Goal: Information Seeking & Learning: Find specific page/section

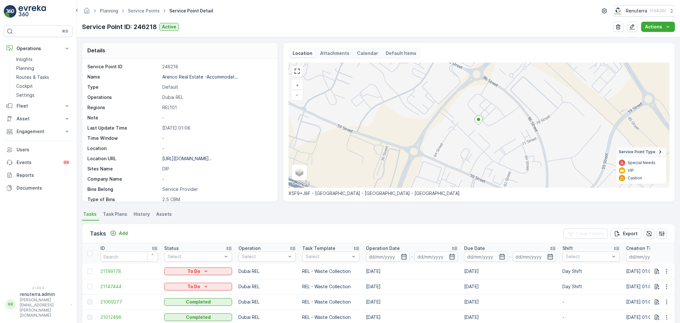
click at [51, 79] on link "Routes & Tasks" at bounding box center [43, 77] width 59 height 9
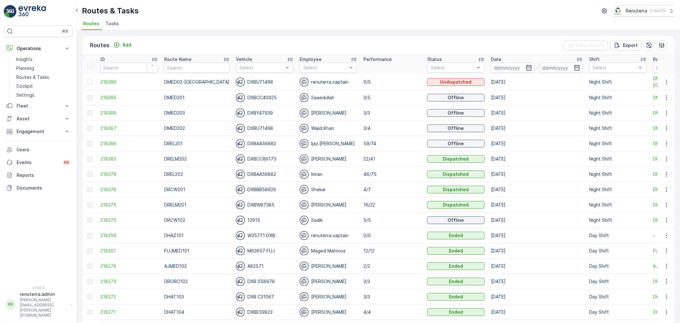
click at [360, 99] on td "3/5" at bounding box center [392, 97] width 64 height 15
click at [377, 99] on td "3/5" at bounding box center [392, 97] width 64 height 15
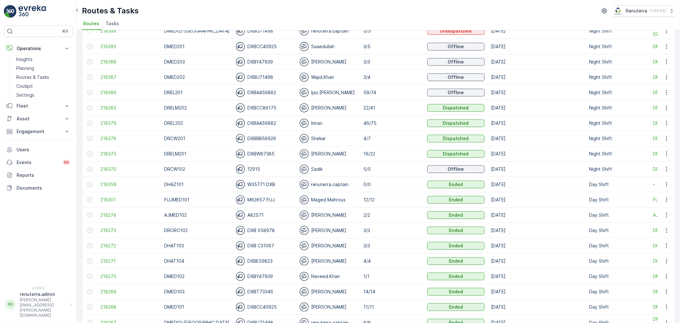
scroll to position [35, 0]
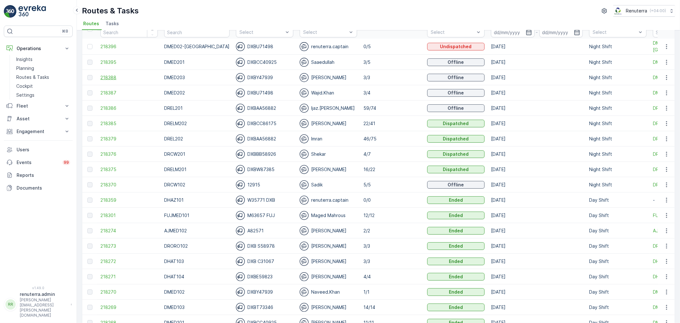
click at [107, 78] on span "218388" at bounding box center [128, 77] width 57 height 6
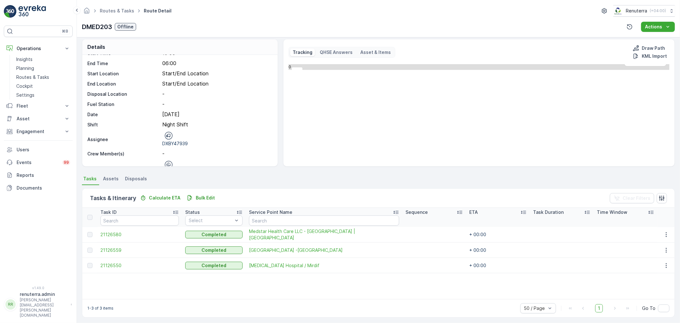
scroll to position [6, 0]
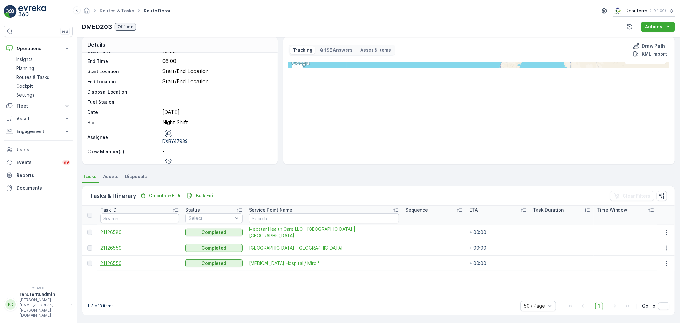
click at [112, 262] on span "21126550" at bounding box center [139, 263] width 78 height 6
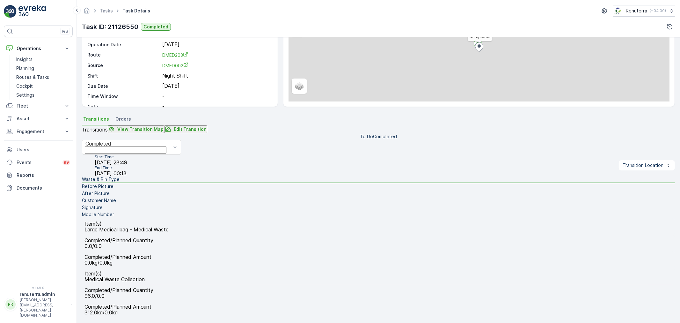
scroll to position [79, 0]
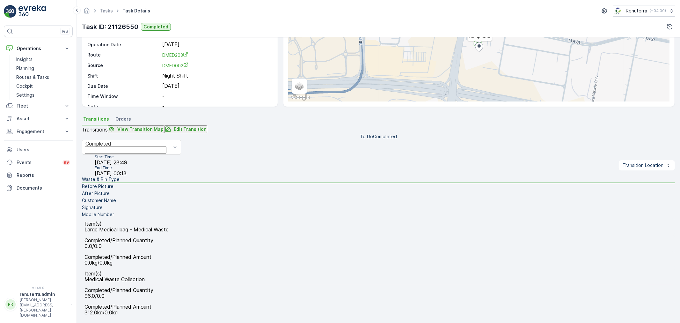
click at [150, 183] on li "Waste & Bin Type" at bounding box center [378, 179] width 593 height 7
click at [162, 218] on li "Mobile Number" at bounding box center [378, 214] width 593 height 7
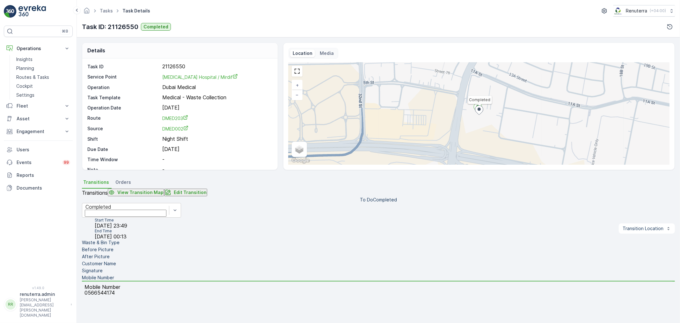
click at [163, 260] on li "Customer Name" at bounding box center [378, 263] width 593 height 7
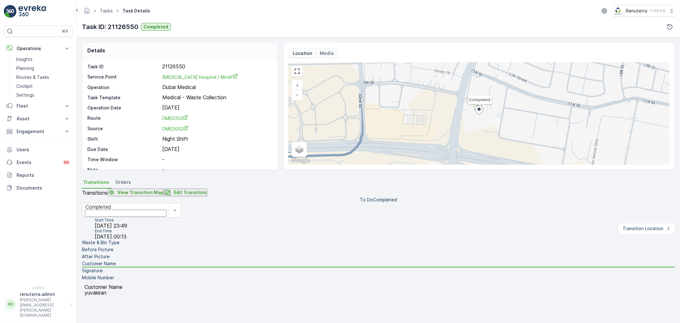
click at [166, 253] on li "After Picture" at bounding box center [378, 256] width 593 height 7
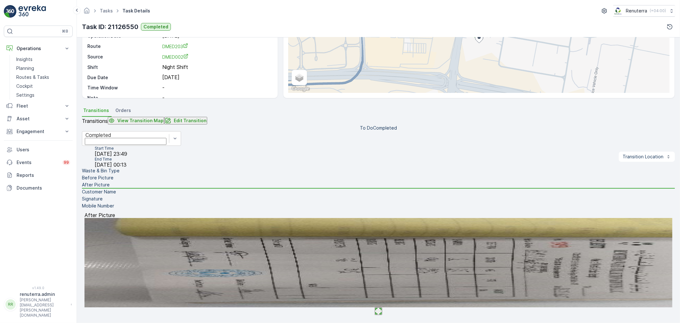
click at [164, 203] on li "Signature" at bounding box center [378, 199] width 593 height 7
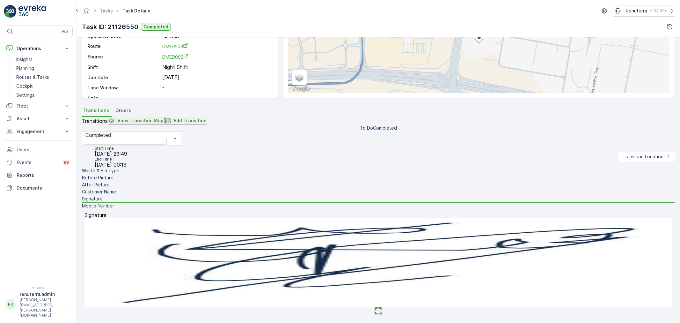
click at [363, 250] on img at bounding box center [379, 262] width 588 height 89
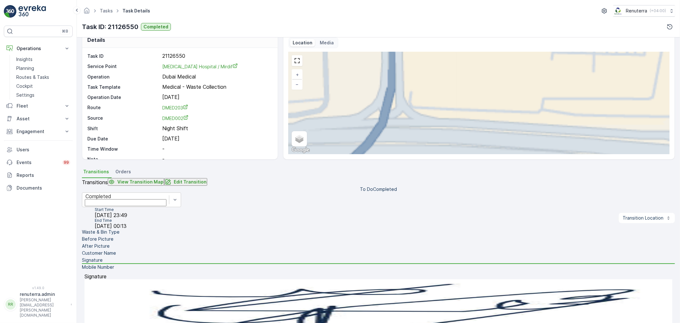
scroll to position [8, 0]
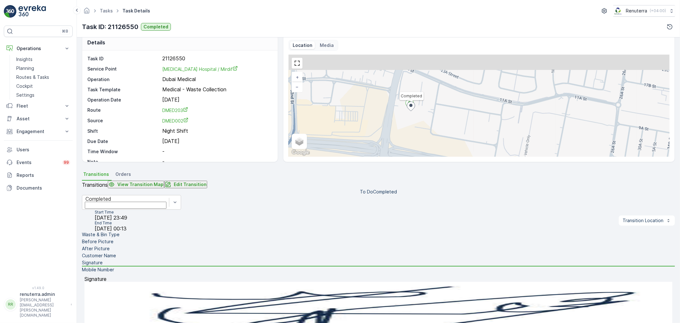
drag, startPoint x: 417, startPoint y: 93, endPoint x: 418, endPoint y: 114, distance: 21.4
click at [418, 114] on div "Completed + − Satellite Roadmap Terrain Hybrid Leaflet Keyboard shortcuts Map D…" at bounding box center [479, 106] width 381 height 102
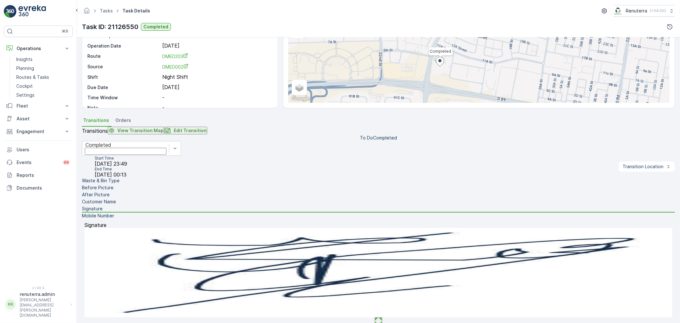
scroll to position [0, 0]
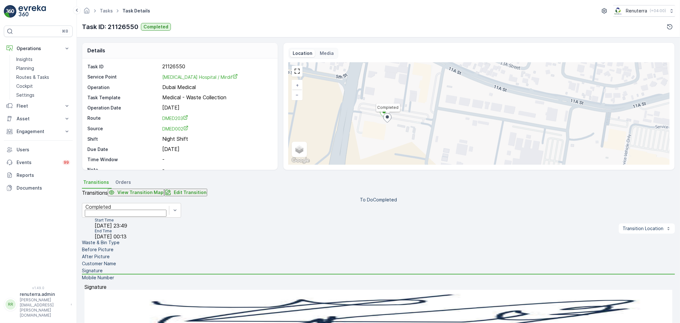
drag, startPoint x: 384, startPoint y: 100, endPoint x: 393, endPoint y: 138, distance: 38.6
click at [393, 138] on div "Completed + − Satellite Roadmap Terrain Hybrid Leaflet Keyboard shortcuts Map D…" at bounding box center [479, 114] width 381 height 102
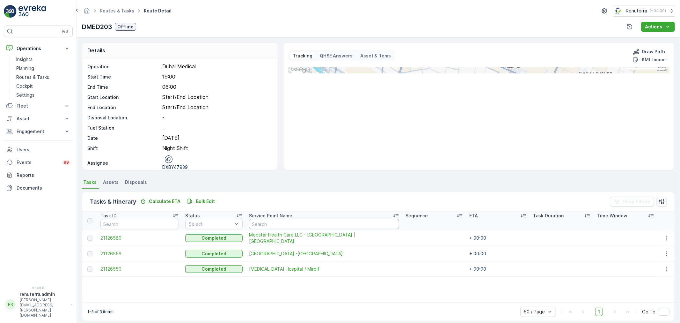
click at [291, 225] on input "text" at bounding box center [324, 224] width 150 height 10
drag, startPoint x: 282, startPoint y: 192, endPoint x: 283, endPoint y: 196, distance: 4.2
click at [283, 196] on div "Tasks & Itinerary Calculate ETA Bulk Edit Clear Filters" at bounding box center [378, 201] width 593 height 19
drag, startPoint x: 329, startPoint y: 199, endPoint x: 285, endPoint y: 208, distance: 45.0
click at [328, 199] on div "Tasks & Itinerary Calculate ETA Bulk Edit Clear Filters" at bounding box center [378, 201] width 593 height 19
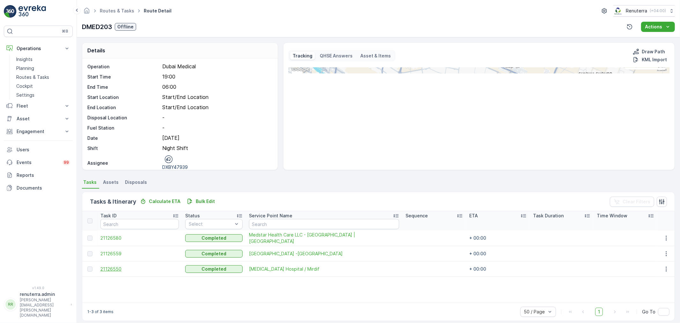
click at [113, 267] on span "21126550" at bounding box center [139, 269] width 78 height 6
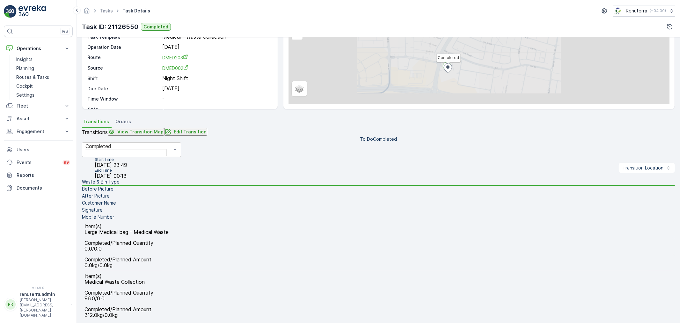
scroll to position [71, 0]
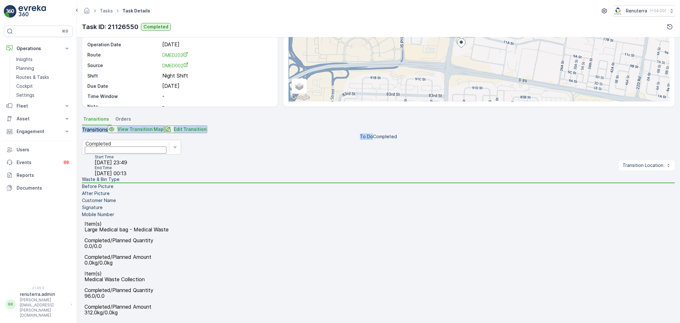
drag, startPoint x: 443, startPoint y: 113, endPoint x: 456, endPoint y: 37, distance: 77.3
click at [444, 148] on div "Transitions Orders Transitions View Transition Map Edit Transition To Do Comple…" at bounding box center [378, 216] width 593 height 203
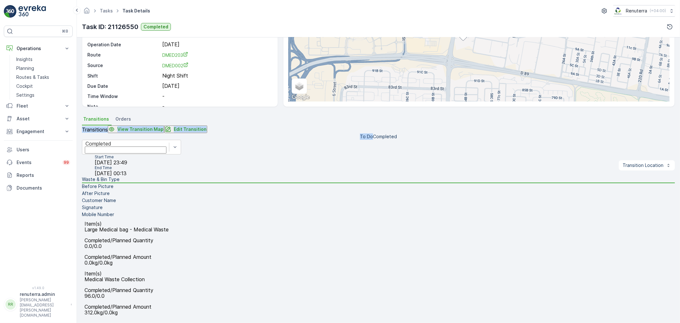
click at [379, 132] on div "Transitions View Transition Map Edit Transition" at bounding box center [378, 129] width 593 height 8
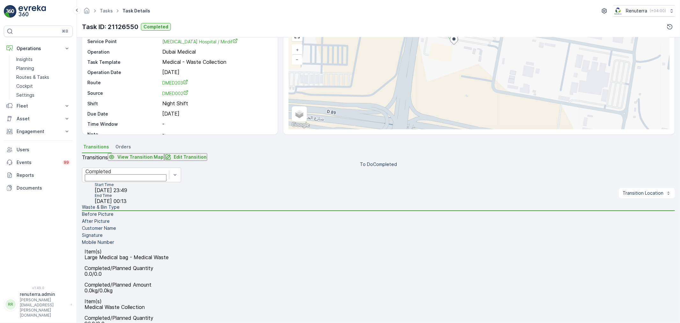
scroll to position [25, 0]
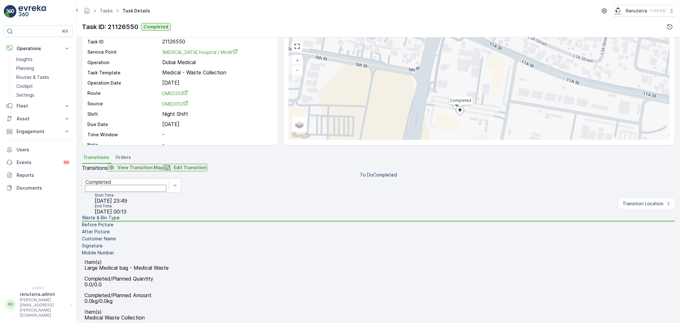
drag, startPoint x: 460, startPoint y: 51, endPoint x: 466, endPoint y: 112, distance: 60.6
click at [466, 112] on div "Completed + − Satellite Roadmap Terrain Hybrid Leaflet Keyboard shortcuts Map D…" at bounding box center [479, 89] width 381 height 102
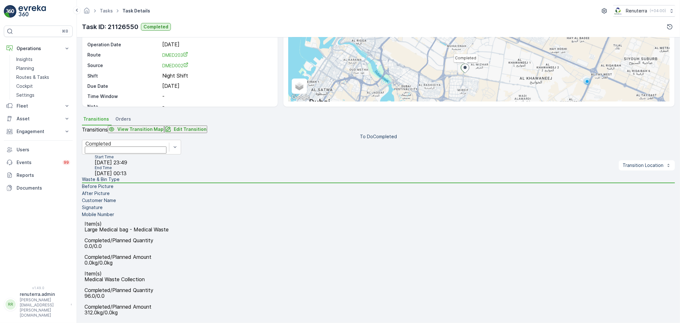
scroll to position [79, 0]
click at [155, 211] on li "Signature" at bounding box center [378, 207] width 593 height 7
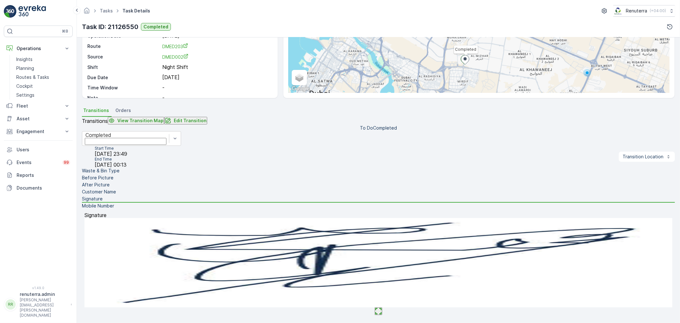
click at [351, 246] on img at bounding box center [379, 262] width 588 height 89
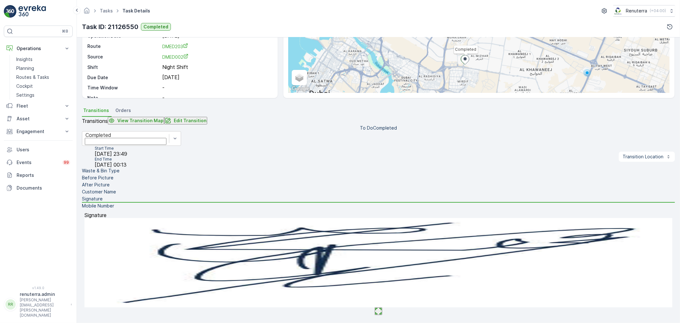
click at [133, 210] on li "Mobile Number" at bounding box center [378, 206] width 593 height 7
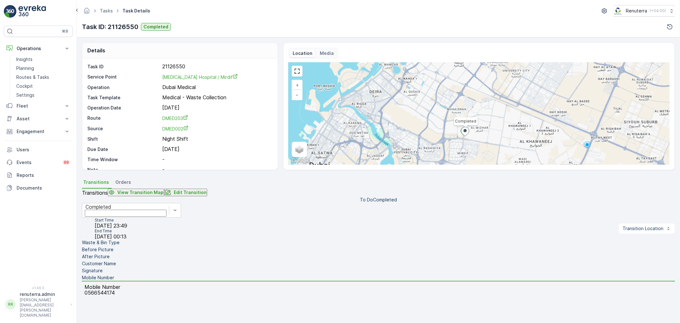
click at [147, 246] on li "Before Picture" at bounding box center [378, 249] width 593 height 7
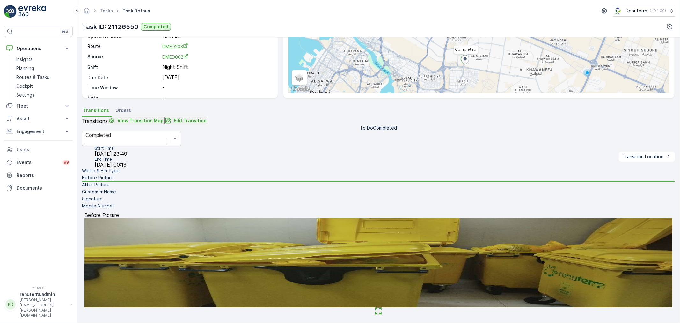
click at [152, 174] on li "Waste & Bin Type" at bounding box center [378, 170] width 593 height 7
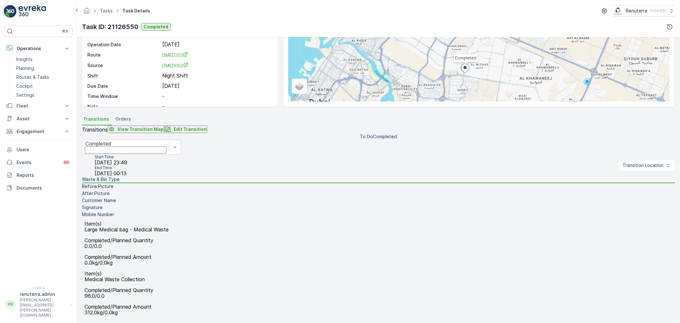
click at [156, 211] on li "Signature" at bounding box center [378, 207] width 593 height 7
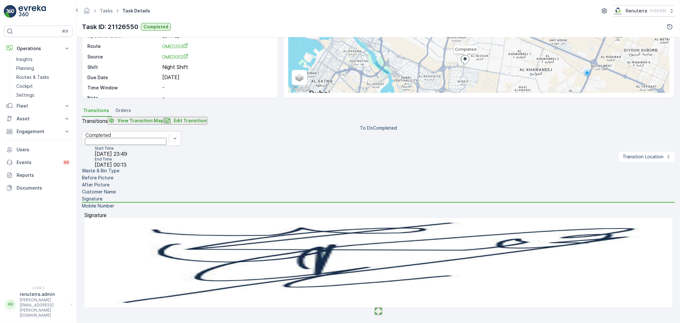
click at [155, 196] on li "Customer Name" at bounding box center [378, 192] width 593 height 7
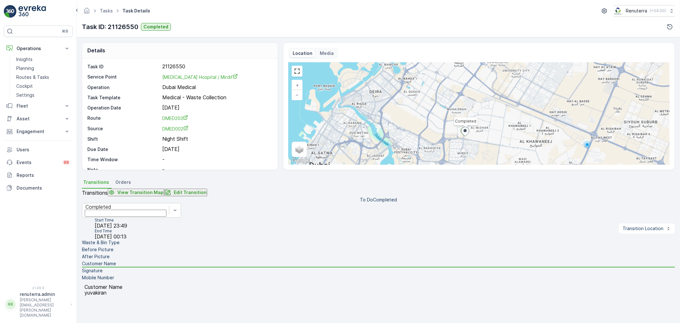
click at [155, 274] on li "Mobile Number" at bounding box center [378, 277] width 593 height 7
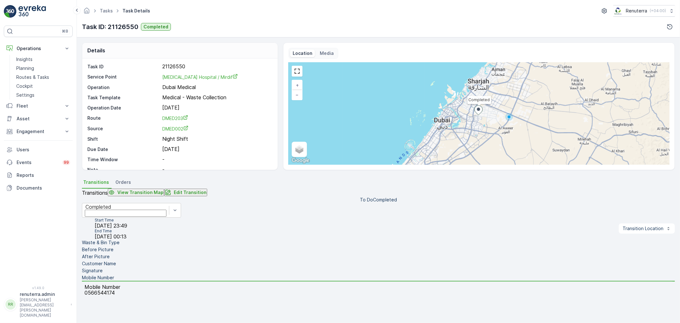
scroll to position [0, 0]
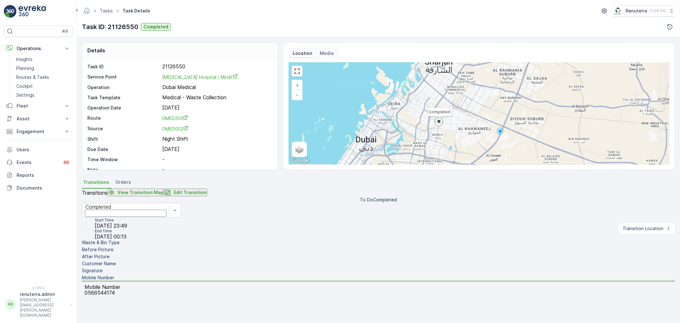
drag, startPoint x: 453, startPoint y: 133, endPoint x: 450, endPoint y: 128, distance: 5.6
click at [453, 132] on div "Completed + − Satellite Roadmap Terrain Hybrid Leaflet Keyboard shortcuts Map D…" at bounding box center [479, 114] width 381 height 102
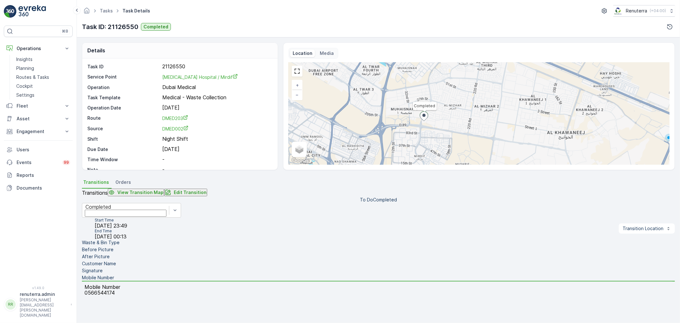
scroll to position [79, 0]
click at [156, 267] on li "Signature" at bounding box center [378, 270] width 593 height 7
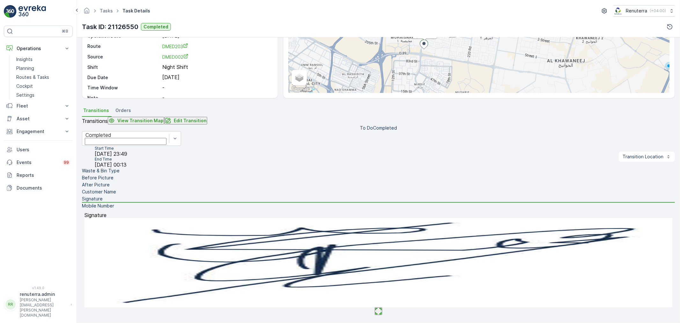
click at [157, 196] on li "Customer Name" at bounding box center [378, 192] width 593 height 7
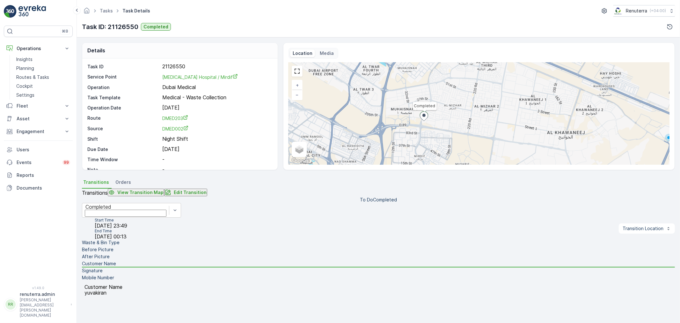
click at [154, 253] on li "After Picture" at bounding box center [378, 256] width 593 height 7
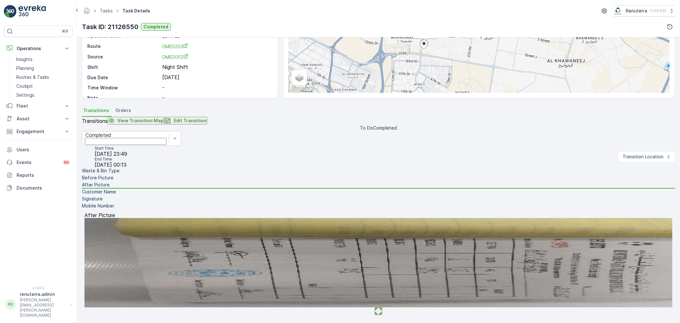
click at [153, 181] on li "Before Picture" at bounding box center [378, 177] width 593 height 7
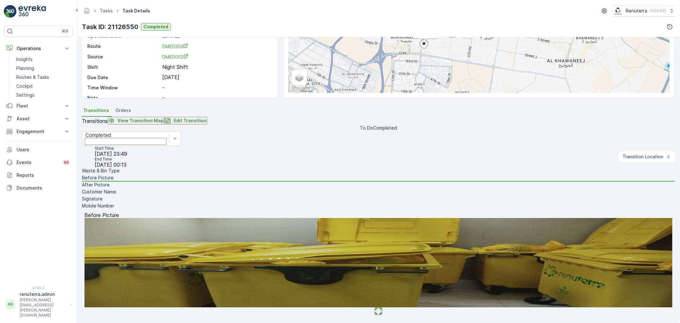
click at [154, 174] on li "Waste & Bin Type" at bounding box center [378, 170] width 593 height 7
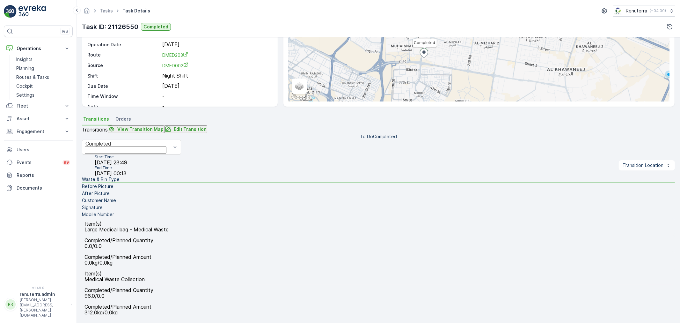
click at [145, 218] on li "Mobile Number" at bounding box center [378, 214] width 593 height 7
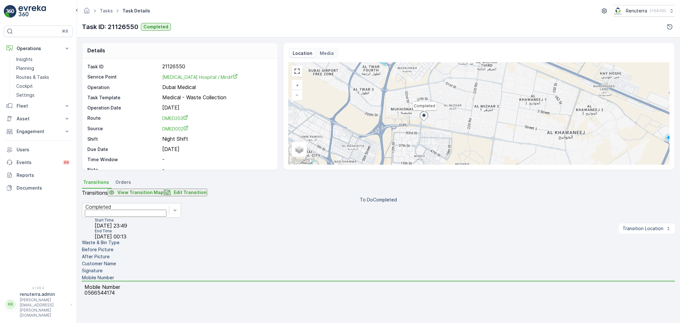
click at [139, 260] on li "Customer Name" at bounding box center [378, 263] width 593 height 7
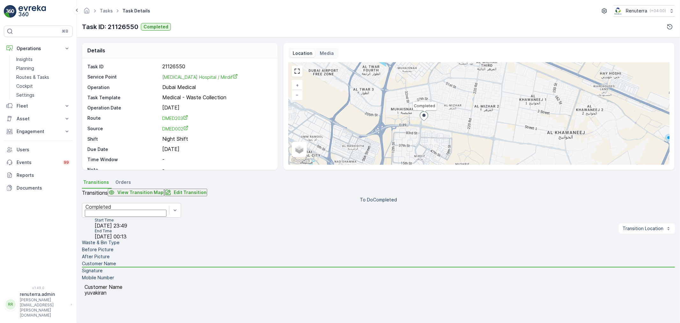
click at [141, 267] on li "Signature" at bounding box center [378, 270] width 593 height 7
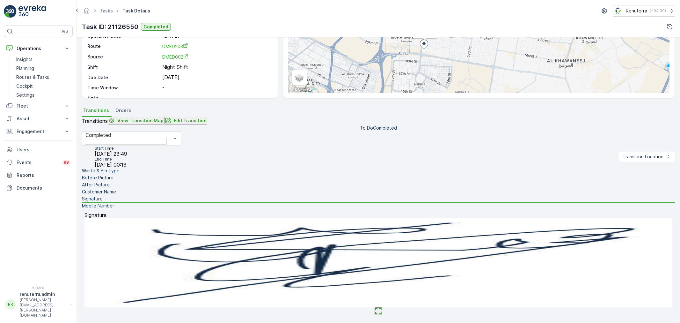
click at [147, 189] on li "After Picture" at bounding box center [378, 184] width 593 height 7
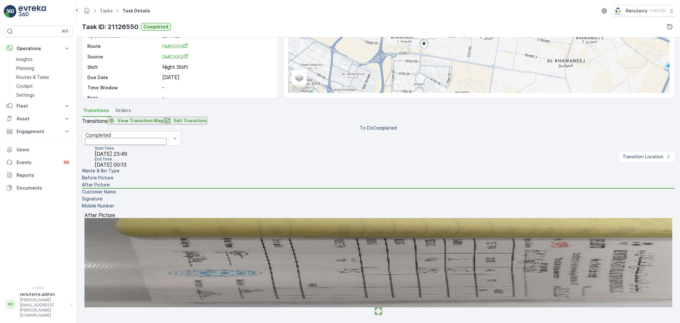
click at [382, 250] on img at bounding box center [379, 262] width 588 height 89
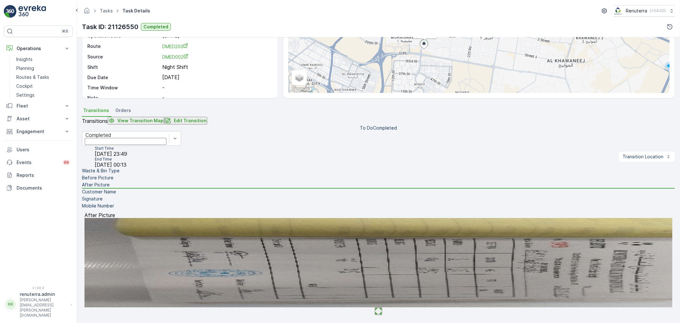
click at [168, 181] on li "Before Picture" at bounding box center [378, 177] width 593 height 7
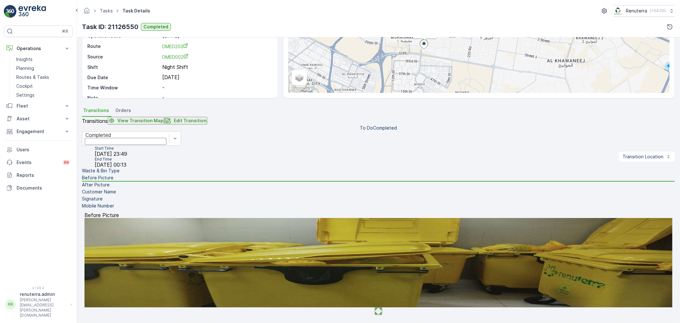
click at [184, 203] on li "Signature" at bounding box center [378, 199] width 593 height 7
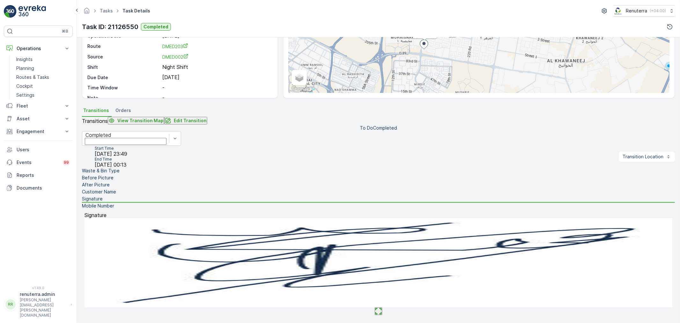
click at [176, 196] on li "Customer Name" at bounding box center [378, 192] width 593 height 7
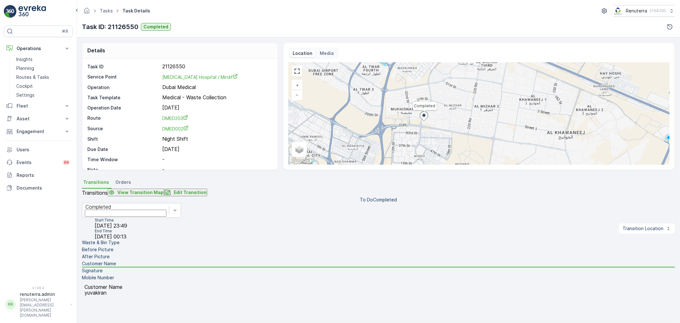
drag, startPoint x: 174, startPoint y: 252, endPoint x: 173, endPoint y: 236, distance: 16.1
click at [174, 274] on li "Mobile Number" at bounding box center [378, 277] width 593 height 7
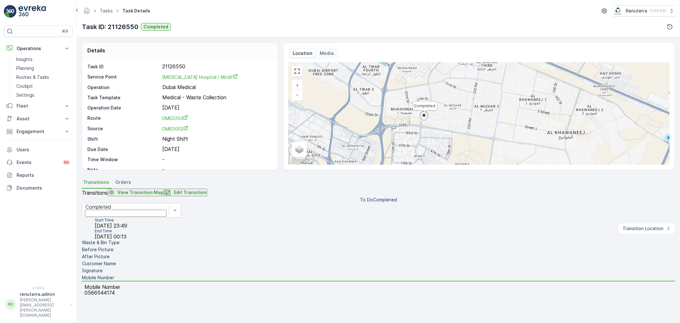
click at [172, 267] on li "Signature" at bounding box center [378, 270] width 593 height 7
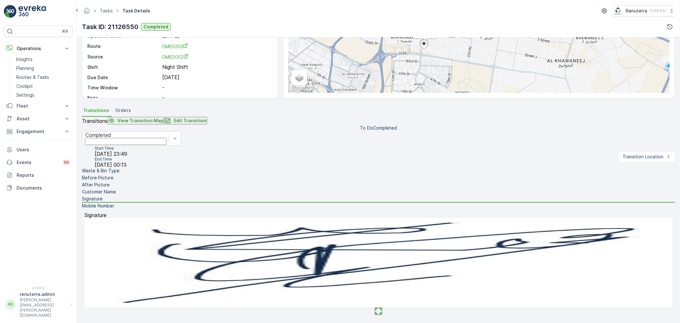
click at [375, 230] on img at bounding box center [379, 262] width 588 height 89
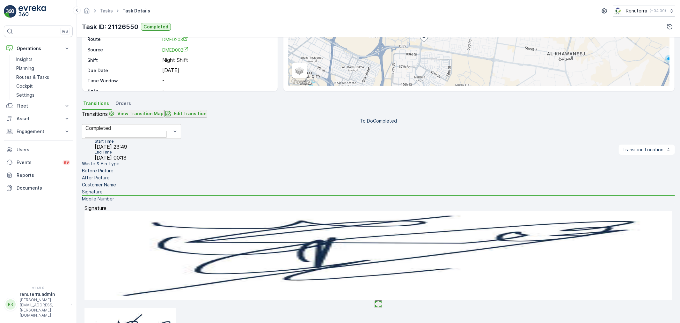
drag, startPoint x: 533, startPoint y: 206, endPoint x: 511, endPoint y: 212, distance: 22.8
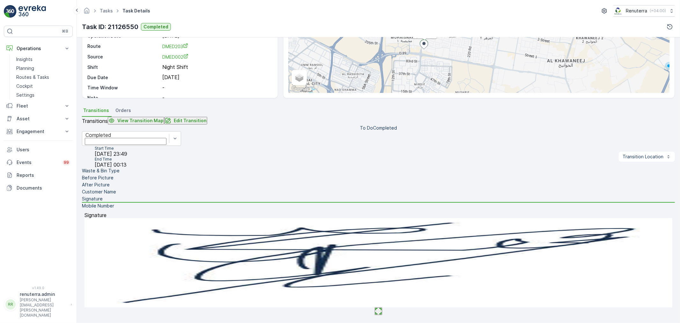
click at [162, 210] on li "Mobile Number" at bounding box center [378, 206] width 593 height 7
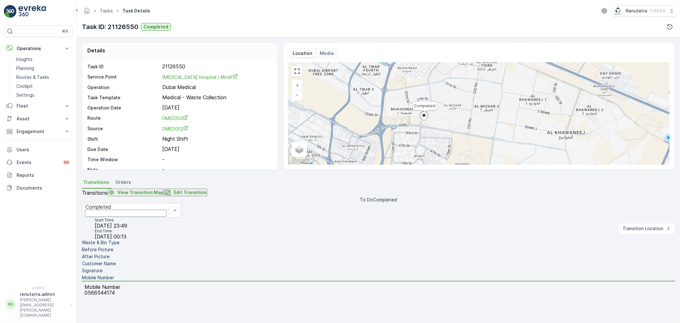
click at [167, 260] on li "Customer Name" at bounding box center [378, 263] width 593 height 7
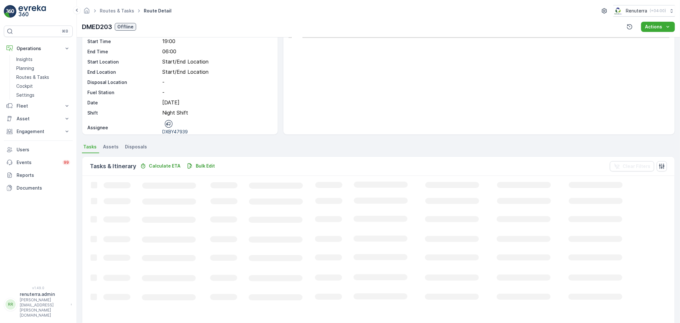
scroll to position [6, 0]
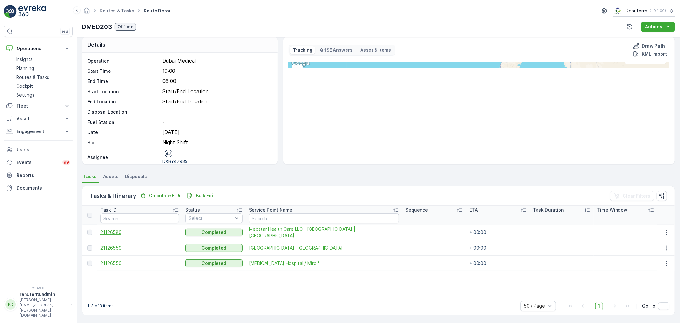
click at [116, 231] on span "21126580" at bounding box center [139, 232] width 78 height 6
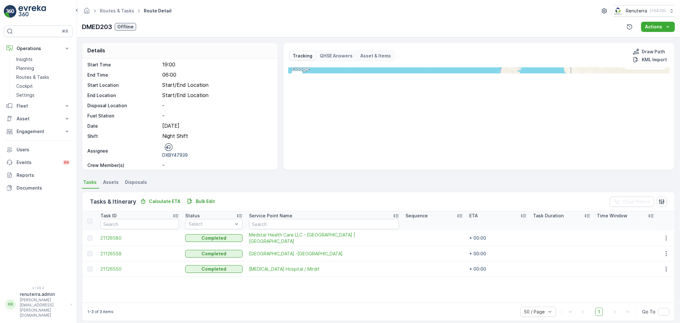
scroll to position [20, 0]
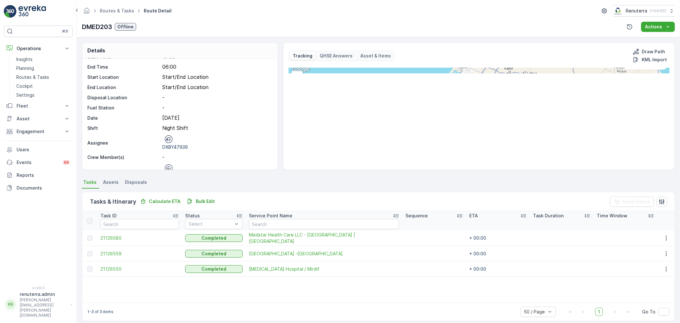
drag, startPoint x: 410, startPoint y: 93, endPoint x: 420, endPoint y: 124, distance: 33.1
click at [412, 73] on div "2 + − Satellite Roadmap Terrain Hybrid Leaflet Keyboard shortcuts Map Data Map …" at bounding box center [479, 71] width 381 height 6
drag, startPoint x: 410, startPoint y: 103, endPoint x: 423, endPoint y: 158, distance: 57.1
click at [423, 73] on div "2 + − Satellite Roadmap Terrain Hybrid Leaflet Keyboard shortcuts Map Data Map …" at bounding box center [479, 71] width 381 height 6
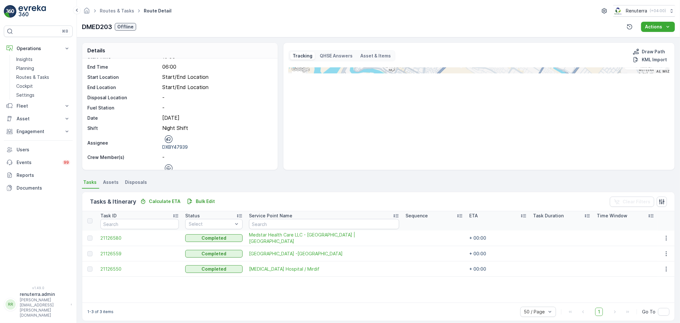
click at [396, 132] on span "2" at bounding box center [397, 134] width 2 height 5
drag, startPoint x: 538, startPoint y: 110, endPoint x: 437, endPoint y: 119, distance: 101.8
click at [474, 119] on icon at bounding box center [478, 123] width 8 height 10
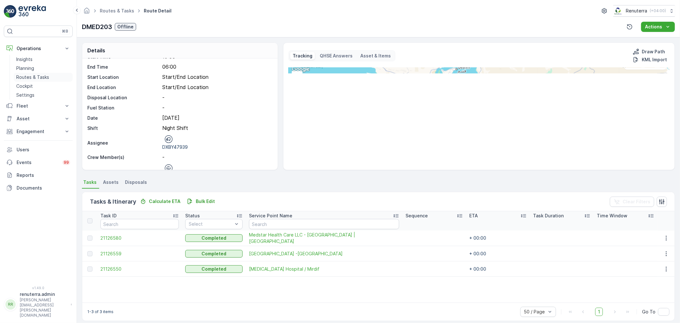
click at [41, 78] on p "Routes & Tasks" at bounding box center [32, 77] width 33 height 6
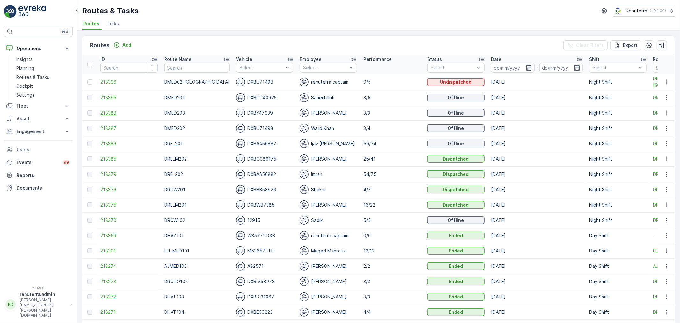
click at [103, 113] on span "218388" at bounding box center [128, 113] width 57 height 6
click at [107, 174] on span "218379" at bounding box center [128, 174] width 57 height 6
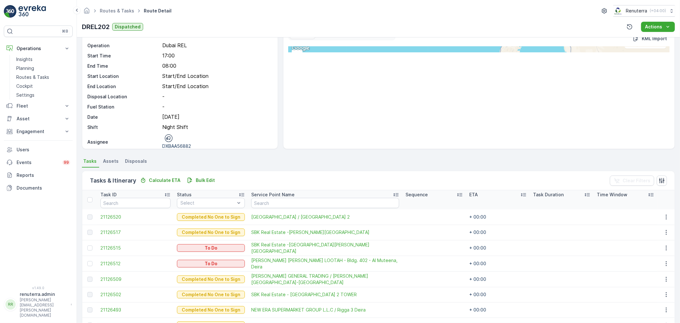
scroll to position [71, 0]
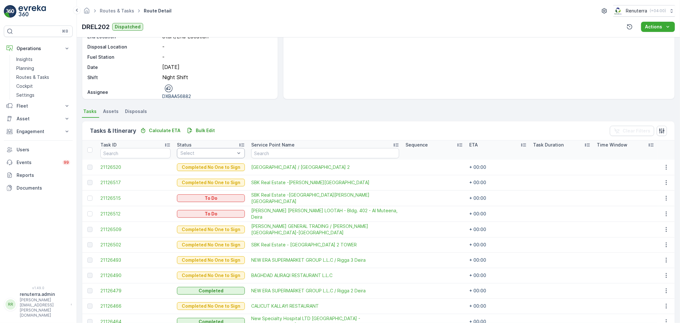
click at [188, 149] on div "Select" at bounding box center [211, 153] width 68 height 10
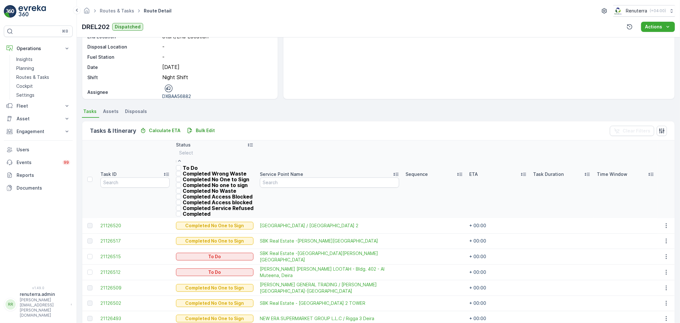
click at [190, 165] on div "To Do" at bounding box center [215, 168] width 78 height 6
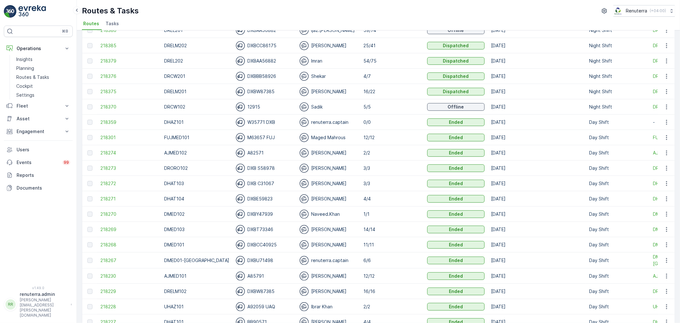
scroll to position [106, 0]
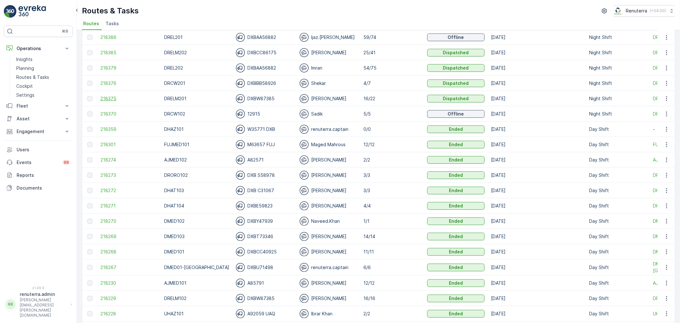
click at [105, 98] on span "218375" at bounding box center [128, 98] width 57 height 6
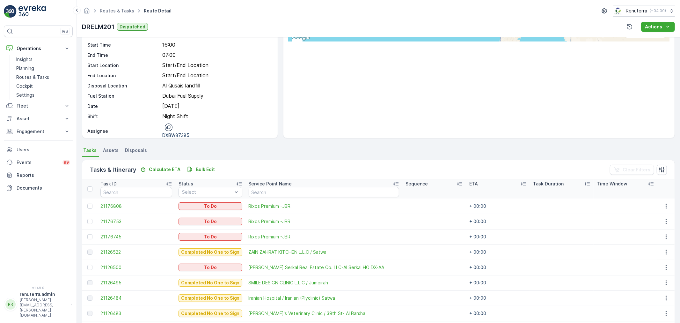
scroll to position [35, 0]
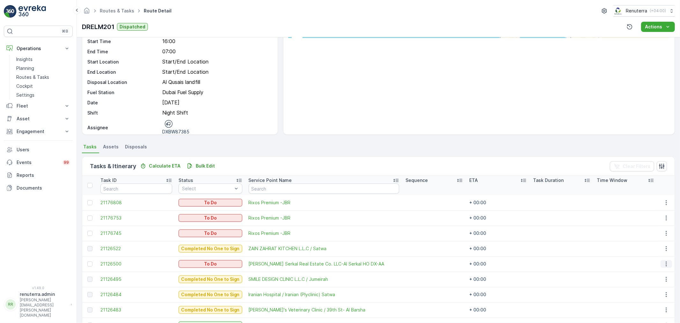
click at [666, 262] on icon "button" at bounding box center [666, 264] width 1 height 5
click at [655, 291] on span "Change Route" at bounding box center [654, 294] width 31 height 6
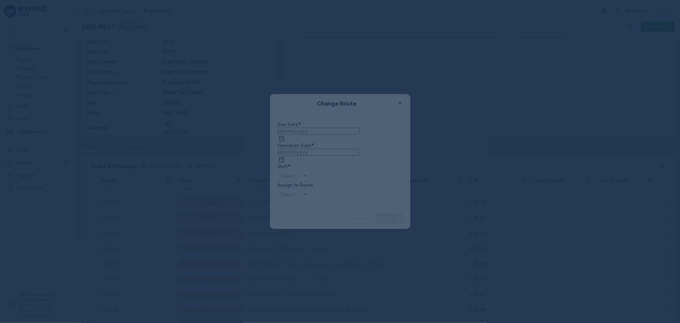
type input "[DATE]"
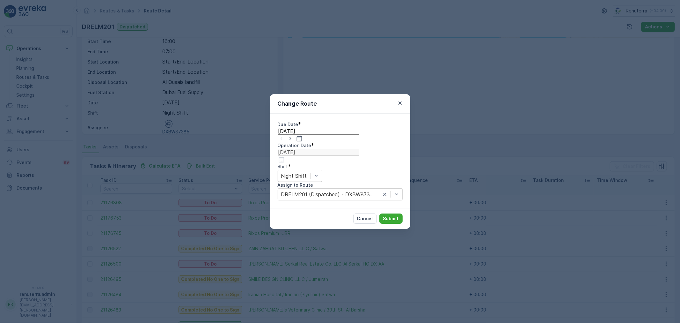
click at [307, 174] on div at bounding box center [294, 175] width 26 height 7
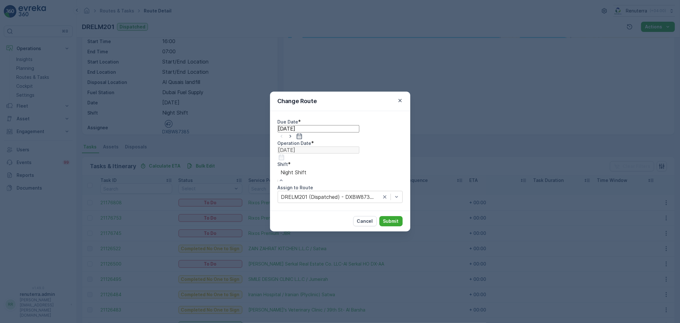
click at [307, 322] on div "Day Shift" at bounding box center [340, 326] width 680 height 6
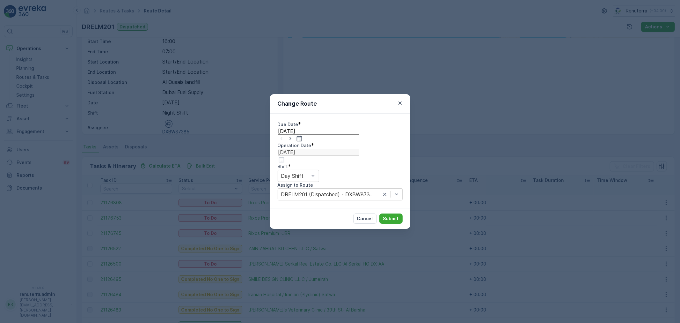
click at [318, 142] on div at bounding box center [340, 139] width 125 height 8
click at [294, 142] on icon "button" at bounding box center [290, 138] width 6 height 6
type input "[DATE]"
click at [284, 157] on icon "button" at bounding box center [281, 160] width 5 height 6
click at [389, 280] on div "27" at bounding box center [392, 283] width 6 height 6
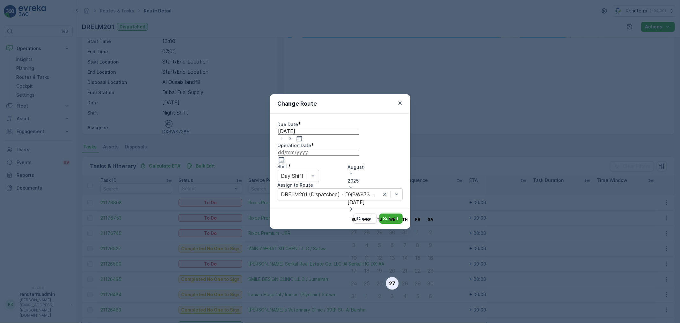
type input "[DATE]"
click at [296, 191] on div at bounding box center [288, 194] width 15 height 7
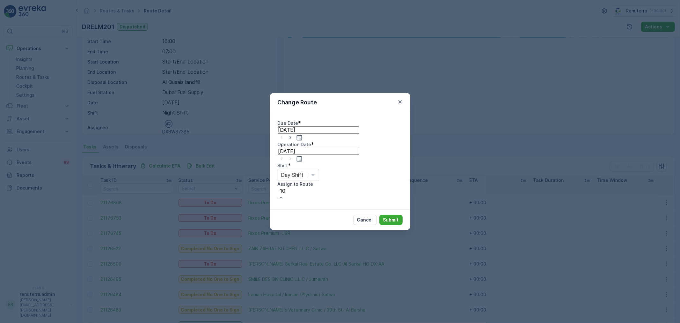
type input "102"
click at [388, 213] on button "Submit" at bounding box center [391, 218] width 23 height 10
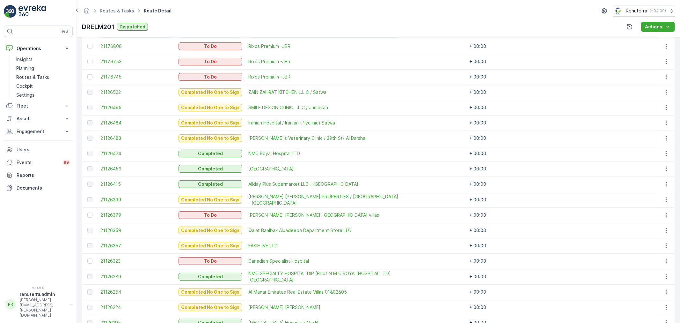
scroll to position [212, 0]
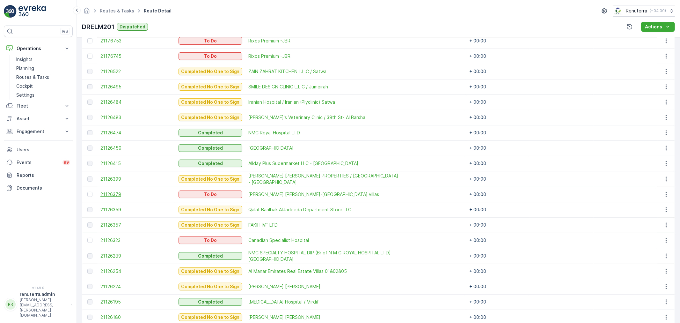
click at [122, 193] on span "21126379" at bounding box center [136, 194] width 72 height 6
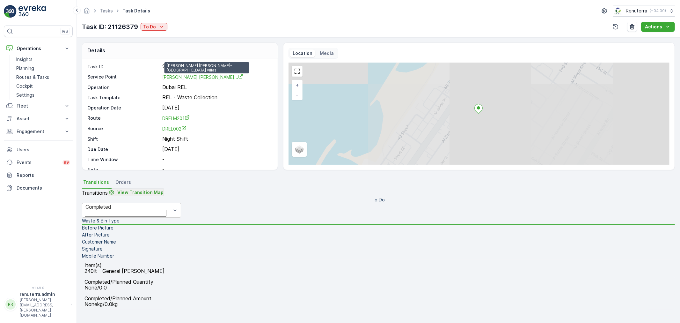
click at [186, 72] on div "Task ID 21126379 Service Point SAADI ABDULRAHIM HASSAN ALRAIS... SAADI ABDULRAH…" at bounding box center [179, 117] width 184 height 109
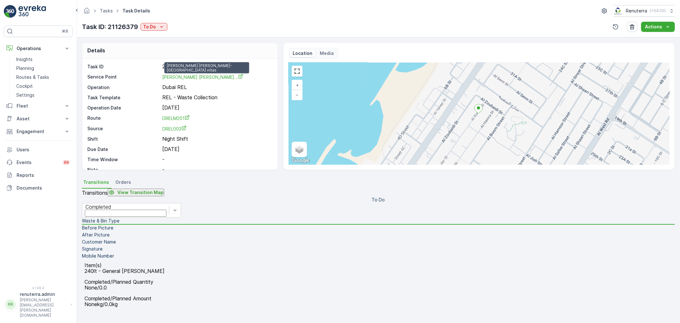
click at [189, 74] on link "SAADI ABDULRAHIM HASSAN ALRAIS..." at bounding box center [202, 77] width 81 height 6
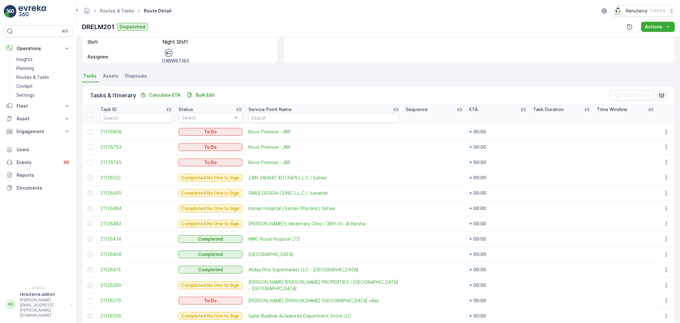
scroll to position [142, 0]
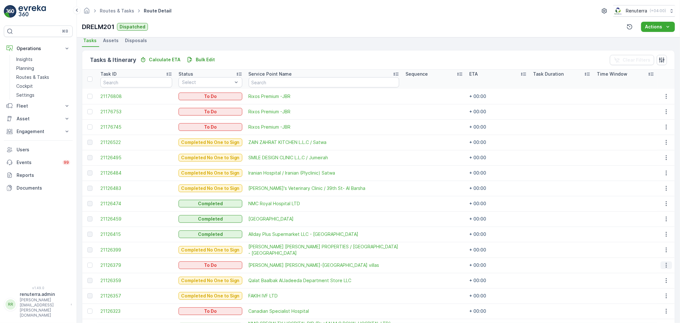
click at [664, 262] on icon "button" at bounding box center [666, 265] width 6 height 6
click at [655, 292] on span "Change Route" at bounding box center [654, 295] width 31 height 6
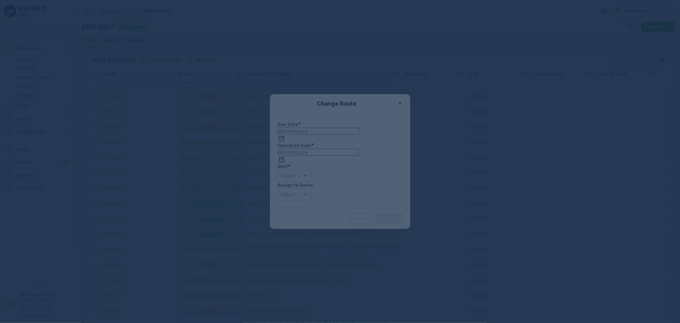
type input "[DATE]"
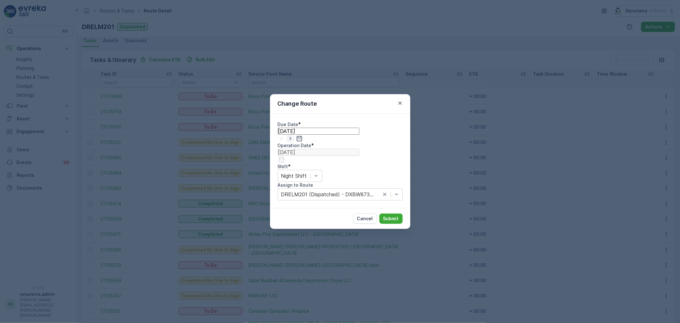
click at [291, 140] on icon "button" at bounding box center [291, 138] width 2 height 3
type input "[DATE]"
click at [285, 156] on icon "button" at bounding box center [281, 159] width 6 height 6
click at [389, 280] on div "27" at bounding box center [392, 283] width 6 height 6
type input "[DATE]"
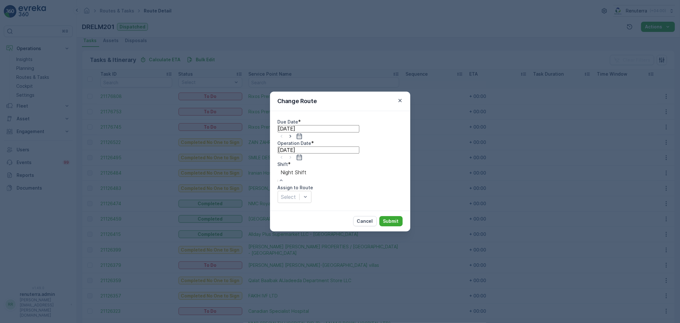
click at [307, 176] on div at bounding box center [294, 172] width 26 height 7
click at [308, 322] on div "Day Shift" at bounding box center [340, 326] width 680 height 6
click at [296, 193] on div at bounding box center [288, 196] width 15 height 7
type input "102"
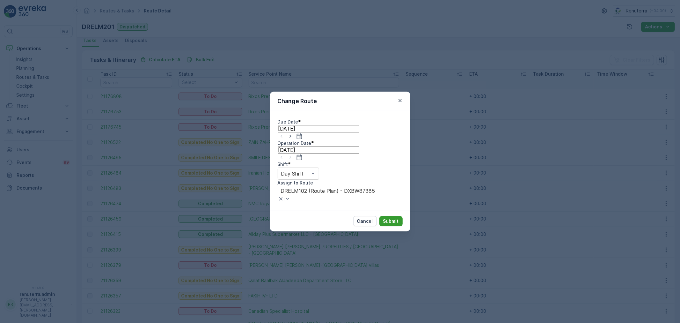
click at [389, 218] on p "Submit" at bounding box center [391, 221] width 16 height 6
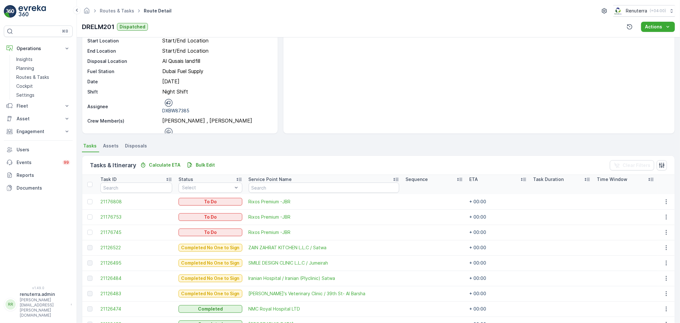
scroll to position [28, 0]
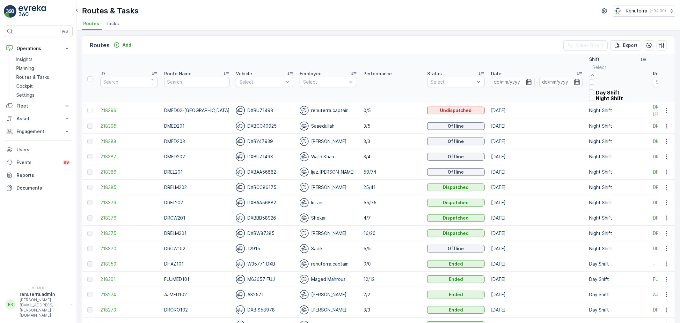
click at [600, 101] on div "Night Shift" at bounding box center [606, 98] width 34 height 6
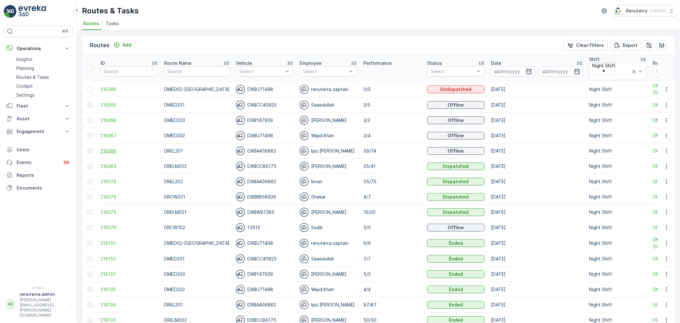
click at [119, 148] on span "218386" at bounding box center [128, 151] width 57 height 6
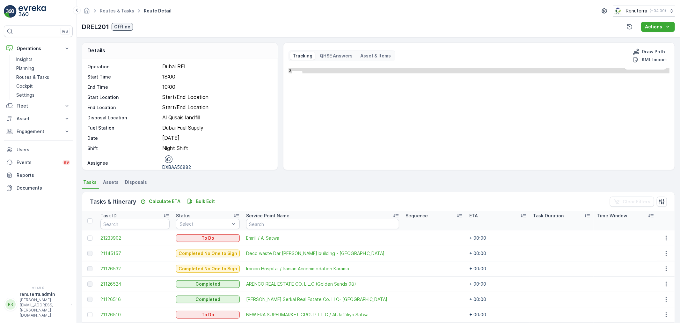
scroll to position [35, 0]
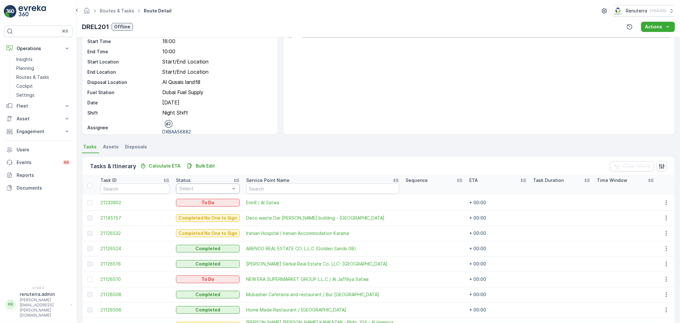
click at [198, 191] on div "Select" at bounding box center [205, 188] width 52 height 6
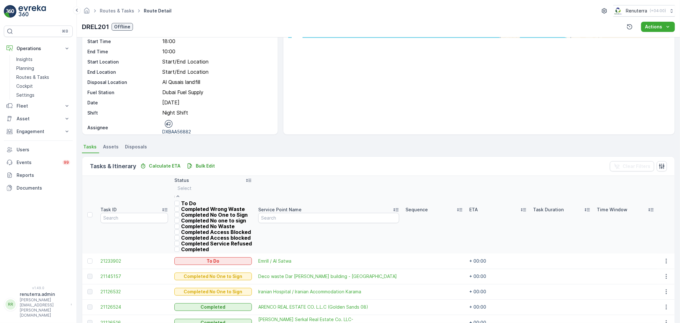
drag, startPoint x: 198, startPoint y: 190, endPoint x: 197, endPoint y: 204, distance: 13.2
click at [196, 204] on p "To Do" at bounding box center [188, 203] width 15 height 6
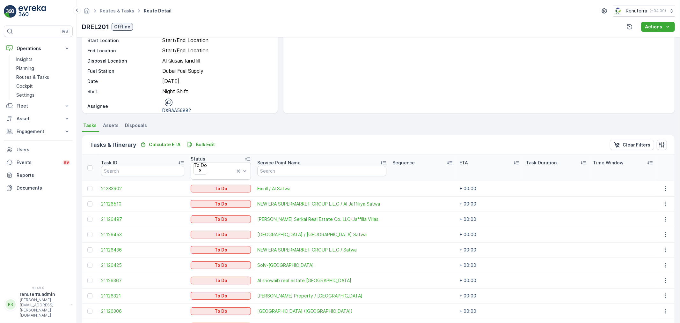
scroll to position [57, 0]
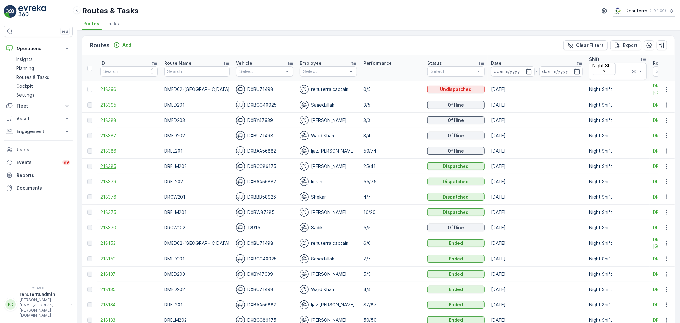
click at [108, 163] on span "218385" at bounding box center [128, 166] width 57 height 6
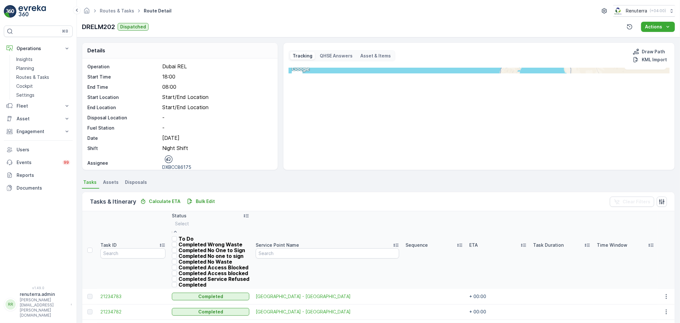
click at [202, 237] on div "To Do" at bounding box center [211, 239] width 78 height 6
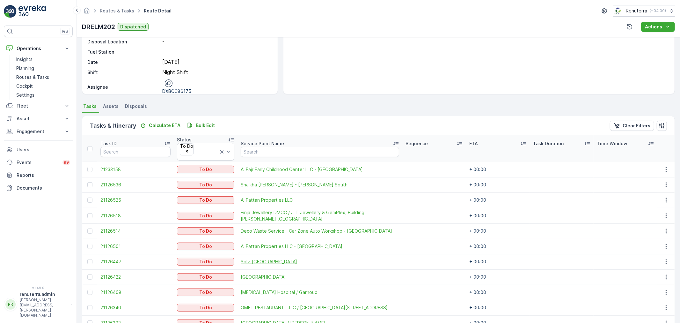
scroll to position [74, 0]
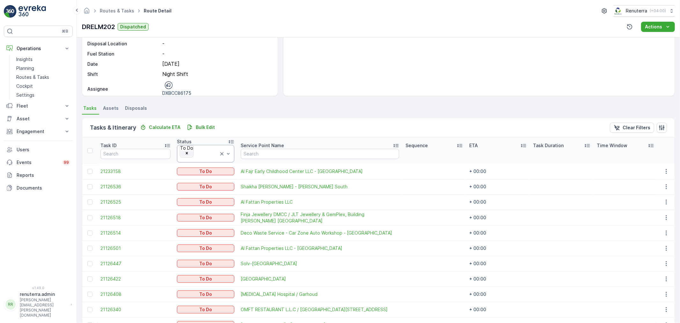
click at [189, 151] on icon "Remove To Do" at bounding box center [187, 153] width 4 height 4
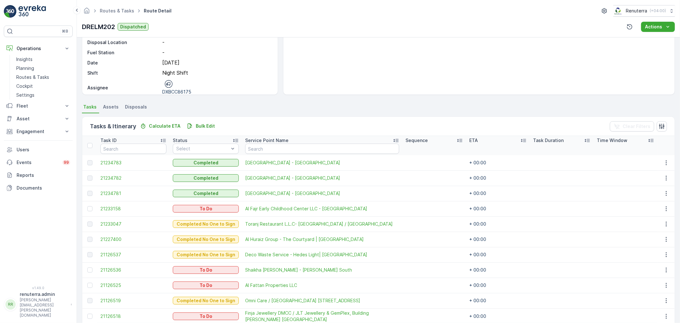
scroll to position [67, 0]
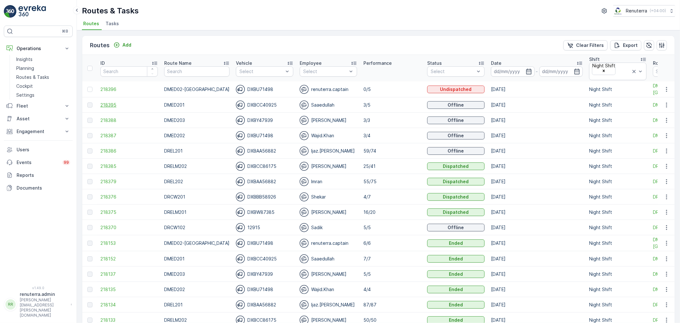
click at [105, 102] on span "218395" at bounding box center [128, 105] width 57 height 6
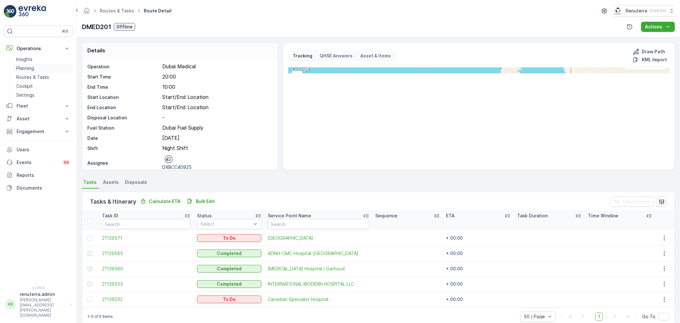
click at [29, 69] on p "Planning" at bounding box center [25, 68] width 18 height 6
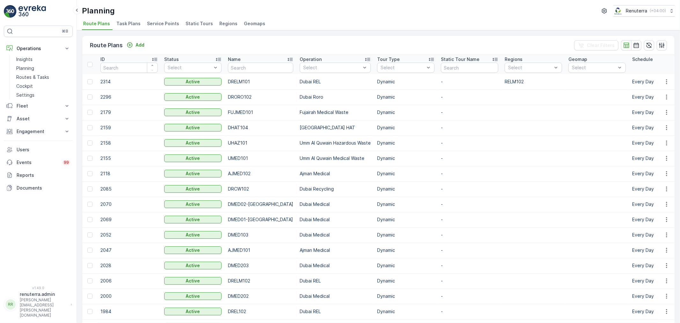
click at [176, 15] on div "Planning Renuterra ( +04:00 )" at bounding box center [378, 10] width 593 height 11
click at [157, 27] on li "Service Points" at bounding box center [164, 24] width 36 height 11
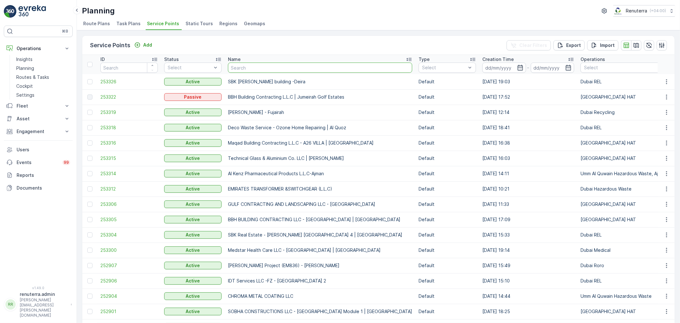
click at [242, 68] on input "text" at bounding box center [320, 68] width 184 height 10
type input "NMC"
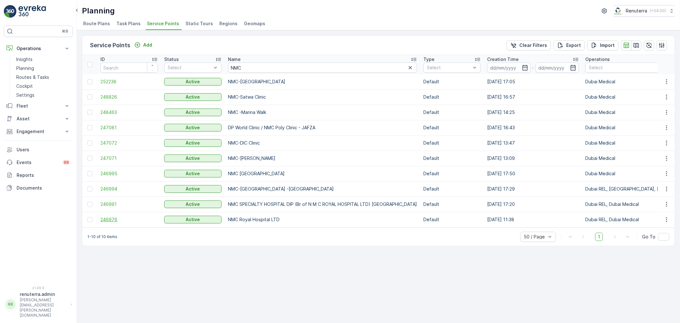
click at [114, 218] on span "246976" at bounding box center [128, 219] width 57 height 6
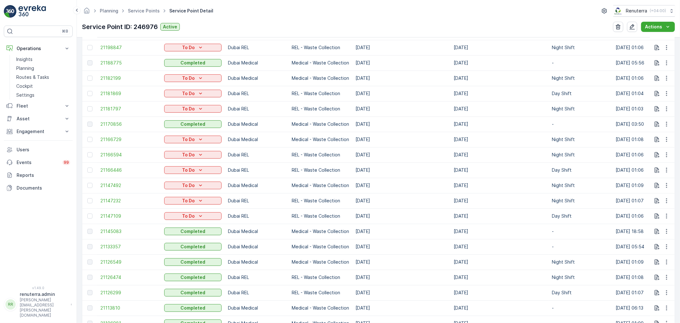
scroll to position [390, 0]
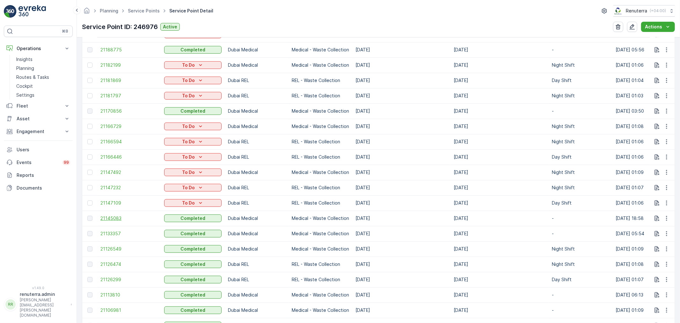
click at [105, 217] on span "21145083" at bounding box center [128, 218] width 57 height 6
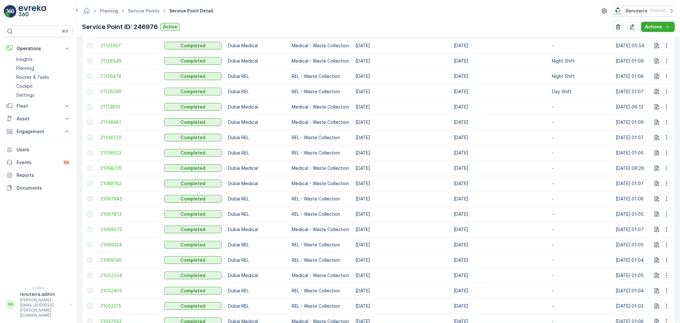
scroll to position [602, 0]
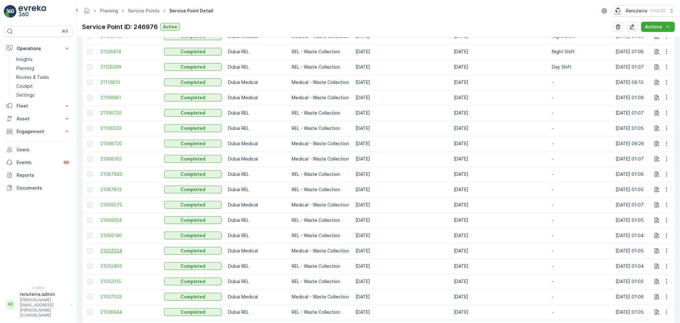
click at [105, 250] on span "21052554" at bounding box center [128, 251] width 57 height 6
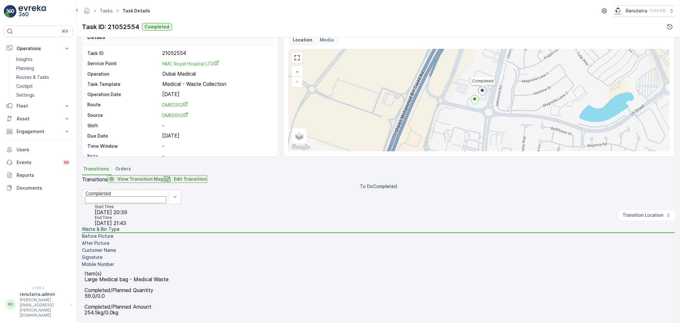
scroll to position [79, 0]
click at [207, 175] on button "Edit Transition" at bounding box center [185, 179] width 43 height 8
click at [182, 267] on ul "Waste & Bin Type Before Picture After Picture Customer Name Signature Mobile Nu…" at bounding box center [378, 247] width 593 height 42
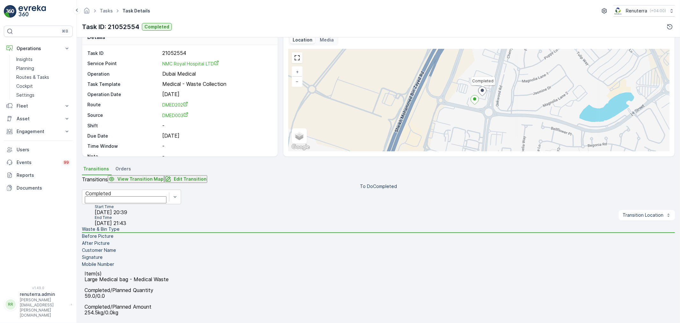
drag, startPoint x: 181, startPoint y: 263, endPoint x: 170, endPoint y: 264, distance: 10.6
click at [181, 263] on li "Mobile Number" at bounding box center [378, 264] width 593 height 7
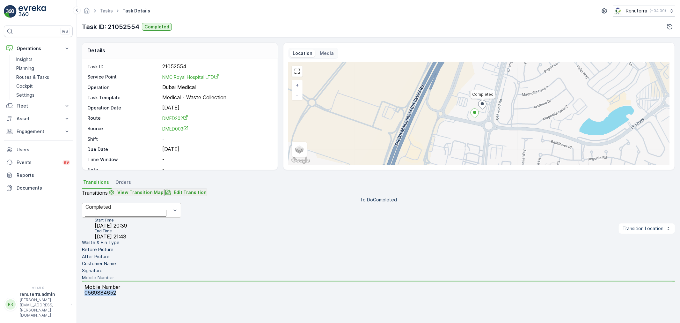
drag, startPoint x: 279, startPoint y: 207, endPoint x: 340, endPoint y: 207, distance: 60.3
click at [340, 281] on div "Mobile Number 0569884652" at bounding box center [378, 289] width 593 height 17
copy p "0569884652"
click at [207, 189] on p "Edit Transition" at bounding box center [190, 192] width 33 height 6
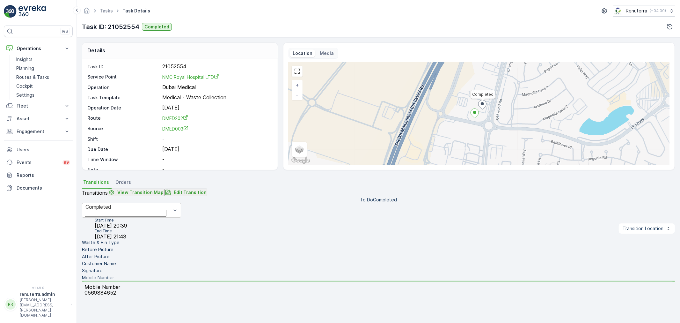
drag, startPoint x: 589, startPoint y: 108, endPoint x: 623, endPoint y: 109, distance: 34.5
type input "254.9"
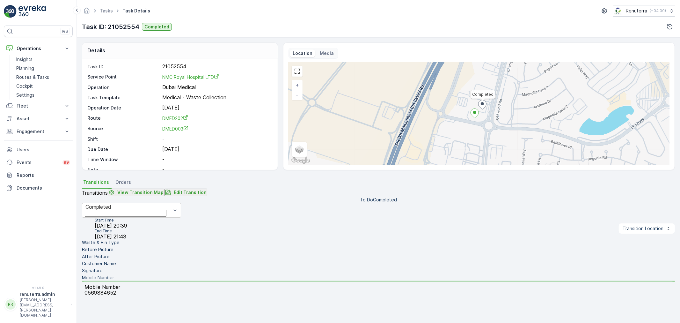
paste input "0569884652"
type input "0569884652"
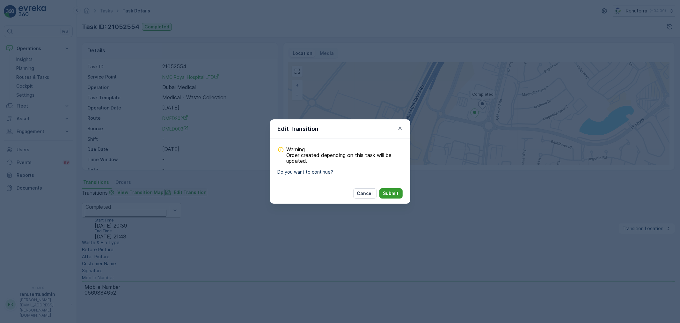
click at [397, 196] on p "Submit" at bounding box center [391, 193] width 16 height 6
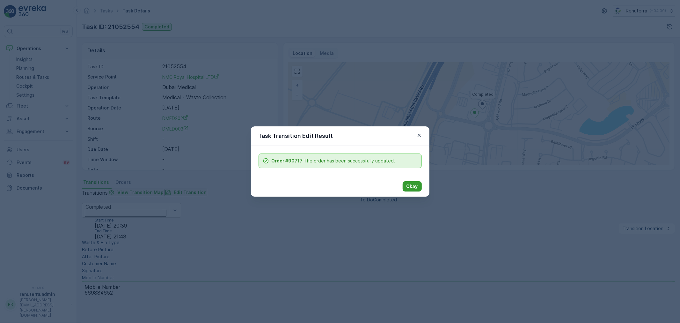
click at [413, 183] on p "Okay" at bounding box center [412, 186] width 11 height 6
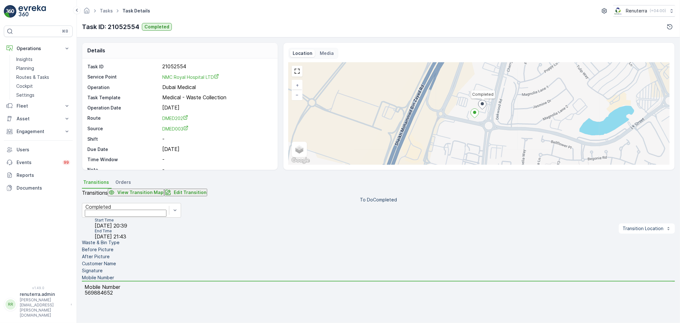
click at [137, 239] on li "Waste & Bin Type" at bounding box center [378, 242] width 593 height 7
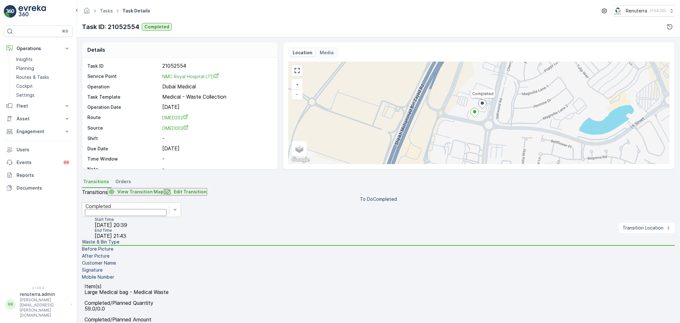
scroll to position [0, 0]
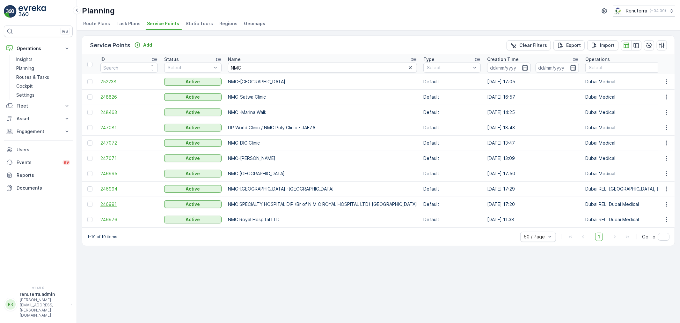
click at [107, 202] on span "246991" at bounding box center [128, 204] width 57 height 6
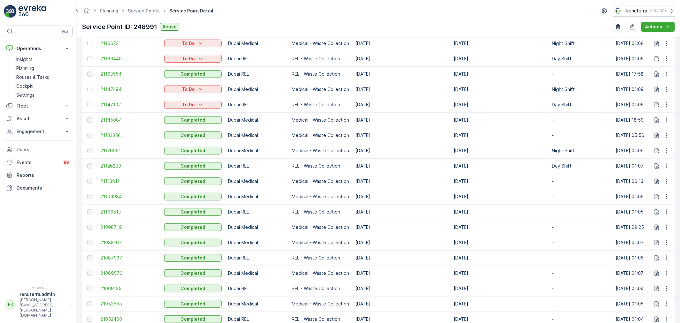
scroll to position [428, 0]
click at [107, 227] on span "21098719" at bounding box center [128, 226] width 57 height 6
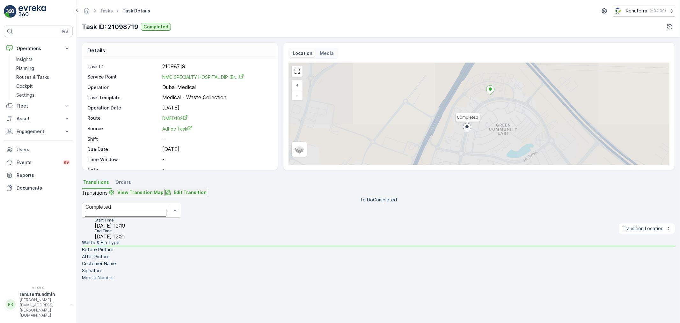
scroll to position [79, 0]
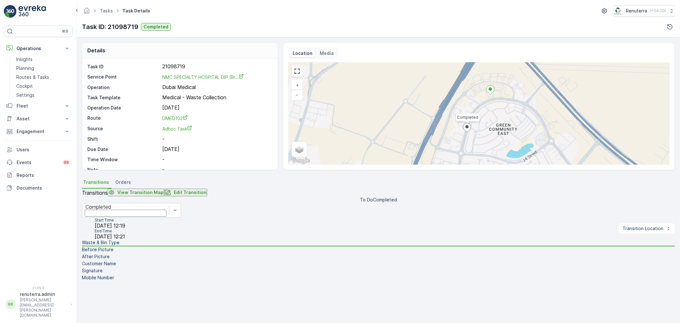
click at [128, 274] on li "Mobile Number" at bounding box center [378, 277] width 593 height 7
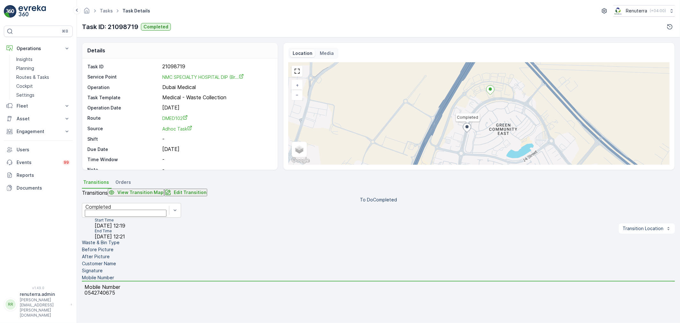
click at [120, 239] on p "Waste & Bin Type" at bounding box center [101, 242] width 38 height 6
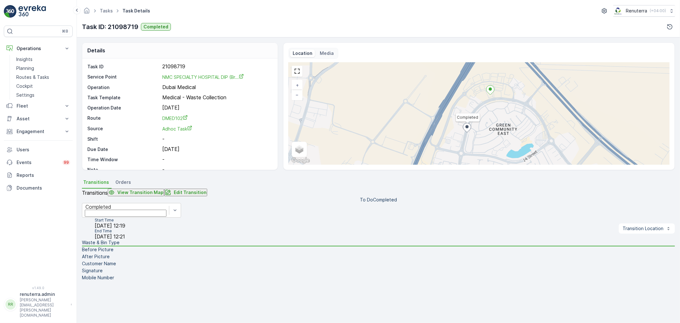
click at [114, 274] on p "Mobile Number" at bounding box center [98, 277] width 32 height 6
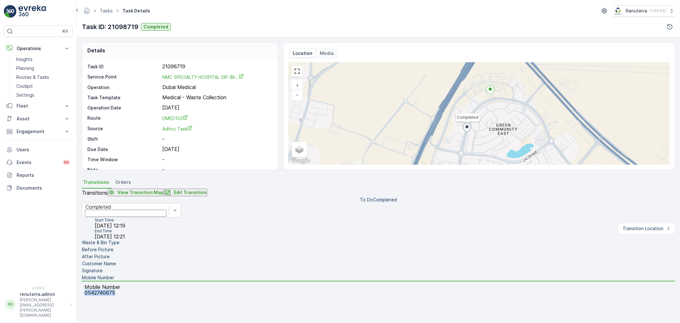
drag, startPoint x: 319, startPoint y: 208, endPoint x: 284, endPoint y: 209, distance: 35.1
click at [284, 290] on p "0542740675" at bounding box center [379, 293] width 588 height 6
copy p "0542740675"
click at [197, 189] on div "Transitions View Transition Map Edit Transition To Do Completed Completed Start…" at bounding box center [378, 243] width 593 height 109
click at [201, 189] on p "Edit Transition" at bounding box center [190, 192] width 33 height 6
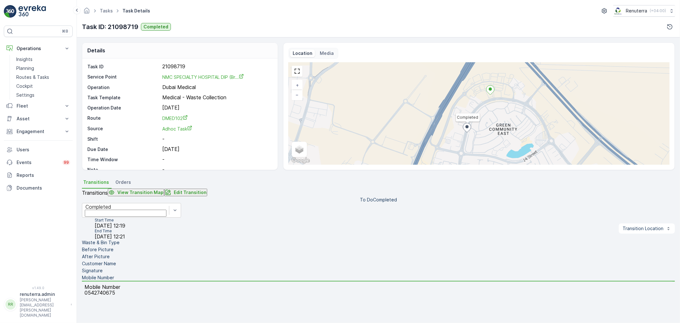
scroll to position [0, 0]
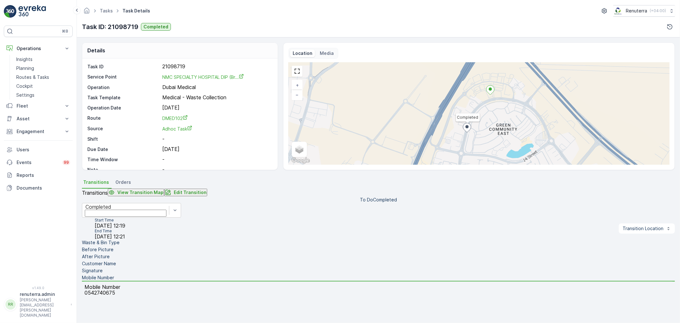
type Quantity "7"
type input "36.50"
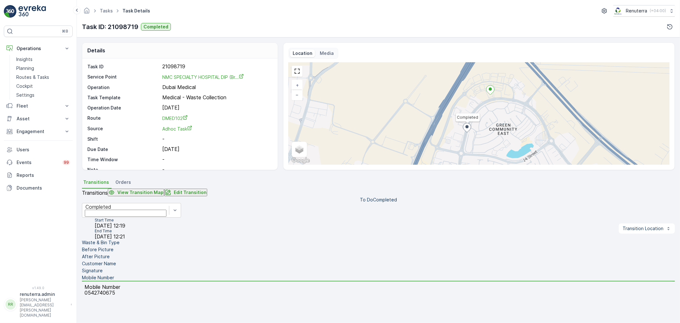
paste input "0542740675"
type input "0542740675"
click at [156, 239] on li "Waste & Bin Type" at bounding box center [378, 242] width 593 height 7
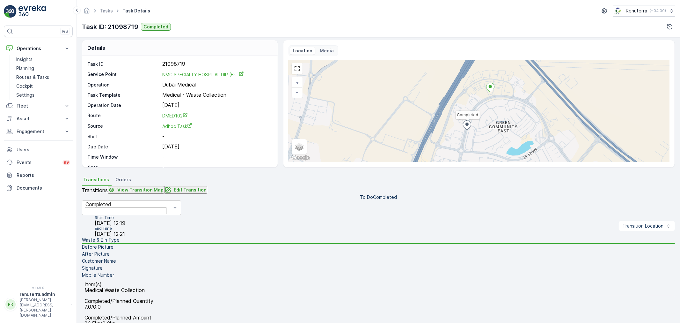
scroll to position [0, 0]
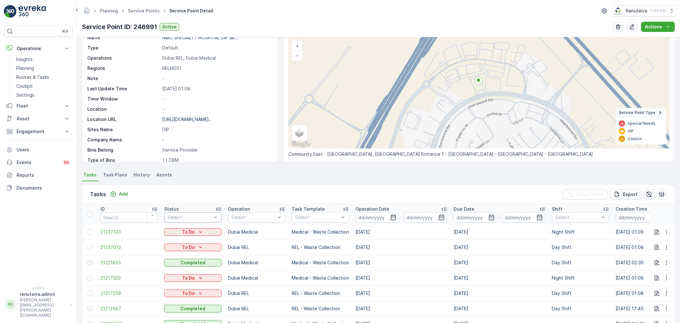
scroll to position [106, 0]
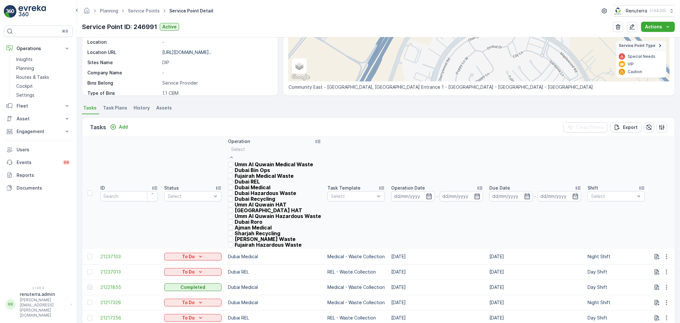
click at [260, 149] on div at bounding box center [274, 149] width 87 height 7
click at [254, 190] on p "Dubai Medical" at bounding box center [253, 187] width 36 height 6
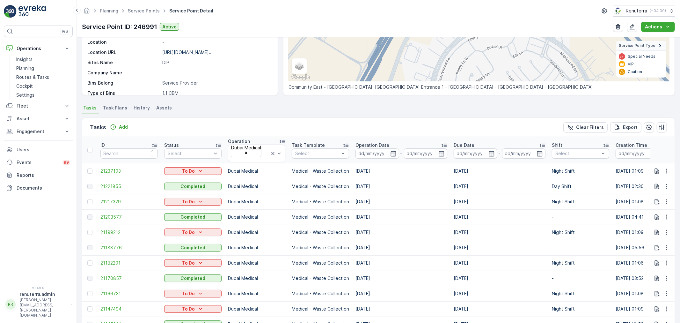
scroll to position [142, 0]
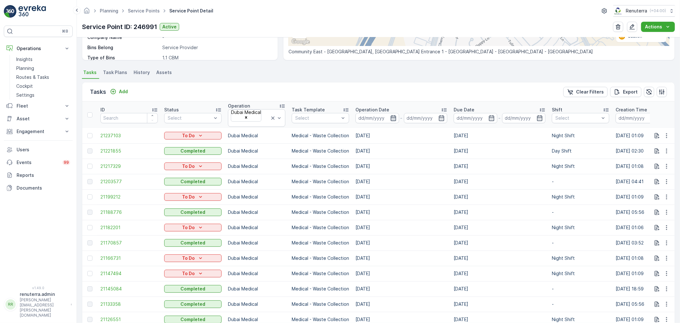
click at [390, 115] on icon "button" at bounding box center [393, 118] width 6 height 6
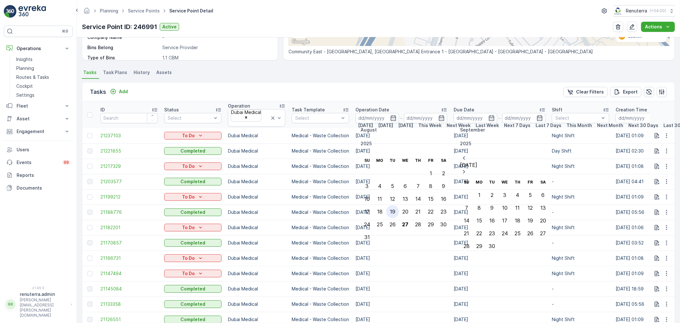
click at [396, 209] on div "19" at bounding box center [392, 212] width 5 height 6
type input "[DATE]"
click at [396, 209] on div "19" at bounding box center [392, 212] width 5 height 6
type input "[DATE]"
click at [396, 209] on div "19" at bounding box center [392, 212] width 5 height 6
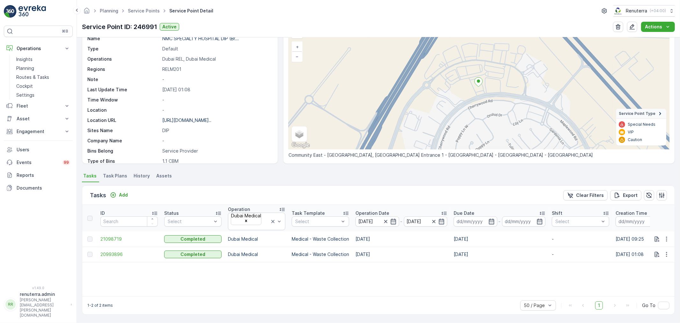
scroll to position [38, 0]
click at [103, 252] on span "20993896" at bounding box center [128, 255] width 57 height 6
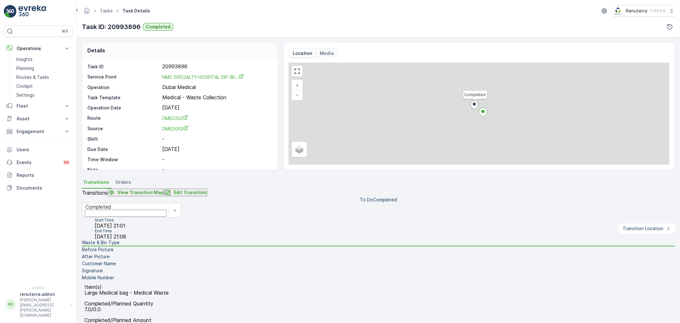
scroll to position [35, 0]
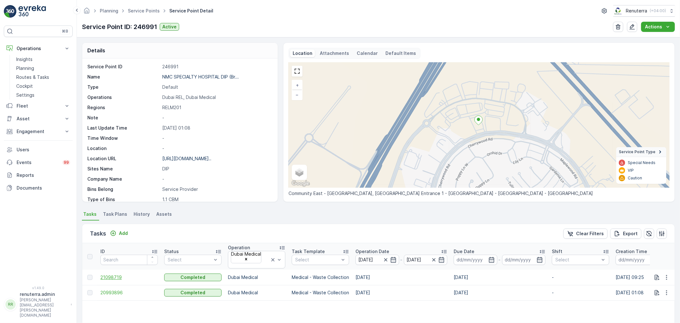
click at [104, 274] on span "21098719" at bounding box center [128, 277] width 57 height 6
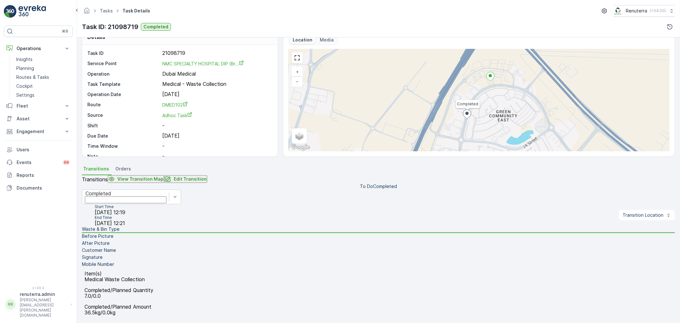
scroll to position [71, 0]
drag, startPoint x: 207, startPoint y: 133, endPoint x: 209, endPoint y: 129, distance: 4.6
click at [207, 175] on button "Edit Transition" at bounding box center [185, 179] width 43 height 8
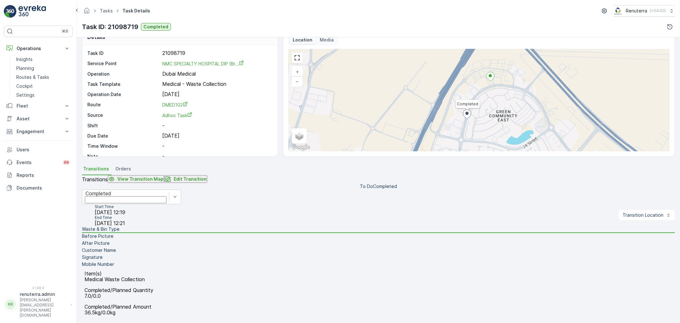
paste input "0542740675"
type input "0542740675"
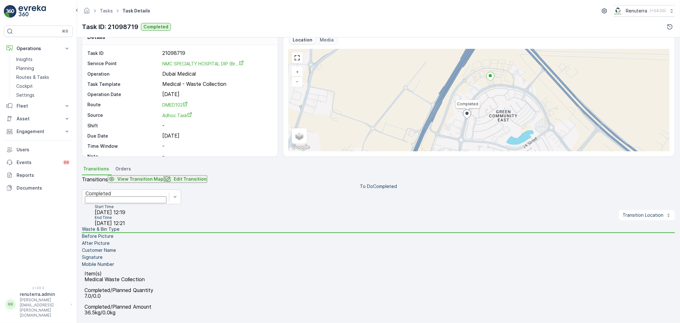
type Quantity "3"
type input "3"
type input "8.7"
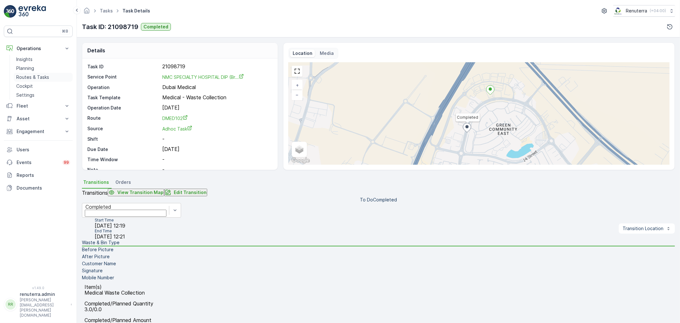
click at [45, 77] on p "Routes & Tasks" at bounding box center [32, 77] width 33 height 6
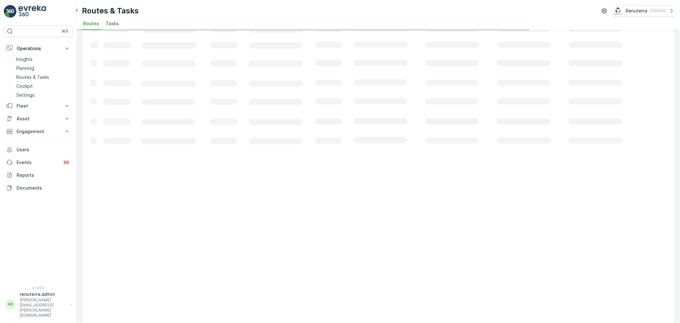
scroll to position [35, 0]
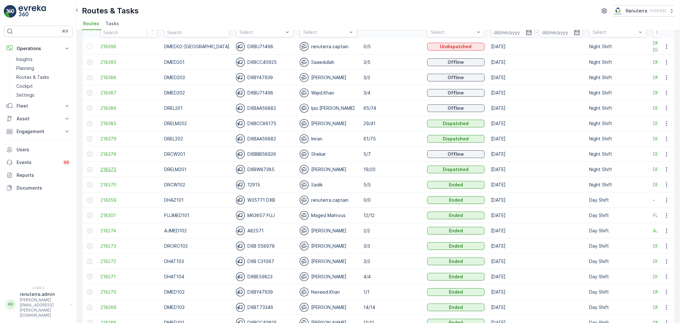
click at [113, 167] on span "218375" at bounding box center [128, 169] width 57 height 6
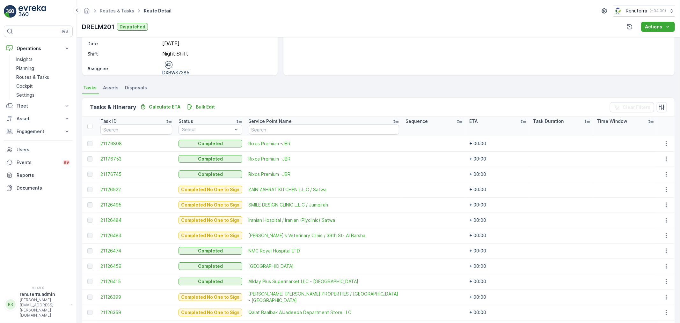
scroll to position [106, 0]
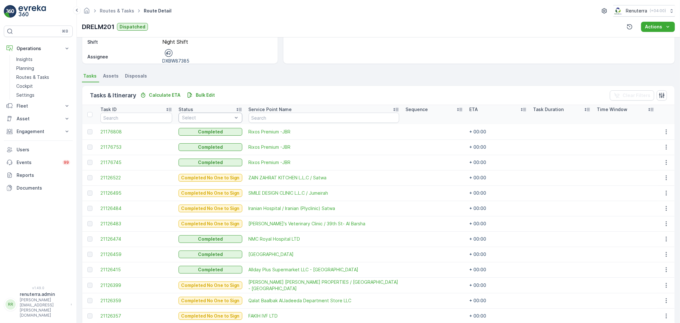
click at [206, 117] on div at bounding box center [207, 117] width 52 height 5
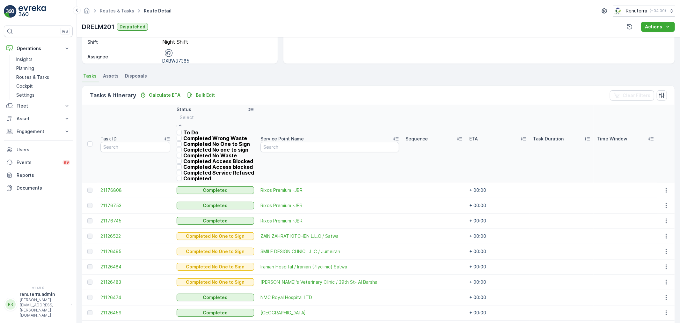
click at [204, 130] on div "To Do" at bounding box center [216, 133] width 78 height 6
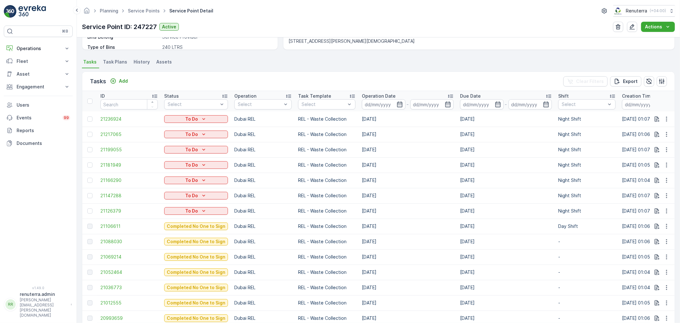
scroll to position [177, 0]
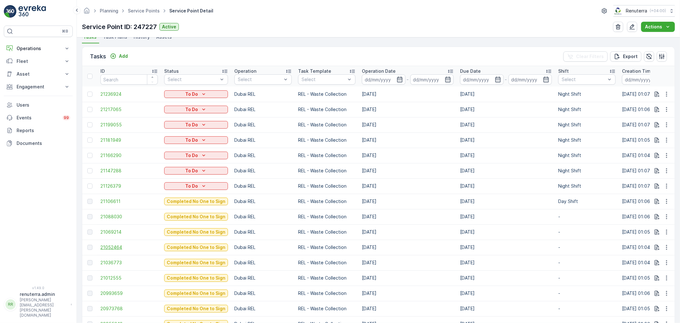
click at [112, 249] on span "21052464" at bounding box center [128, 247] width 57 height 6
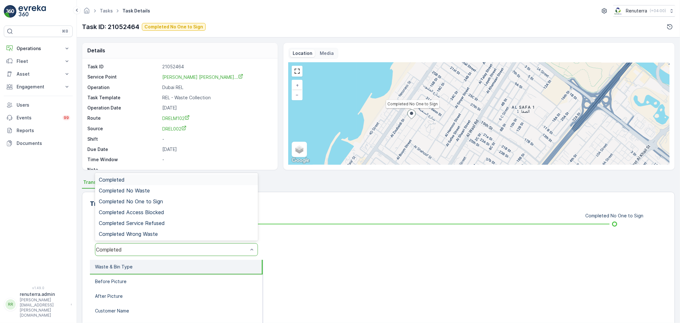
click at [159, 249] on div "Completed" at bounding box center [172, 250] width 152 height 6
click at [403, 231] on div "Transitions View Transition Map To Do Completed No One to Sign 6 results availa…" at bounding box center [378, 293] width 593 height 202
click at [173, 252] on div "Completed" at bounding box center [172, 250] width 152 height 6
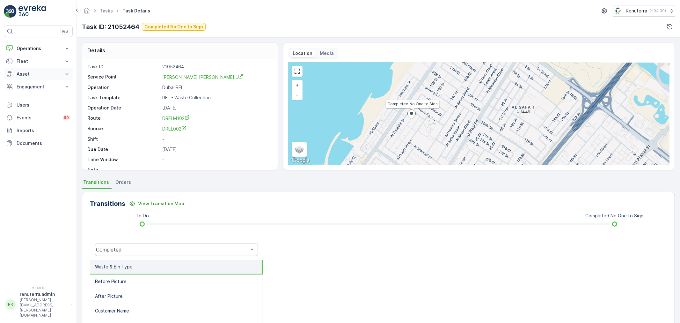
drag, startPoint x: 24, startPoint y: 46, endPoint x: 34, endPoint y: 78, distance: 33.2
click at [27, 56] on div "Operations Insights Planning Routes & Tasks Cockpit Settings Fleet Live Trackin…" at bounding box center [38, 95] width 69 height 107
drag, startPoint x: 39, startPoint y: 50, endPoint x: 38, endPoint y: 65, distance: 15.0
click at [39, 57] on div "Operations Insights Planning Routes & Tasks Cockpit Settings Fleet Live Trackin…" at bounding box center [38, 95] width 69 height 107
click at [38, 52] on button "Operations" at bounding box center [38, 48] width 69 height 13
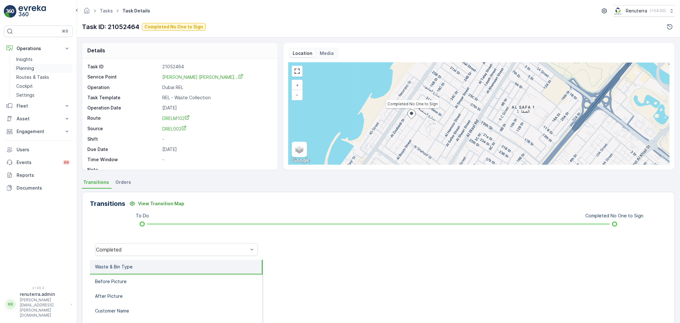
click at [41, 68] on link "Planning" at bounding box center [43, 68] width 59 height 9
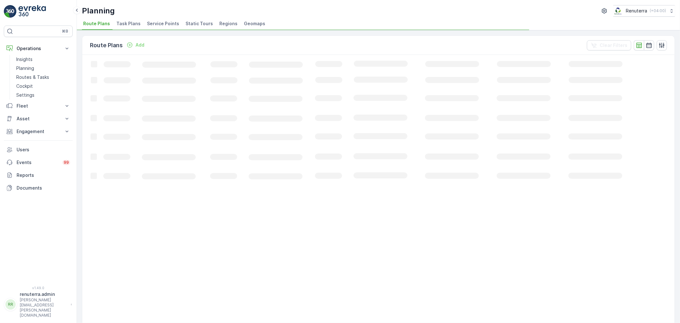
click at [162, 23] on span "Service Points" at bounding box center [163, 23] width 32 height 6
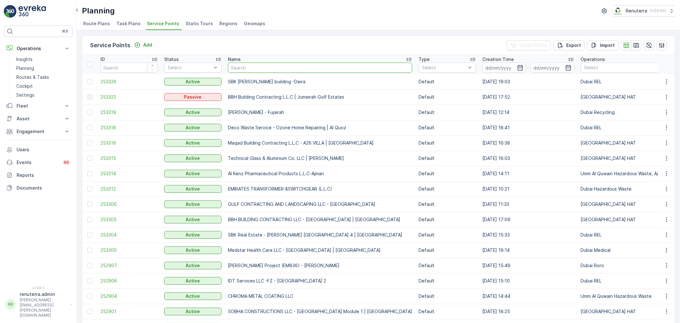
click at [260, 70] on input "text" at bounding box center [320, 68] width 184 height 10
type input "happy hom"
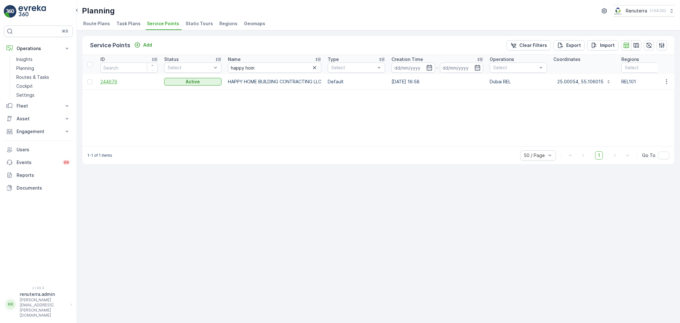
click at [103, 80] on span "244676" at bounding box center [128, 81] width 57 height 6
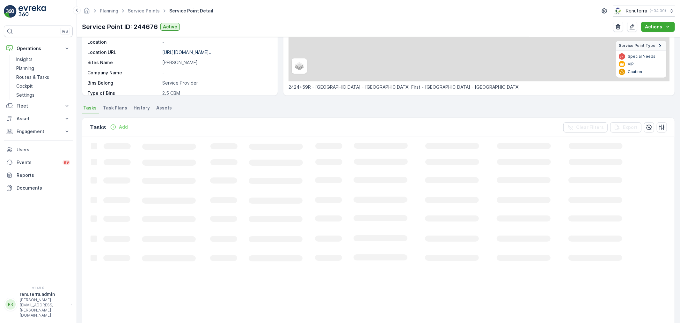
scroll to position [106, 0]
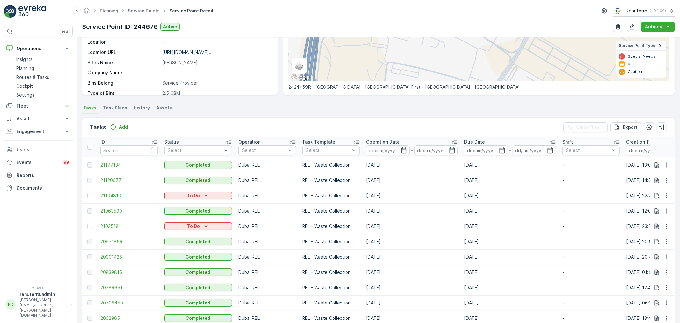
click at [112, 160] on td "21177134" at bounding box center [129, 164] width 64 height 15
click at [112, 162] on span "21177134" at bounding box center [128, 165] width 57 height 6
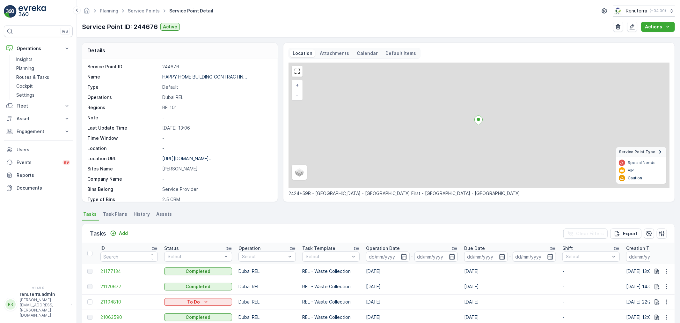
click at [125, 227] on div "Tasks Add Clear Filters Export" at bounding box center [378, 233] width 593 height 19
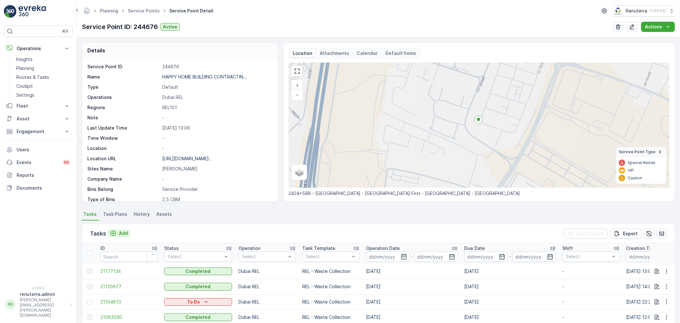
click at [125, 230] on button "Add" at bounding box center [118, 233] width 23 height 8
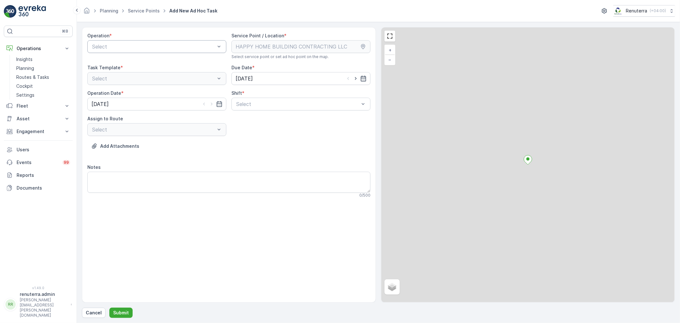
click at [143, 41] on div "Select" at bounding box center [156, 46] width 139 height 13
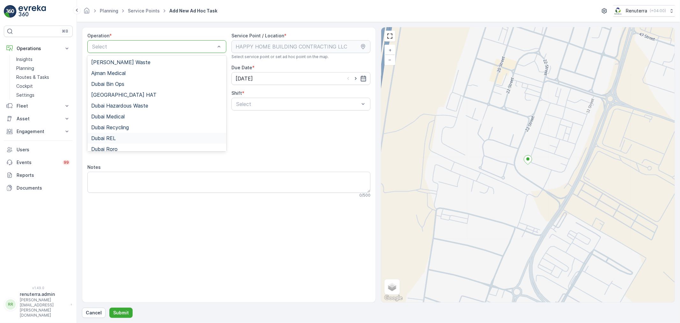
click at [122, 141] on div "Dubai REL" at bounding box center [156, 138] width 139 height 11
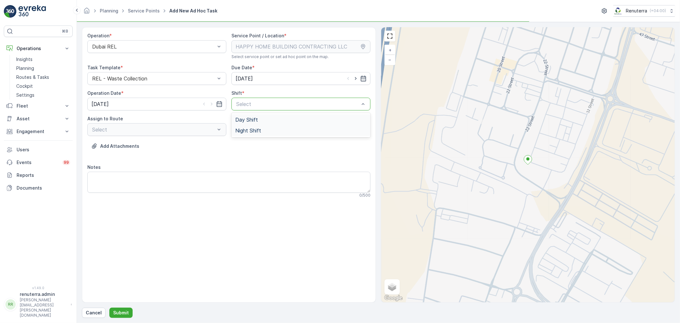
drag, startPoint x: 239, startPoint y: 103, endPoint x: 242, endPoint y: 136, distance: 33.1
click at [239, 103] on div at bounding box center [298, 104] width 124 height 6
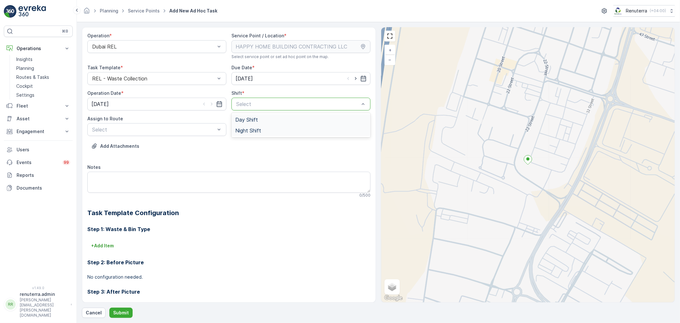
click at [247, 118] on span "Day Shift" at bounding box center [246, 120] width 23 height 6
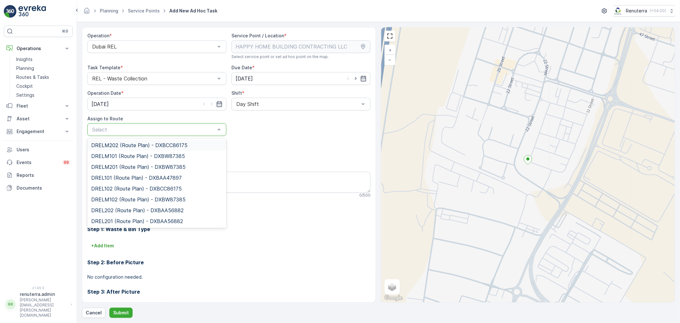
click at [145, 128] on div at bounding box center [154, 130] width 124 height 6
type input "101"
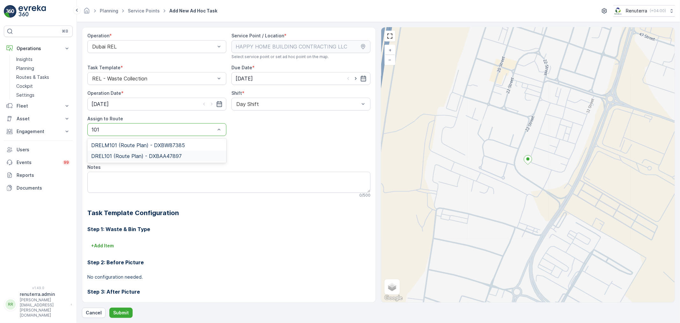
click at [144, 159] on span "DREL101 (Route Plan) - DXBAA47897" at bounding box center [136, 156] width 91 height 6
click at [121, 314] on p "Submit" at bounding box center [121, 312] width 16 height 6
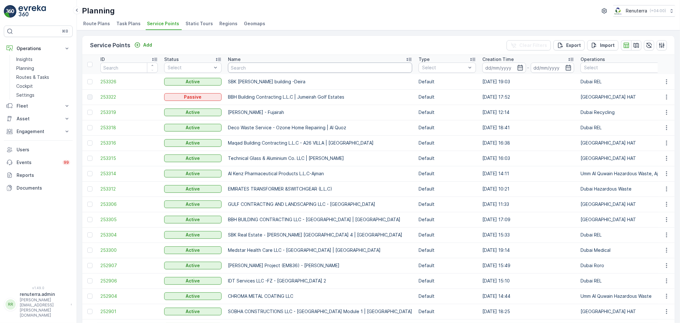
click at [245, 72] on input "text" at bounding box center [320, 68] width 184 height 10
type input "nmc"
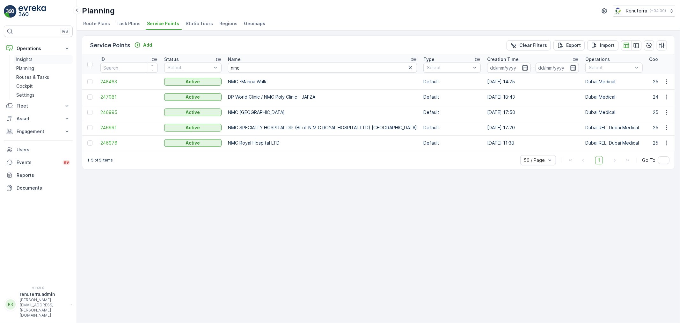
click at [33, 62] on link "Insights" at bounding box center [43, 59] width 59 height 9
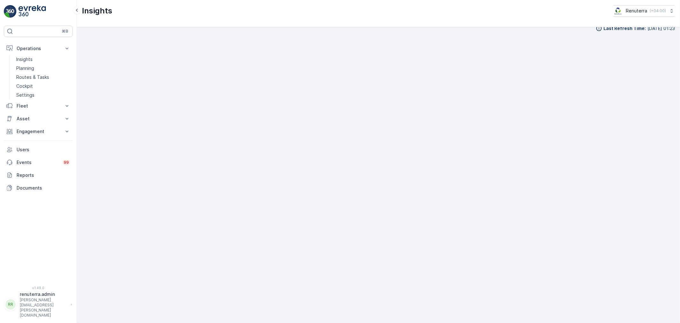
scroll to position [8, 0]
click at [676, 159] on div "Last Refresh Time : 27.08.2025 01:23" at bounding box center [378, 175] width 603 height 296
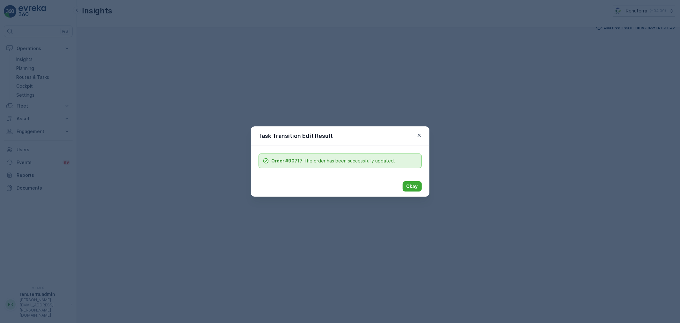
click at [406, 188] on button "Okay" at bounding box center [412, 186] width 19 height 10
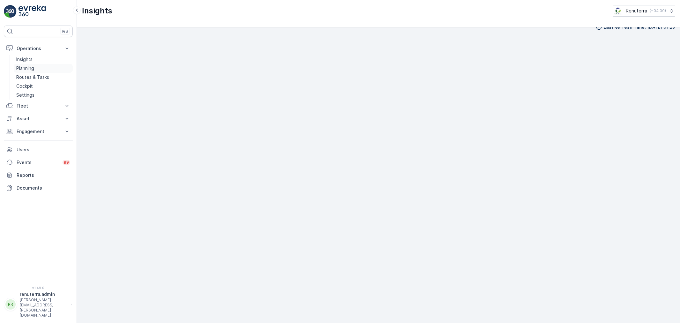
click at [28, 65] on p "Planning" at bounding box center [25, 68] width 18 height 6
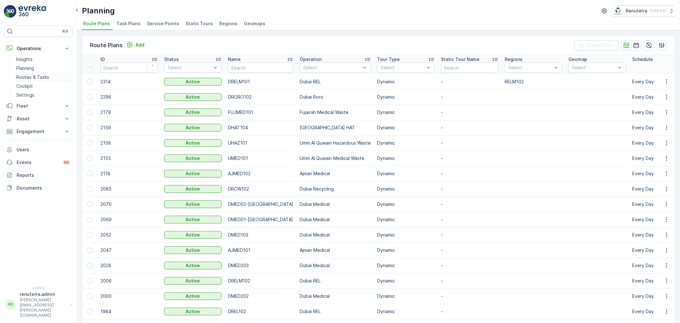
click at [46, 76] on p "Routes & Tasks" at bounding box center [32, 77] width 33 height 6
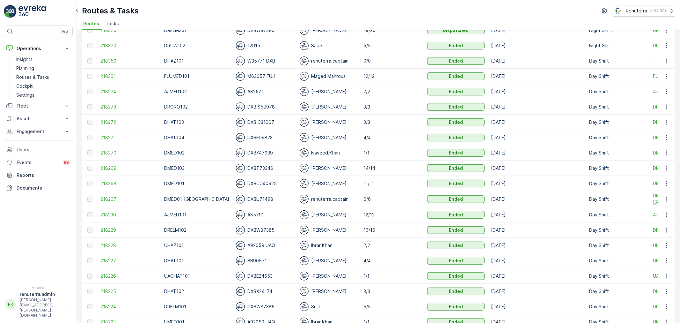
scroll to position [177, 0]
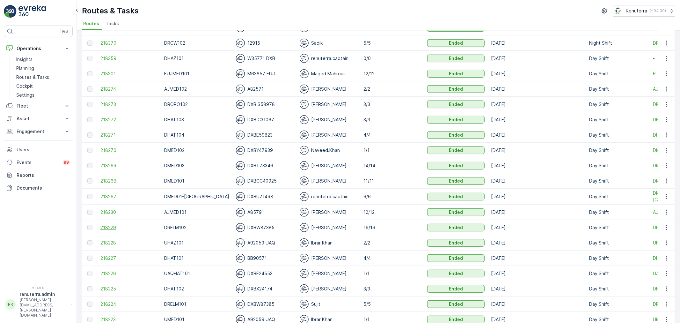
click at [107, 230] on span "218229" at bounding box center [128, 227] width 57 height 6
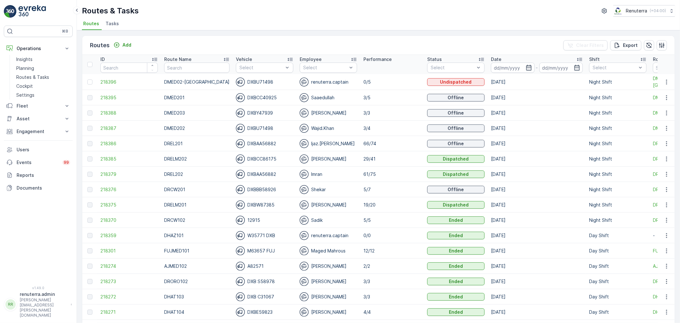
drag, startPoint x: 110, startPoint y: 22, endPoint x: 110, endPoint y: 31, distance: 8.9
click at [110, 22] on span "Tasks" at bounding box center [112, 23] width 13 height 6
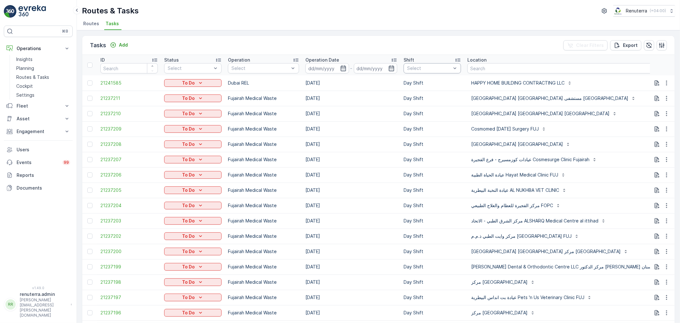
click at [420, 69] on div at bounding box center [429, 68] width 45 height 5
click at [37, 74] on p "Routes & Tasks" at bounding box center [32, 77] width 33 height 6
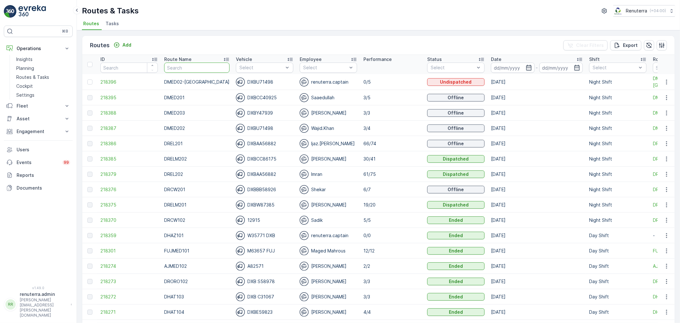
click at [189, 67] on input "text" at bounding box center [196, 68] width 65 height 10
type input "drelm"
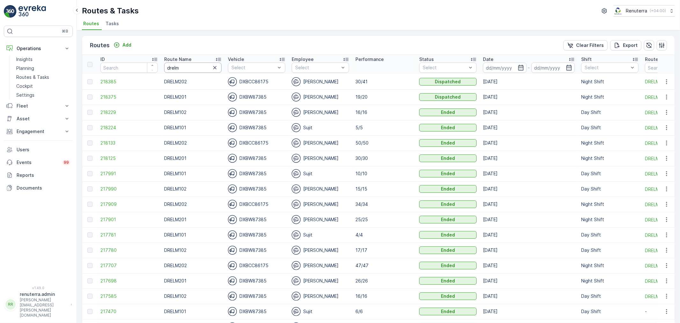
click at [195, 69] on input "drelm" at bounding box center [192, 68] width 57 height 10
click at [521, 68] on icon "button" at bounding box center [521, 67] width 6 height 6
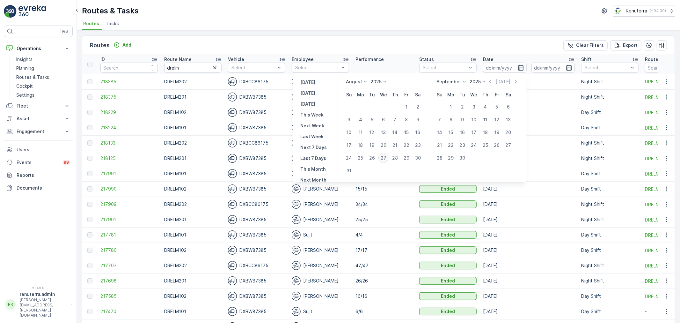
click at [385, 156] on div "27" at bounding box center [384, 158] width 10 height 10
type input "[DATE]"
click at [385, 156] on div "27" at bounding box center [384, 158] width 10 height 10
type input "[DATE]"
click at [385, 156] on div "27" at bounding box center [384, 158] width 10 height 10
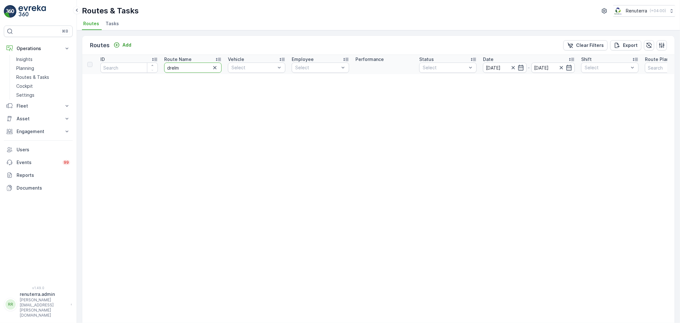
click at [189, 65] on input "drelm" at bounding box center [192, 68] width 57 height 10
click at [216, 67] on icon "button" at bounding box center [215, 67] width 6 height 6
click at [511, 67] on icon "button" at bounding box center [513, 67] width 6 height 6
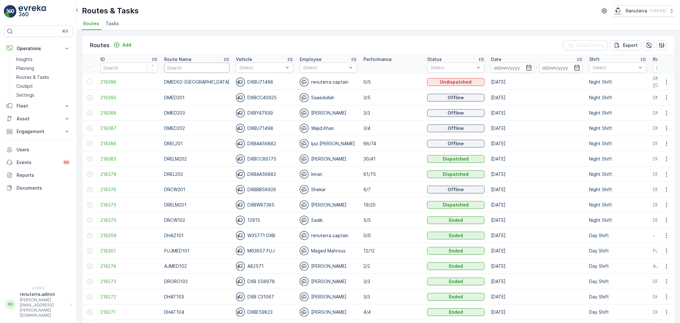
click at [178, 68] on input "text" at bounding box center [196, 68] width 65 height 10
click at [191, 39] on div "Routes Add Clear Filters Export" at bounding box center [378, 45] width 593 height 19
click at [193, 69] on input "text" at bounding box center [196, 68] width 65 height 10
click at [209, 38] on div "Routes Add Clear Filters Export" at bounding box center [378, 45] width 593 height 19
click at [109, 176] on span "218379" at bounding box center [128, 174] width 57 height 6
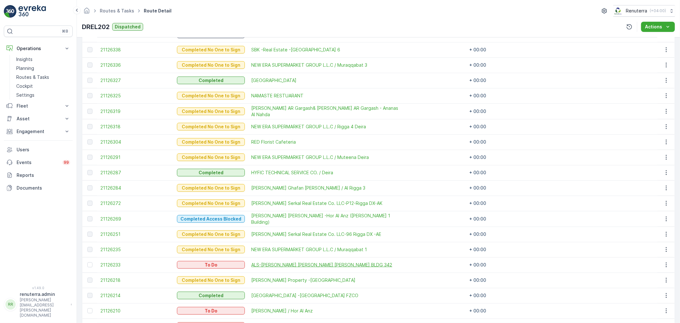
scroll to position [665, 0]
click at [296, 231] on span "Naseer Bin Abdullatif Al Serkal Real Estate Co. LLC-96 Rigga DX -AE" at bounding box center [325, 234] width 148 height 6
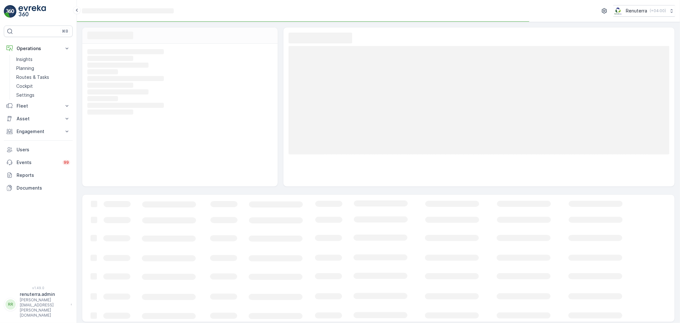
click at [297, 215] on icon "Loading..." at bounding box center [388, 258] width 612 height 127
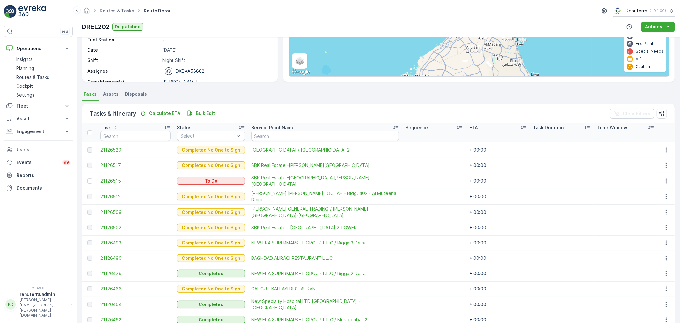
scroll to position [71, 0]
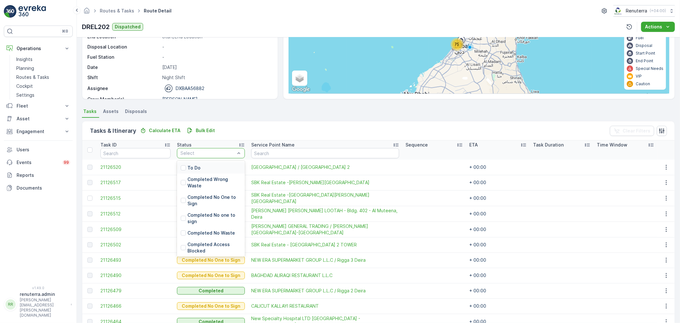
click at [192, 148] on div "Select" at bounding box center [211, 153] width 68 height 10
click at [199, 214] on p "Completed Access blocked" at bounding box center [215, 217] width 54 height 13
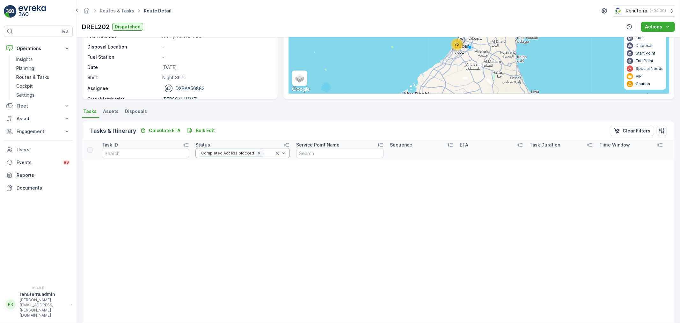
click at [257, 153] on icon "Remove Completed Access blocked" at bounding box center [259, 153] width 4 height 4
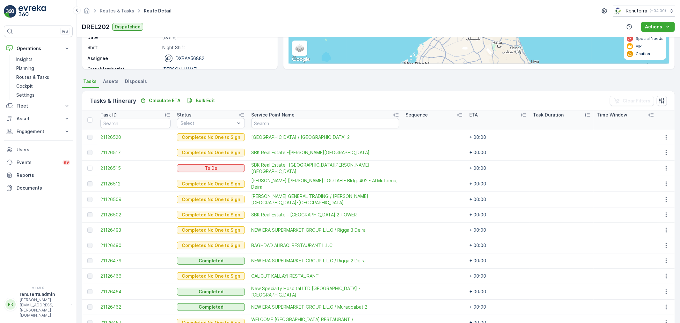
scroll to position [27, 0]
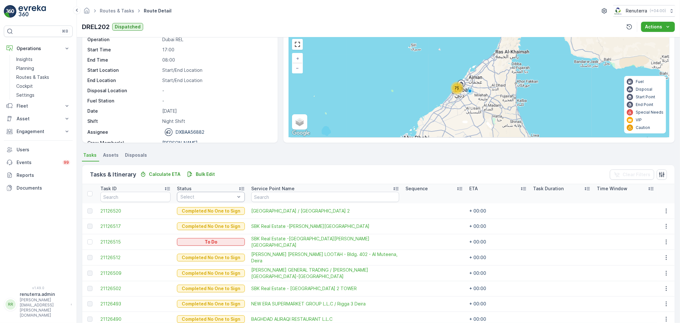
click at [195, 196] on div at bounding box center [208, 196] width 56 height 5
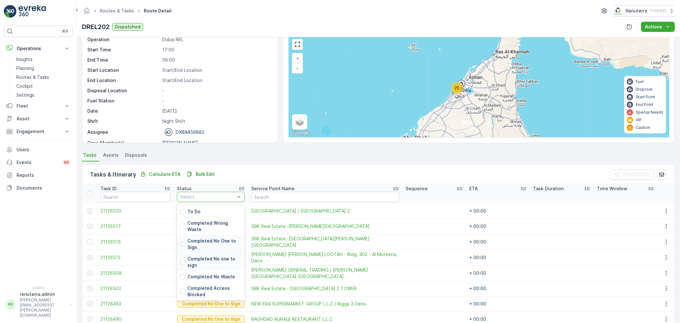
scroll to position [48, 0]
click at [206, 263] on p "Completed Access blocked" at bounding box center [215, 261] width 54 height 13
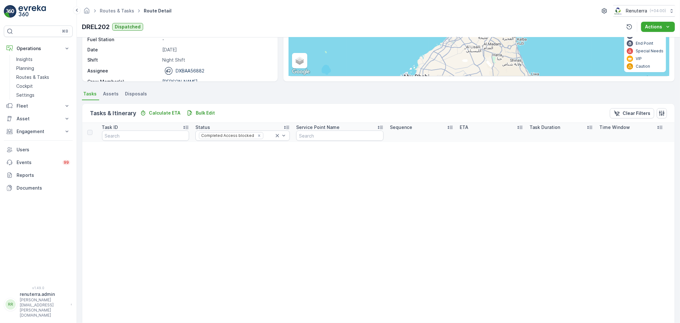
scroll to position [98, 0]
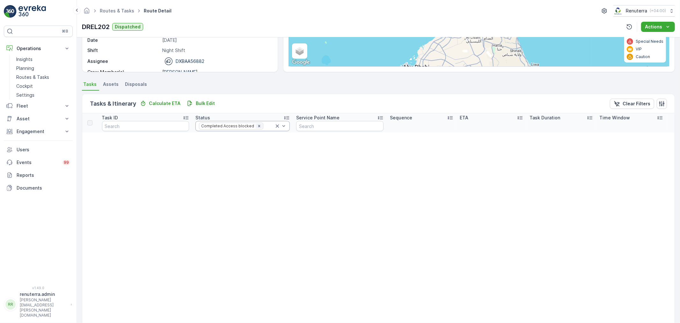
click at [257, 126] on icon "Remove Completed Access blocked" at bounding box center [259, 126] width 4 height 4
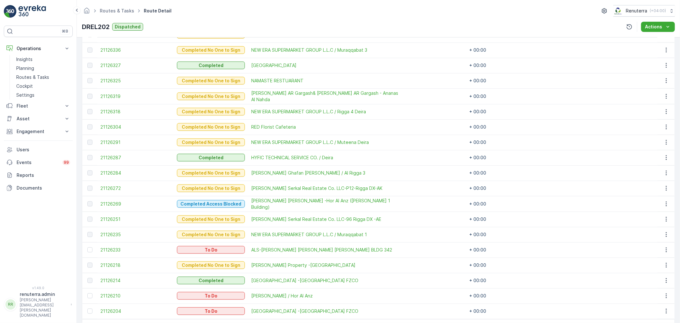
scroll to position [700, 0]
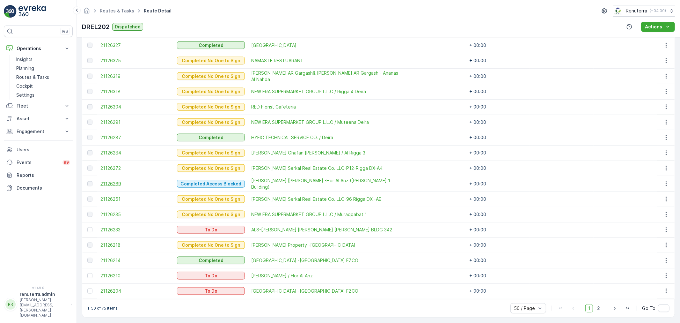
click at [123, 182] on span "21126269" at bounding box center [135, 184] width 70 height 6
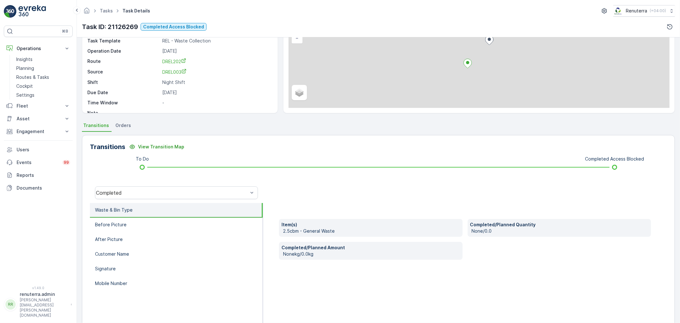
scroll to position [79, 0]
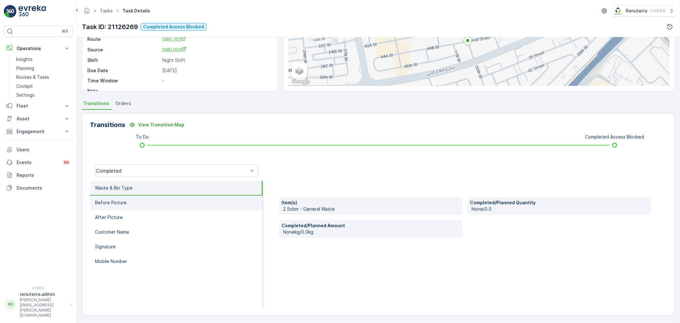
click at [135, 198] on li "Before Picture" at bounding box center [176, 203] width 173 height 15
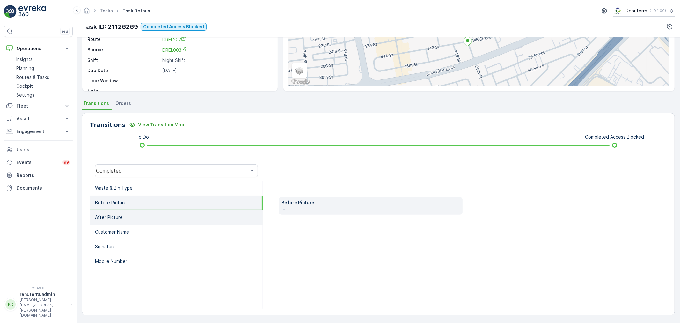
click at [122, 212] on li "After Picture" at bounding box center [176, 217] width 173 height 15
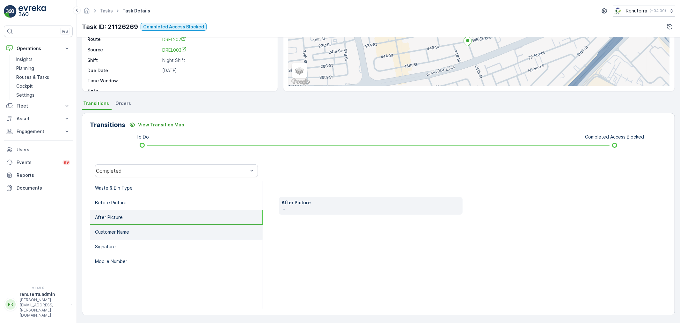
click at [127, 226] on li "Customer Name" at bounding box center [176, 232] width 173 height 15
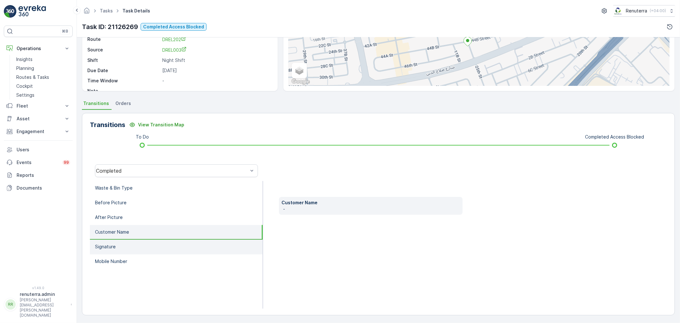
click at [125, 246] on li "Signature" at bounding box center [176, 247] width 173 height 15
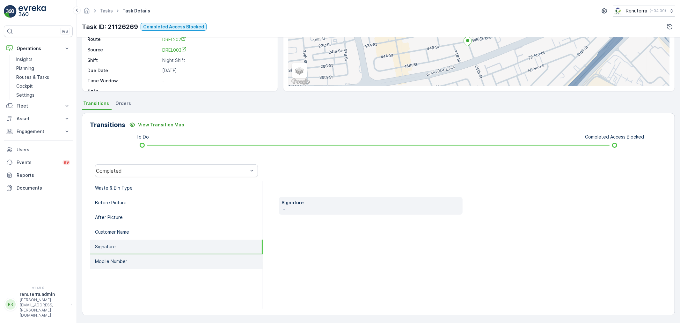
click at [122, 255] on li "Mobile Number" at bounding box center [176, 261] width 173 height 15
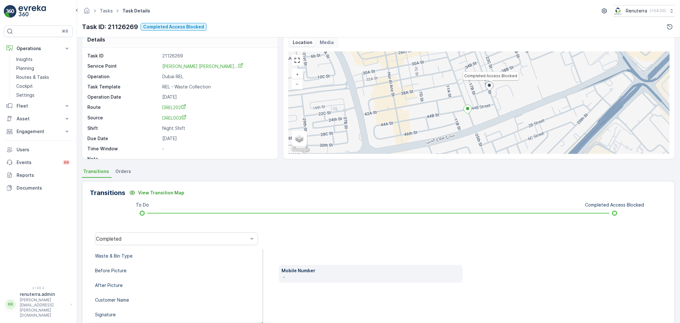
scroll to position [0, 0]
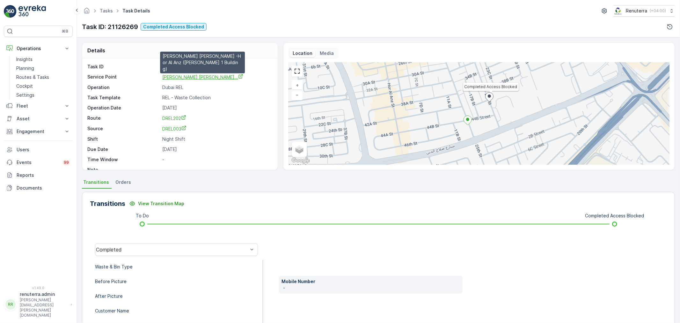
click at [192, 76] on span "Nasser Ahmed Nasser Lootah -Ho..." at bounding box center [202, 76] width 81 height 5
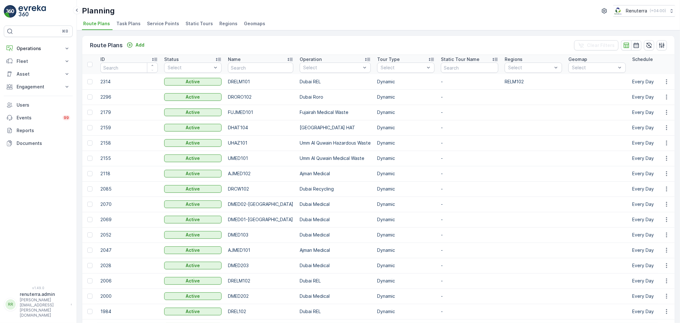
click at [164, 28] on li "Service Points" at bounding box center [164, 24] width 36 height 11
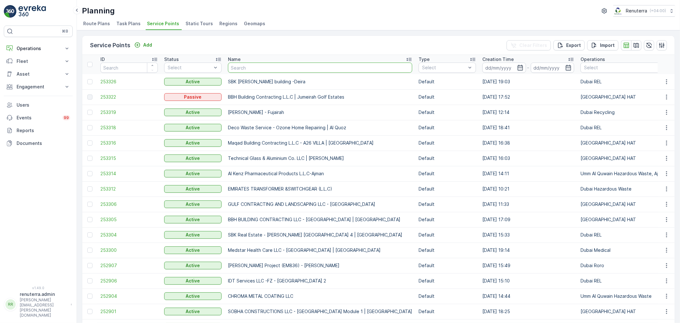
click at [247, 71] on input "text" at bounding box center [320, 68] width 184 height 10
type input "NASSER"
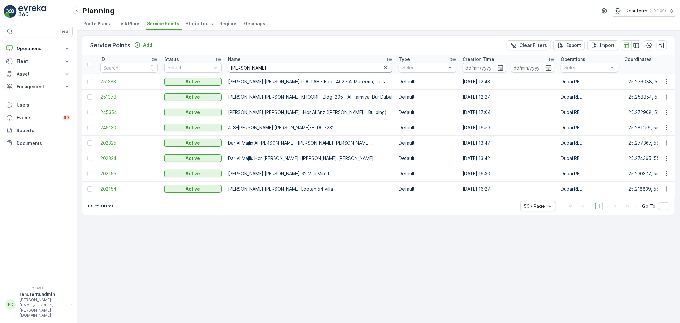
click at [264, 69] on input "NASSER" at bounding box center [310, 68] width 165 height 10
type input "NASeer"
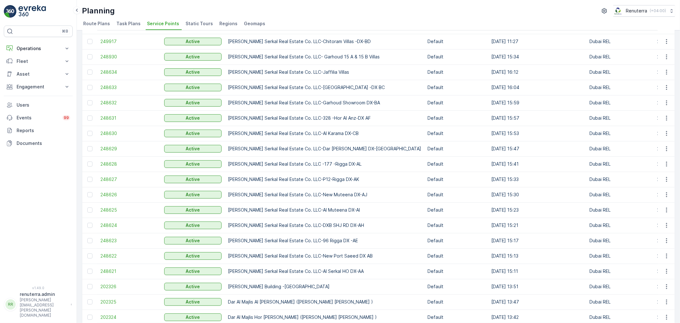
scroll to position [100, 0]
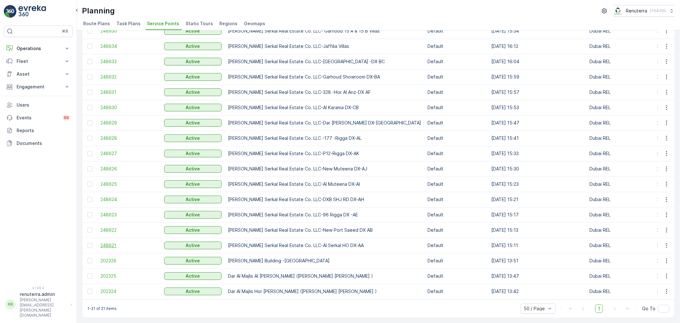
click at [113, 244] on span "248621" at bounding box center [128, 245] width 57 height 6
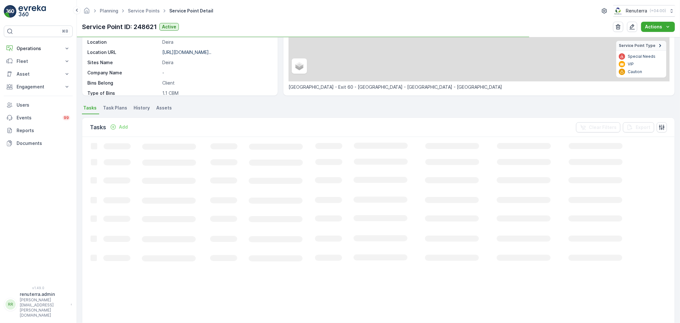
scroll to position [106, 0]
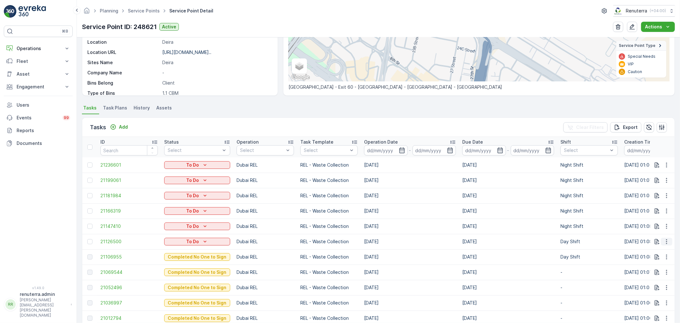
click at [662, 239] on button "button" at bounding box center [666, 242] width 11 height 8
click at [657, 269] on span "Change Route" at bounding box center [650, 268] width 31 height 6
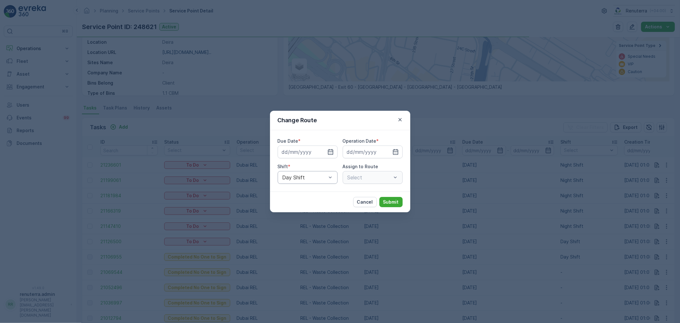
type input "[DATE]"
click at [327, 151] on div at bounding box center [323, 152] width 22 height 6
click at [334, 152] on input "[DATE]" at bounding box center [308, 151] width 60 height 13
click at [399, 120] on icon "button" at bounding box center [399, 119] width 3 height 3
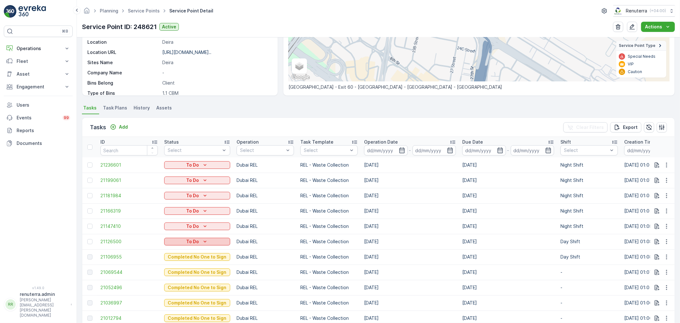
click at [199, 242] on div "To Do" at bounding box center [197, 241] width 61 height 6
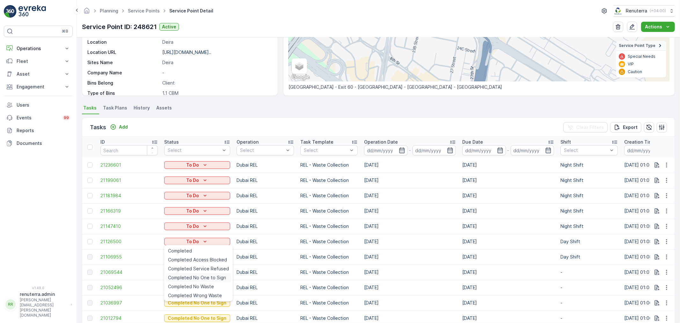
click at [205, 278] on span "Completed No One to Sign" at bounding box center [197, 277] width 58 height 6
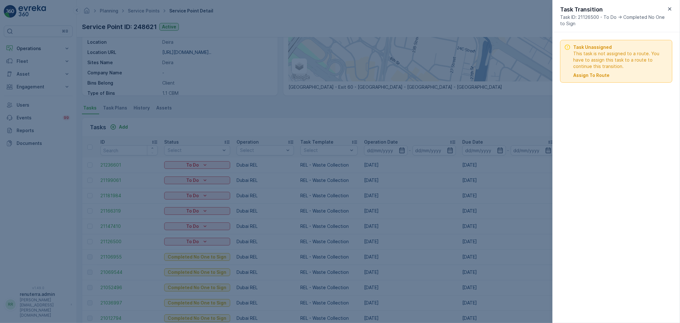
click at [597, 75] on p "Assign To Route" at bounding box center [592, 75] width 36 height 6
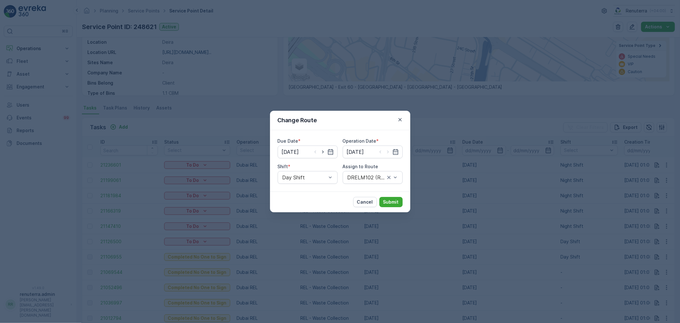
click at [316, 168] on div "Shift *" at bounding box center [308, 166] width 60 height 6
click at [326, 189] on div "Due Date * 27.08.2025 Operation Date * 27.08.2025 Shift * Day Shift Assign to R…" at bounding box center [340, 160] width 140 height 61
click at [400, 120] on icon "button" at bounding box center [400, 119] width 6 height 6
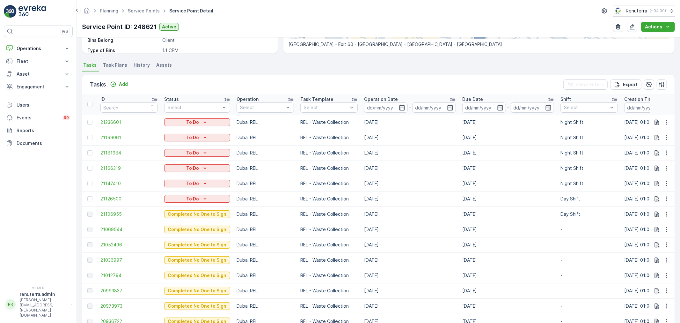
scroll to position [142, 0]
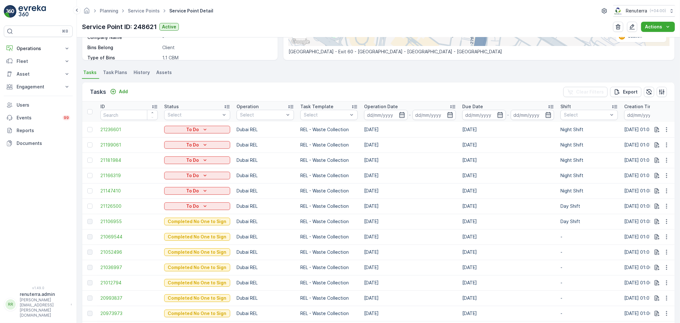
click at [604, 207] on td "Day Shift" at bounding box center [590, 205] width 64 height 15
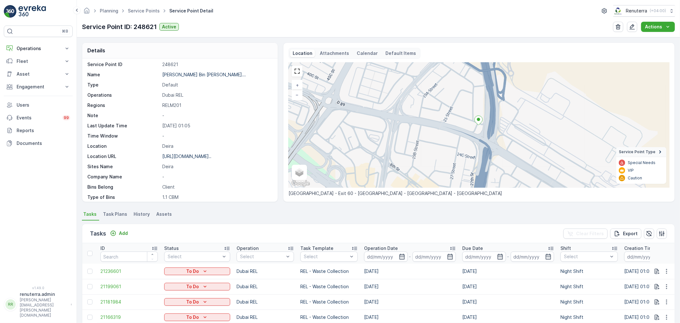
scroll to position [0, 0]
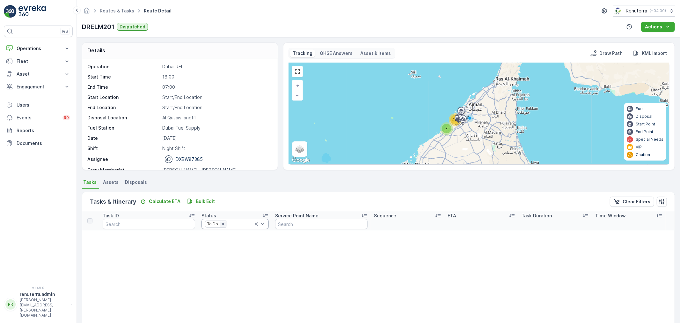
click at [221, 222] on icon "Remove To Do" at bounding box center [223, 224] width 4 height 4
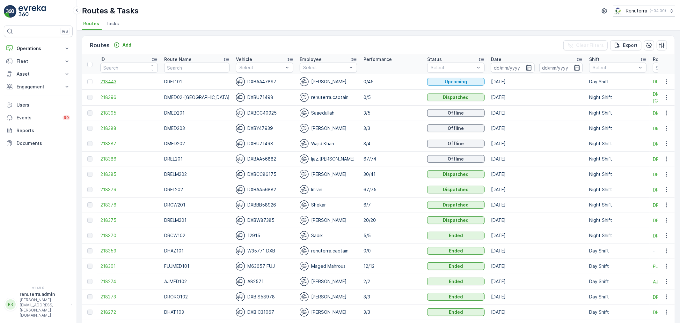
click at [114, 82] on span "218443" at bounding box center [128, 81] width 57 height 6
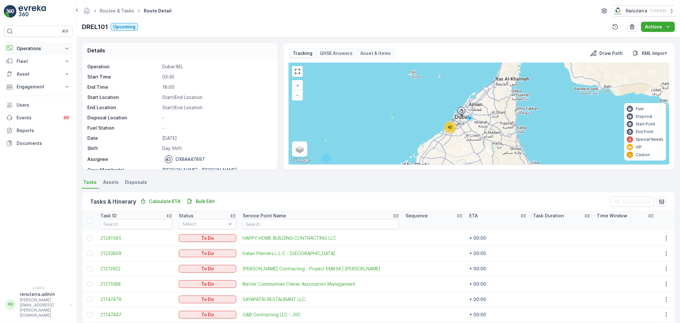
click at [29, 47] on p "Operations" at bounding box center [38, 48] width 43 height 6
click at [28, 68] on p "Planning" at bounding box center [25, 68] width 18 height 6
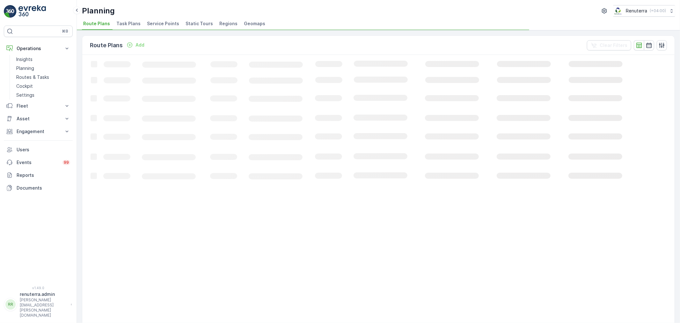
click at [155, 26] on span "Service Points" at bounding box center [163, 23] width 32 height 6
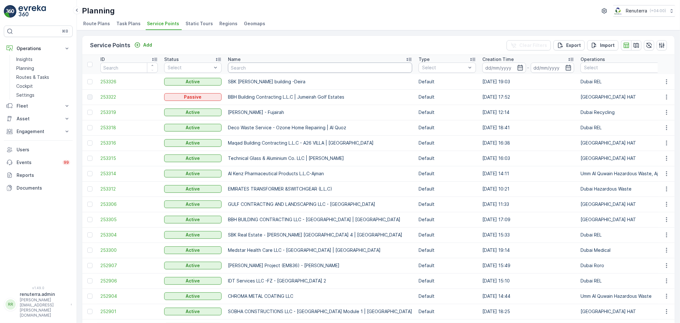
click at [257, 69] on input "text" at bounding box center [320, 68] width 184 height 10
paste input "Arenco Real Estate -Accommodation 2"
type input "Arenco Real Estate -Accommodation 2"
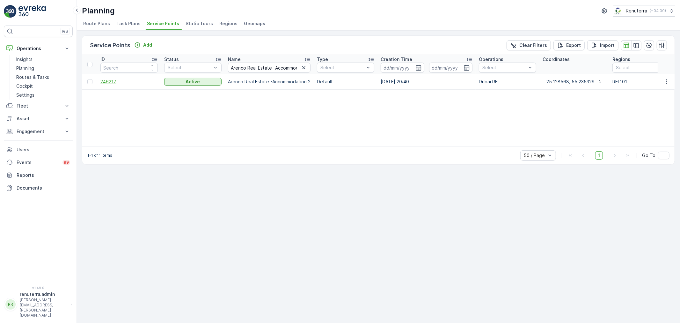
click at [107, 79] on span "246217" at bounding box center [128, 81] width 57 height 6
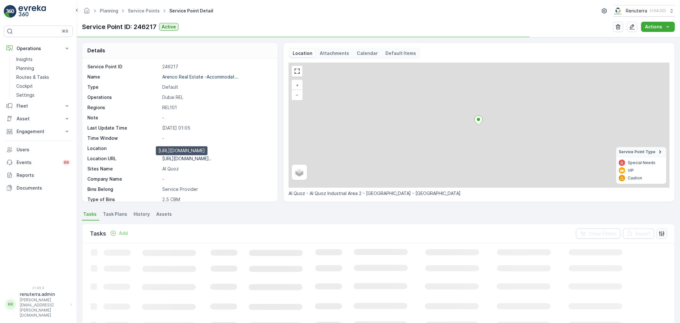
click at [197, 160] on p "https://maps.app.goo.gl/jSWVHF..." at bounding box center [186, 158] width 49 height 5
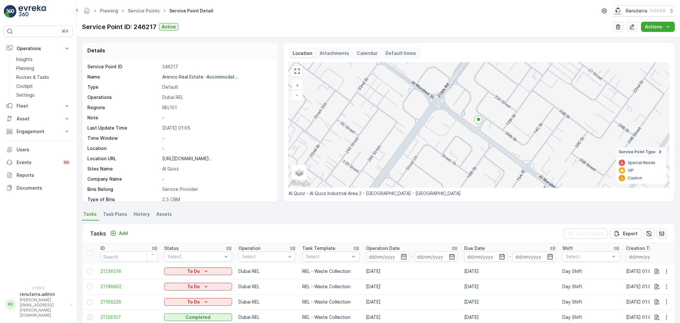
click at [145, 14] on span "Service Points" at bounding box center [144, 11] width 34 height 6
click at [148, 10] on link "Service Points" at bounding box center [144, 10] width 32 height 5
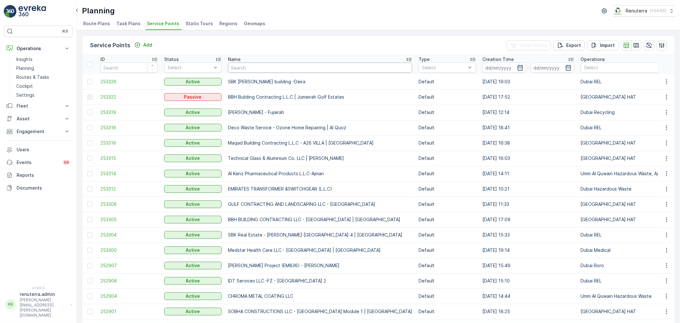
click at [258, 64] on input "text" at bounding box center [320, 68] width 184 height 10
paste input "Arenco Real Estate -Accommodation 1"
type input "Arenco Real Estate -Accommodation 1"
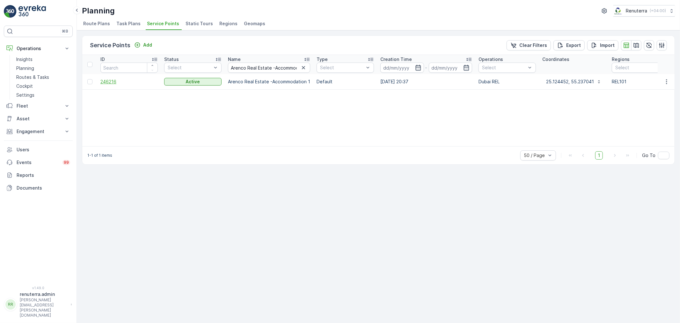
click at [106, 84] on span "246216" at bounding box center [128, 81] width 57 height 6
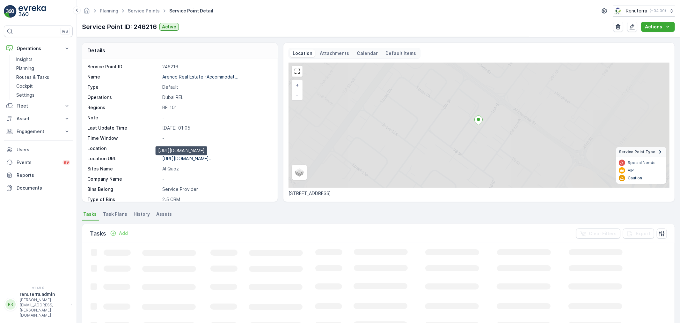
click at [179, 160] on p "https://maps.app.goo.gl/vXkphS..." at bounding box center [186, 158] width 49 height 5
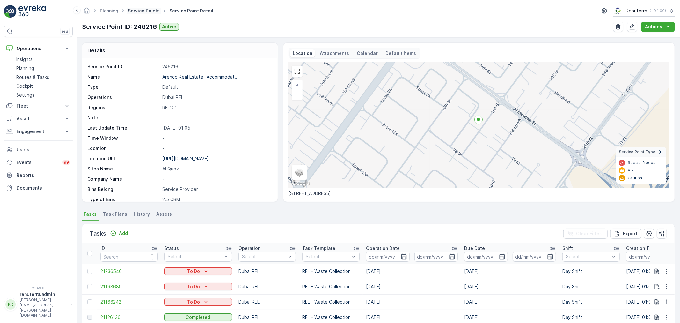
click at [150, 10] on link "Service Points" at bounding box center [144, 10] width 32 height 5
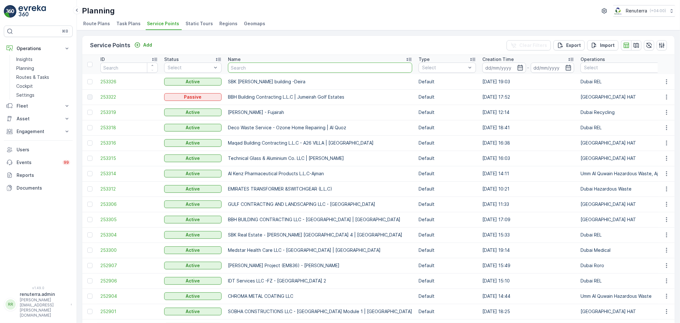
click at [286, 71] on input "text" at bounding box center [320, 68] width 184 height 10
paste input "Arenco Real Estate -18 Villas"
type input "Arenco Real Estate -18 Villas"
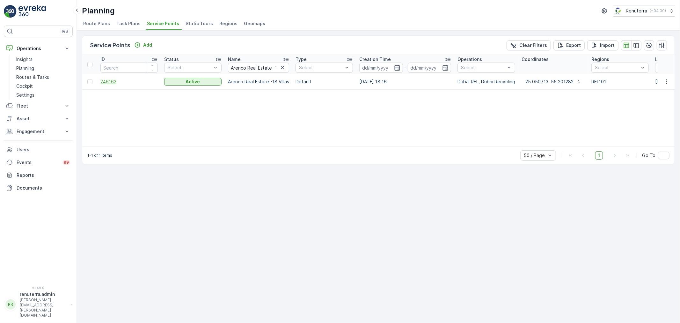
click at [114, 81] on span "246162" at bounding box center [128, 81] width 57 height 6
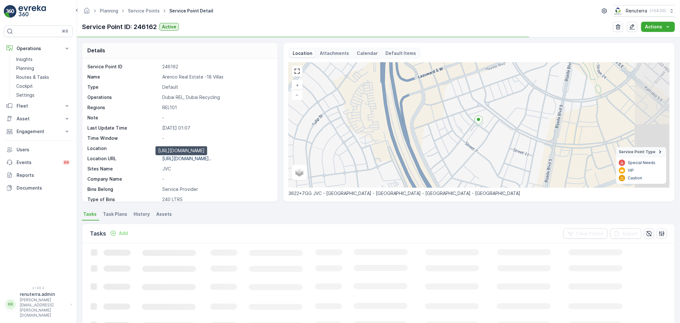
click at [198, 160] on p "https://maps.app.goo.gl/7YtF7C..." at bounding box center [186, 158] width 49 height 5
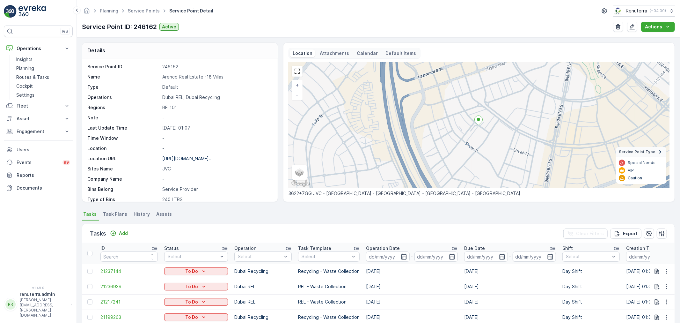
click at [151, 4] on div "Planning Service Points Service Point Detail Renuterra ( +04:00 ) Service Point…" at bounding box center [378, 18] width 603 height 37
click at [149, 10] on link "Service Points" at bounding box center [144, 10] width 32 height 5
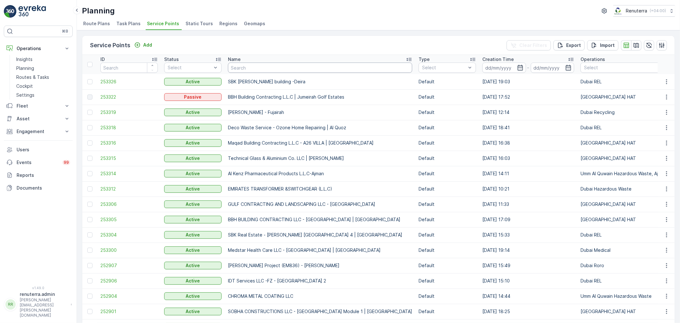
click at [238, 63] on input "text" at bounding box center [320, 68] width 184 height 10
paste input "Navtar & CO"
type input "Navtar & CO"
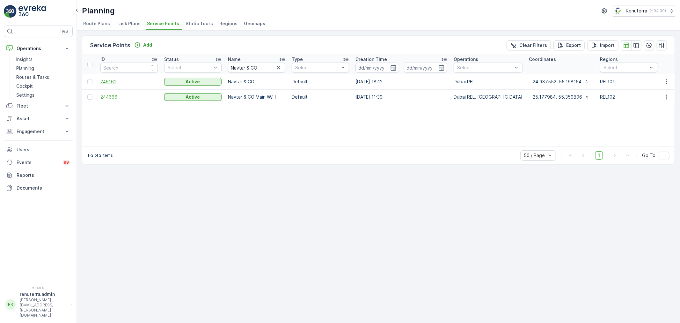
click at [116, 78] on span "246161" at bounding box center [128, 81] width 57 height 6
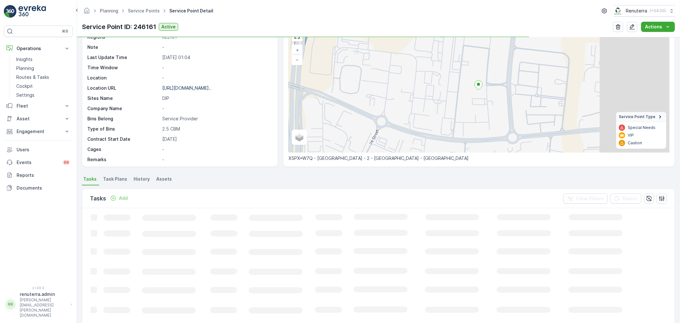
scroll to position [35, 0]
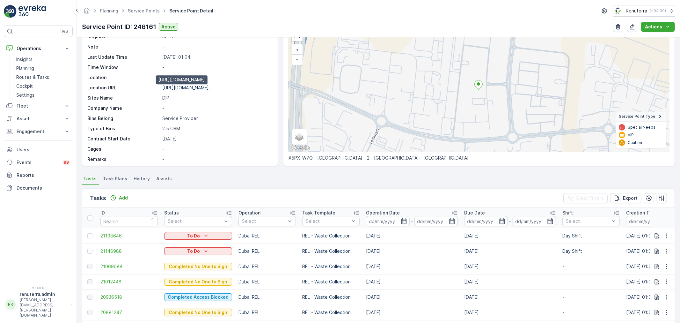
click at [191, 88] on p "https://maps.app.goo.gl/gRRBuB..." at bounding box center [186, 87] width 49 height 5
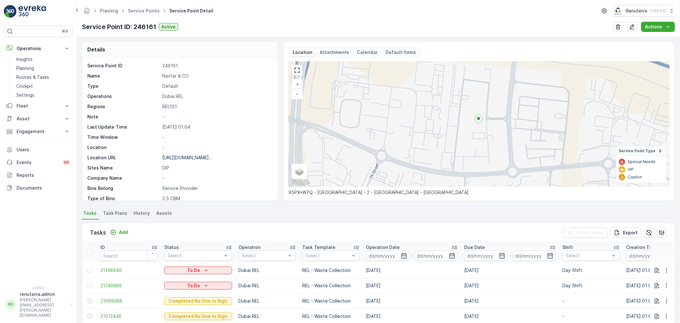
scroll to position [0, 0]
click at [153, 9] on link "Service Points" at bounding box center [144, 10] width 32 height 5
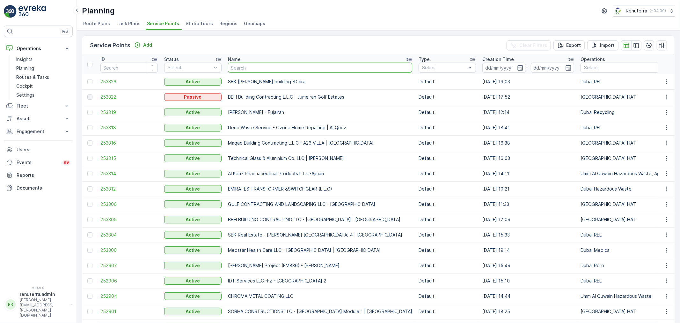
click at [240, 66] on input "text" at bounding box center [320, 68] width 184 height 10
paste input "https://maps.app.goo.gl/gRRBuBzjBFnKm2Cp7"
type input "https://maps.app.goo.gl/gRRBuBzjBFnKm2Cp7"
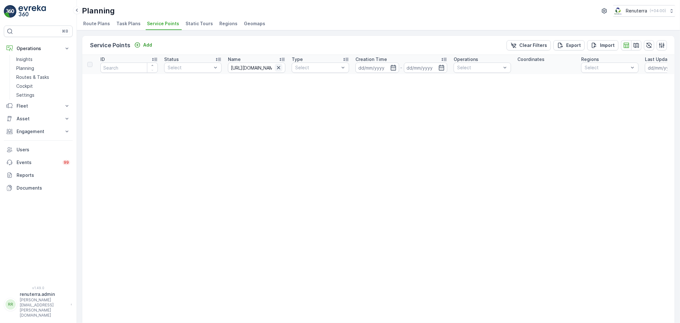
click at [279, 68] on icon "button" at bounding box center [278, 67] width 3 height 3
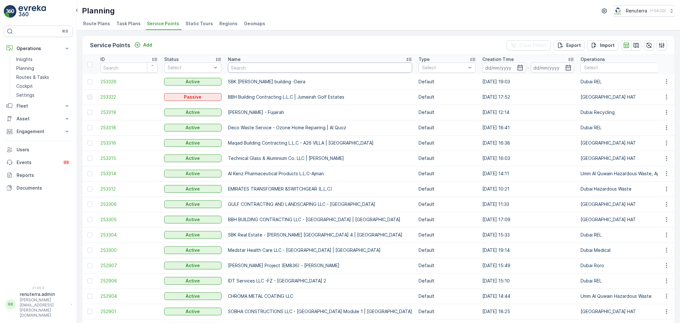
click at [249, 67] on input "text" at bounding box center [320, 68] width 184 height 10
paste input "Navtar & CO"
type input "Navtar & CO"
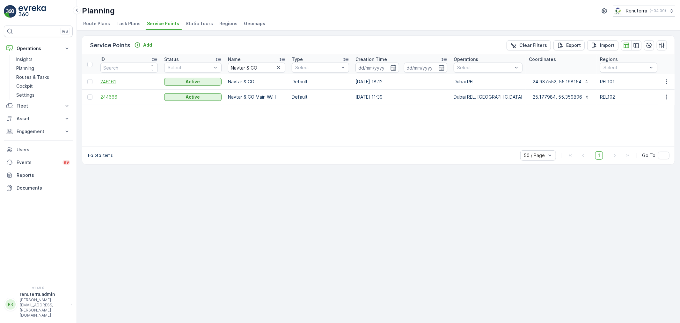
click at [104, 84] on span "246161" at bounding box center [128, 81] width 57 height 6
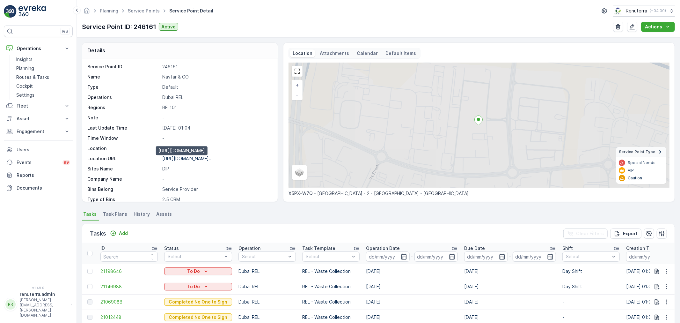
click at [196, 159] on p "https://maps.app.goo.gl/gRRBuB..." at bounding box center [186, 158] width 49 height 5
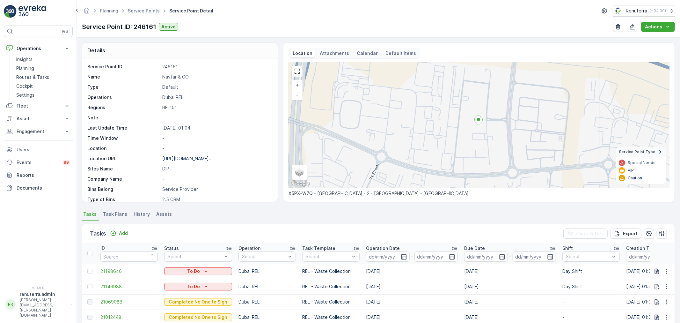
click at [158, 13] on span "Service Points" at bounding box center [144, 11] width 34 height 6
click at [152, 15] on ul "Service Points" at bounding box center [147, 10] width 41 height 9
click at [155, 10] on link "Service Points" at bounding box center [144, 10] width 32 height 5
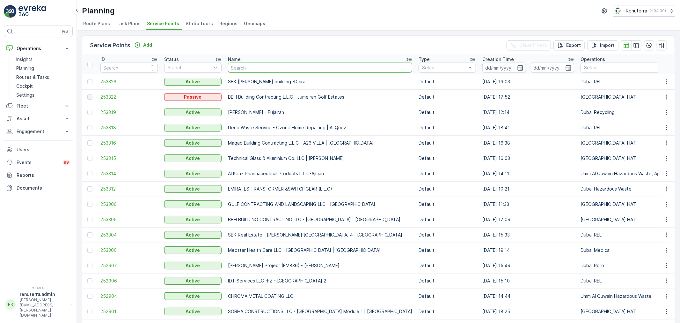
click at [265, 66] on input "text" at bounding box center [320, 68] width 184 height 10
type input "Sea Bridge Building Contracting LLC"
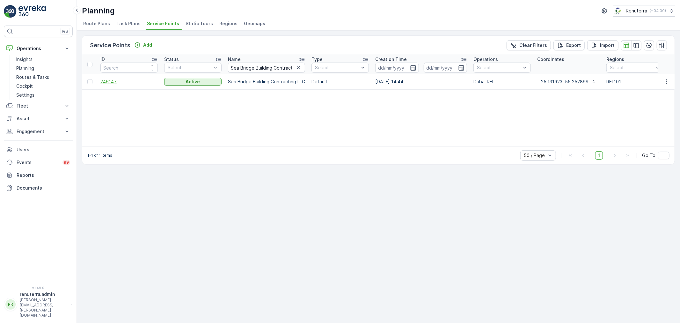
click at [115, 79] on span "246147" at bounding box center [128, 81] width 57 height 6
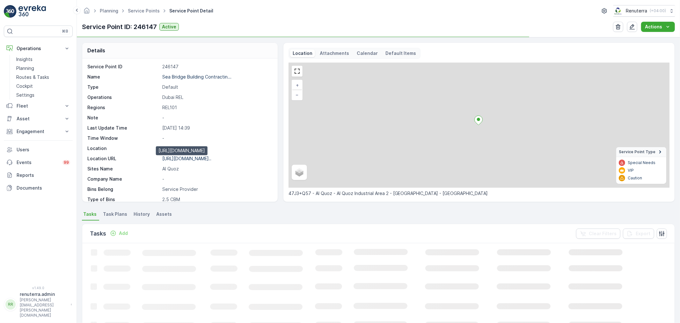
click at [187, 158] on p "https://maps.app.goo.gl/p7B2gw..." at bounding box center [186, 158] width 49 height 5
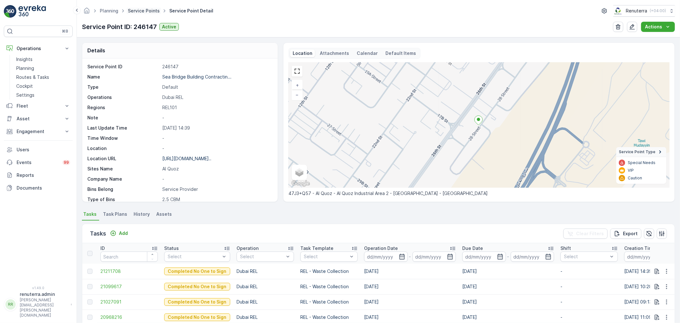
click at [152, 13] on link "Service Points" at bounding box center [144, 10] width 32 height 5
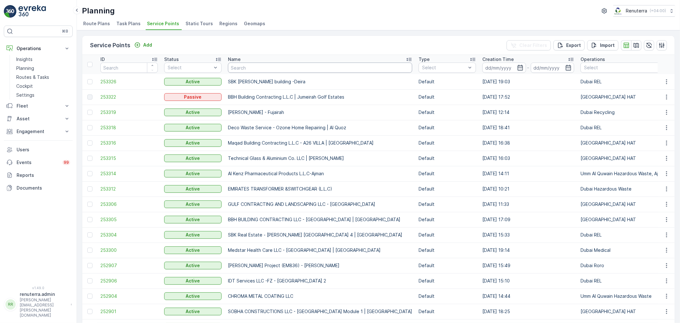
click at [242, 63] on input "text" at bounding box center [320, 68] width 184 height 10
paste input "Dupod Industires LLC"
type input "Dupod Industires LLC"
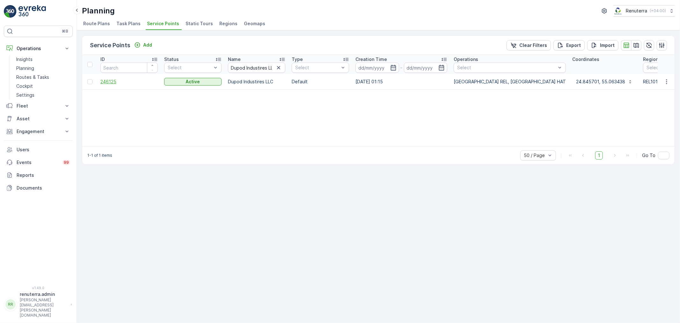
click at [112, 78] on span "246125" at bounding box center [128, 81] width 57 height 6
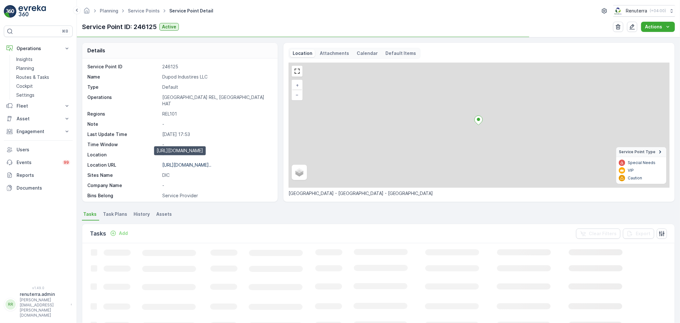
click at [180, 162] on p "https://maps.app.goo.gl/eDjEiV..." at bounding box center [186, 164] width 49 height 5
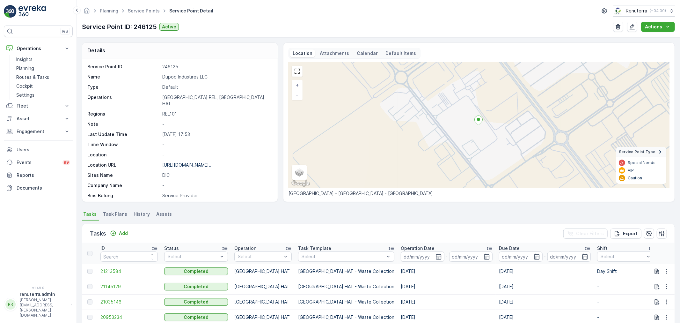
click at [135, 6] on ul "Service Points" at bounding box center [147, 10] width 41 height 9
click at [138, 10] on link "Service Points" at bounding box center [144, 10] width 32 height 5
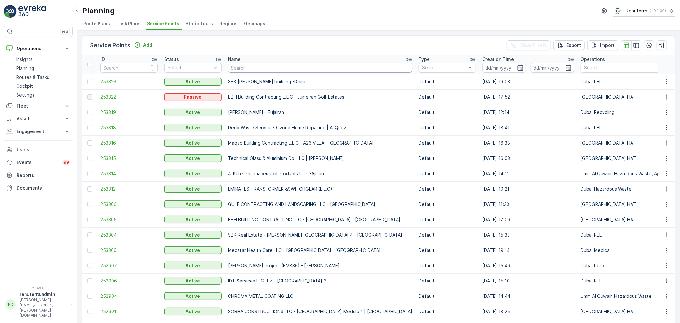
click at [241, 63] on input "text" at bounding box center [320, 68] width 184 height 10
paste input "ACC Mech Specialized Industrial Machinery LLC"
type input "ACC Mech Specialized Industrial Machinery LLC"
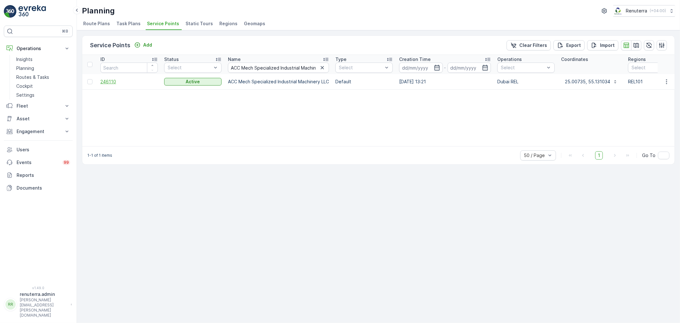
click at [106, 82] on span "246110" at bounding box center [128, 81] width 57 height 6
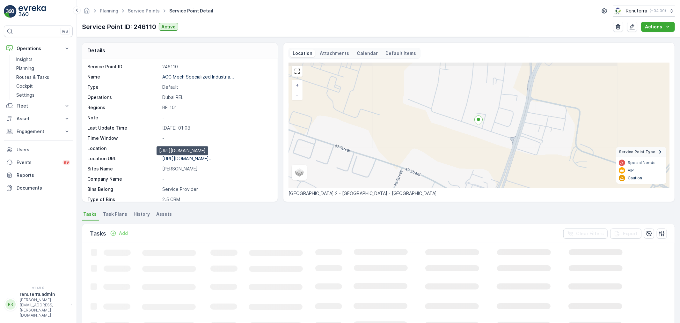
click at [200, 160] on p "https://maps.app.goo.gl/Qxeww3..." at bounding box center [186, 158] width 49 height 5
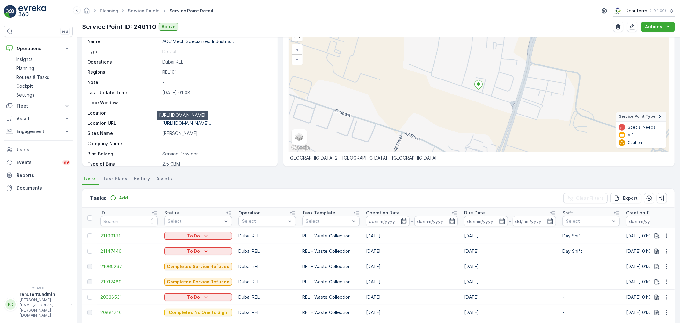
click at [188, 123] on p "https://maps.app.goo.gl/Qxeww3..." at bounding box center [186, 122] width 49 height 5
click at [154, 9] on link "Service Points" at bounding box center [144, 10] width 32 height 5
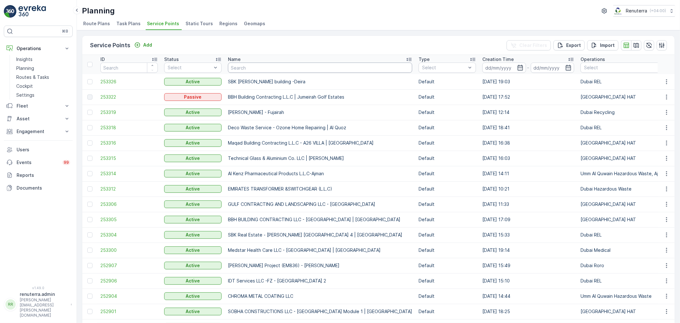
click at [257, 68] on input "text" at bounding box center [320, 68] width 184 height 10
paste input "Emirates Industrial Gases Co. LLC"
type input "Emirates Industrial Gases Co. LLC"
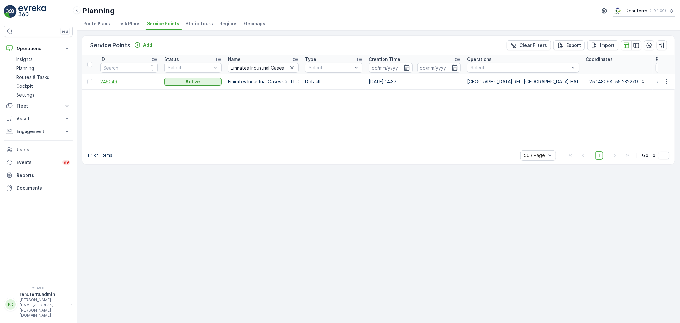
click at [120, 80] on span "246049" at bounding box center [128, 81] width 57 height 6
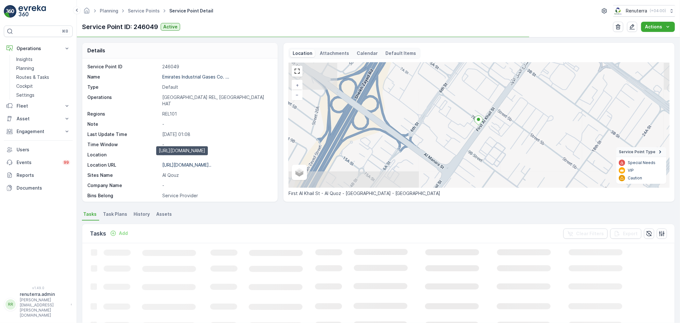
click at [211, 162] on p "https://maps.app.goo.gl/B1UvW4..." at bounding box center [186, 164] width 49 height 5
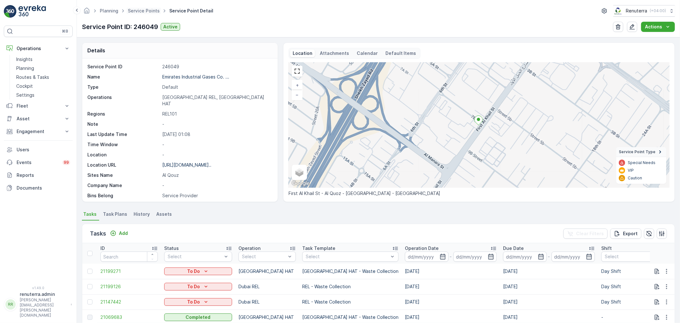
click at [137, 13] on span "Service Points" at bounding box center [144, 11] width 34 height 6
click at [141, 12] on link "Service Points" at bounding box center [144, 10] width 32 height 5
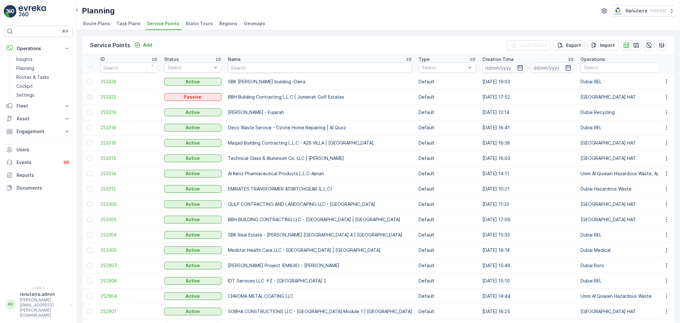
click at [266, 60] on div "Name" at bounding box center [320, 59] width 184 height 6
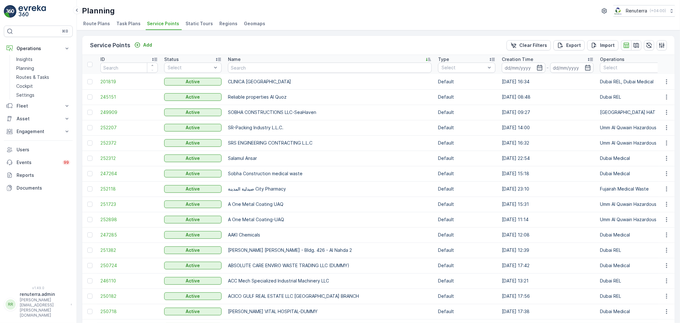
click at [256, 69] on input "text" at bounding box center [330, 68] width 204 height 10
paste input "Petzsouk Animal & Birds Feed Trading LLC"
type input "Petzsouk Animal & Birds Feed Trading LLC"
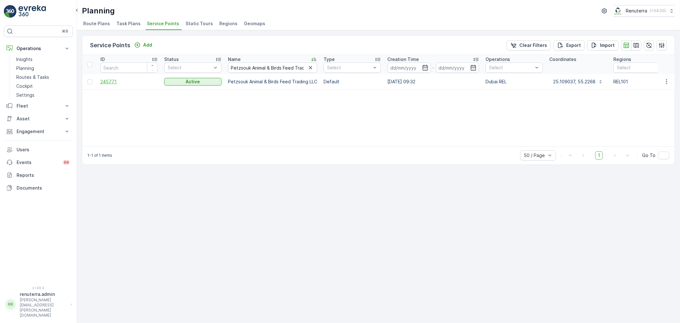
click at [114, 83] on span "245771" at bounding box center [128, 81] width 57 height 6
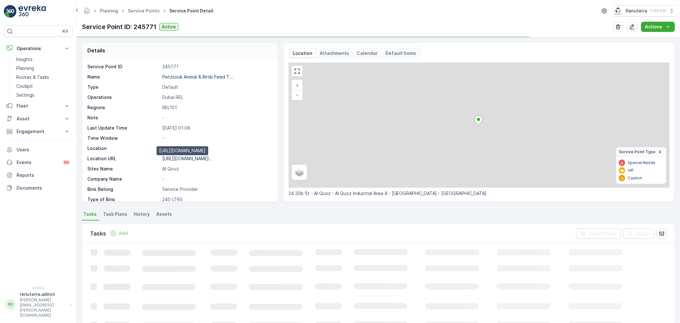
click at [192, 157] on p "https://maps.app.goo.gl/tBGN9m..." at bounding box center [186, 158] width 49 height 5
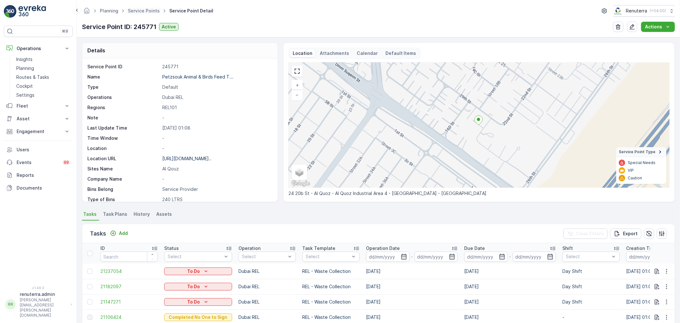
drag, startPoint x: 143, startPoint y: 2, endPoint x: 140, endPoint y: 7, distance: 6.6
click at [143, 4] on div "Planning Service Points Service Point Detail Renuterra ( +04:00 ) Service Point…" at bounding box center [378, 18] width 603 height 37
click at [140, 8] on span "Service Points" at bounding box center [144, 11] width 34 height 6
click at [144, 13] on link "Service Points" at bounding box center [144, 10] width 32 height 5
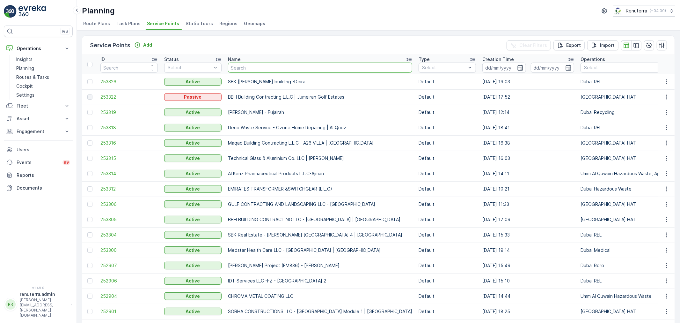
click at [263, 70] on input "text" at bounding box center [320, 68] width 184 height 10
paste input "Reliable properties Al Quoz"
type input "Reliable properties Al Quoz"
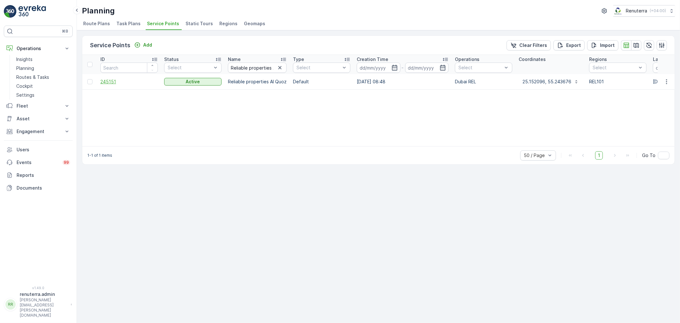
click at [116, 81] on span "245151" at bounding box center [128, 81] width 57 height 6
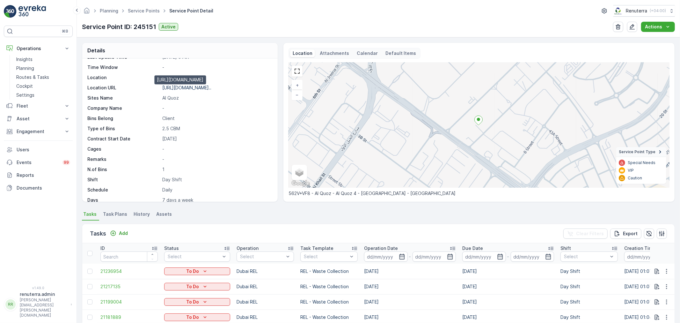
click at [195, 89] on p "https://maps.app.goo.gl/zvxr2x..." at bounding box center [186, 87] width 49 height 5
click at [144, 11] on link "Service Points" at bounding box center [144, 10] width 32 height 5
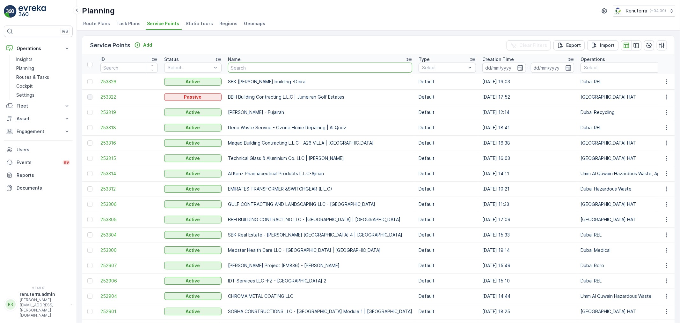
click at [301, 66] on input "text" at bounding box center [320, 68] width 184 height 10
paste input "MKAUTO GARAGE L.L.C"
type input "MKAUTO GARAGE L.L.C"
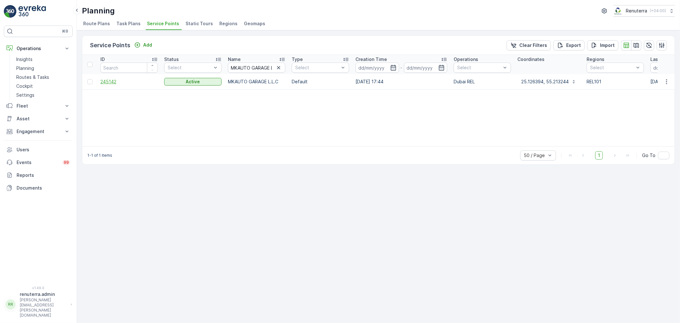
click at [109, 81] on span "245142" at bounding box center [128, 81] width 57 height 6
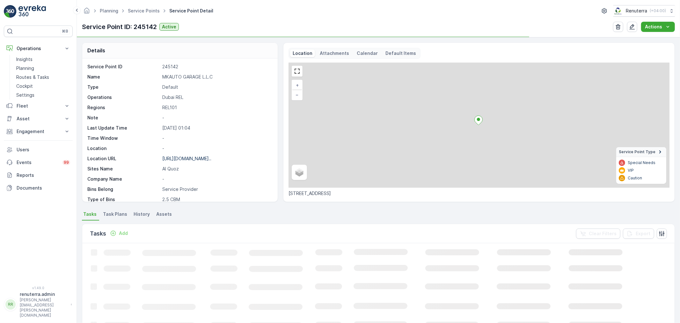
click at [182, 154] on div "Service Point ID 245142 Name MKAUTO GARAGE L.L.C Type Default Operations Dubai …" at bounding box center [179, 173] width 184 height 221
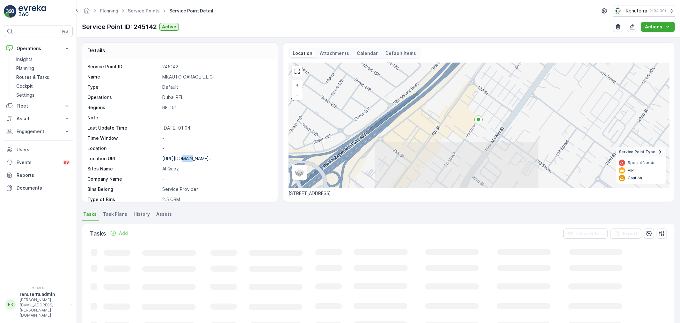
click at [182, 155] on div "https://maps.app.goo.gl/bySFnH..." at bounding box center [186, 158] width 49 height 6
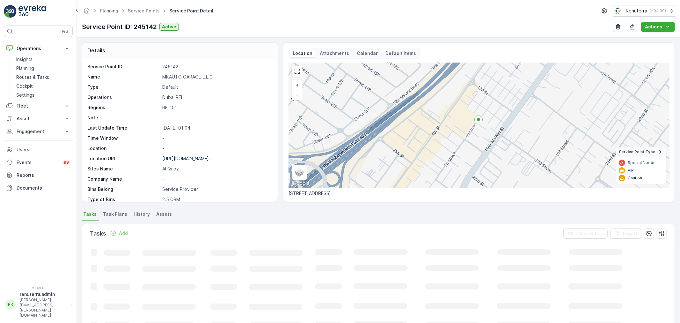
drag, startPoint x: 239, startPoint y: 126, endPoint x: 207, endPoint y: 159, distance: 45.8
click at [239, 126] on p "25.08.2025 01:04" at bounding box center [216, 128] width 109 height 6
click at [207, 159] on p "https://maps.app.goo.gl/bySFnH..." at bounding box center [186, 158] width 49 height 5
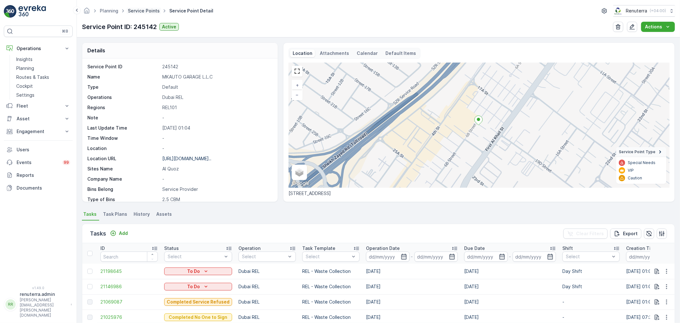
click at [156, 12] on link "Service Points" at bounding box center [144, 10] width 32 height 5
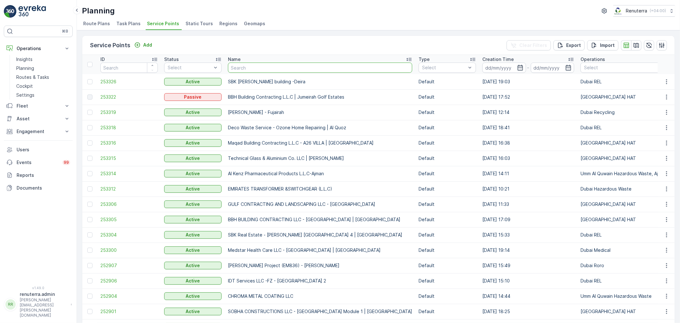
click at [274, 70] on input "text" at bounding box center [320, 68] width 184 height 10
paste input "Zahrat Al Nahar Kitchen Al Quoz"
type input "Zahrat Al Nahar Kitchen Al Quoz"
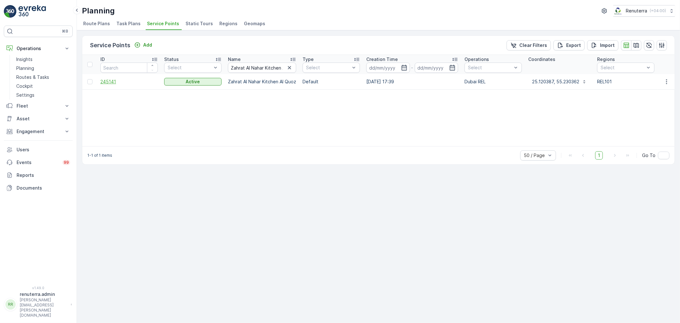
click at [113, 80] on span "245141" at bounding box center [128, 81] width 57 height 6
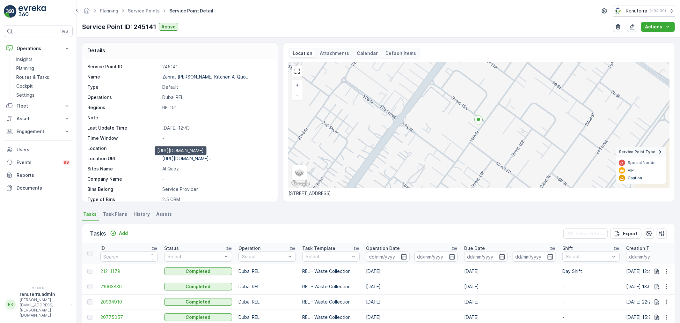
click at [202, 157] on p "https://maps.app.goo.gl/Gszi4c..." at bounding box center [186, 158] width 49 height 5
click at [145, 10] on link "Service Points" at bounding box center [144, 10] width 32 height 5
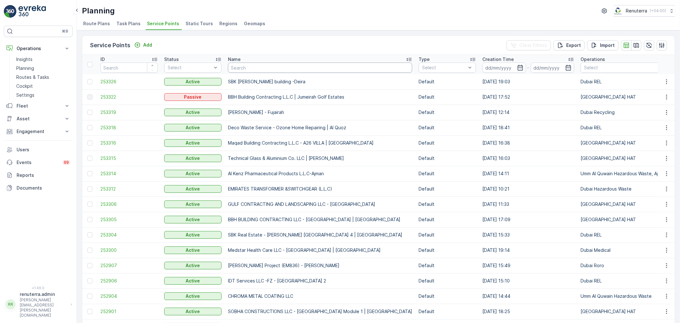
click at [240, 65] on input "text" at bounding box center [320, 68] width 184 height 10
paste input "AL SHOWAIB REAL ESTAE LLC BLDG 372"
type input "AL SHOWAIB REAL ESTAE LLC BLDG 372"
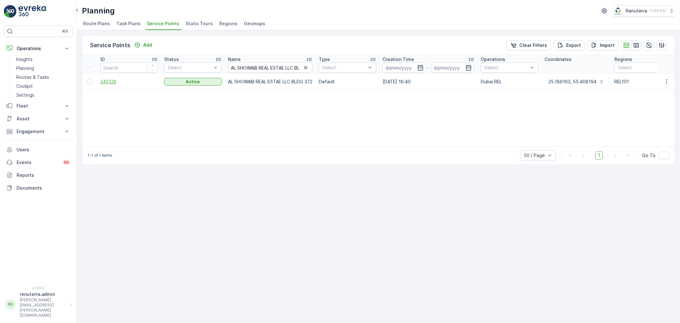
click at [107, 81] on span "245126" at bounding box center [128, 81] width 57 height 6
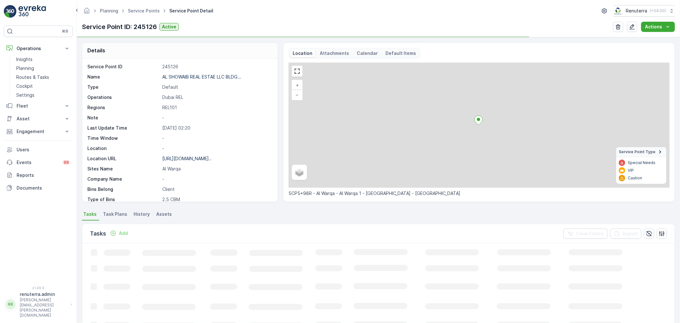
scroll to position [35, 0]
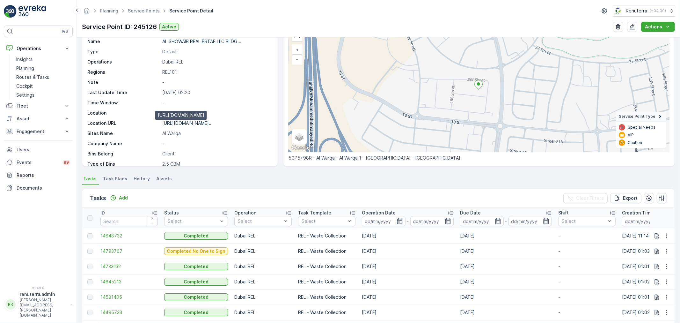
click at [190, 122] on p "https://maps.app.goo.gl/eTq9Gf..." at bounding box center [186, 122] width 49 height 5
click at [142, 11] on link "Service Points" at bounding box center [144, 10] width 32 height 5
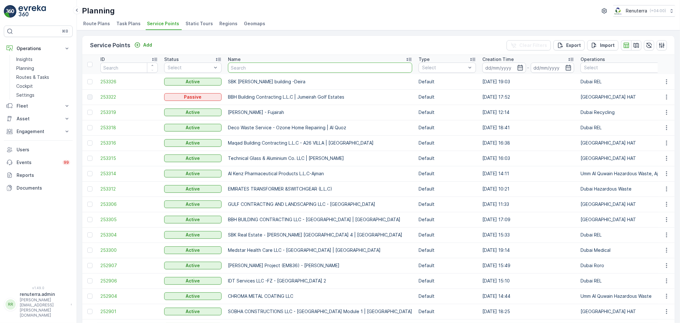
click at [253, 65] on input "text" at bounding box center [320, 68] width 184 height 10
paste input "Al Qadah Trading LLC"
type input "Al Qadah Trading LLC"
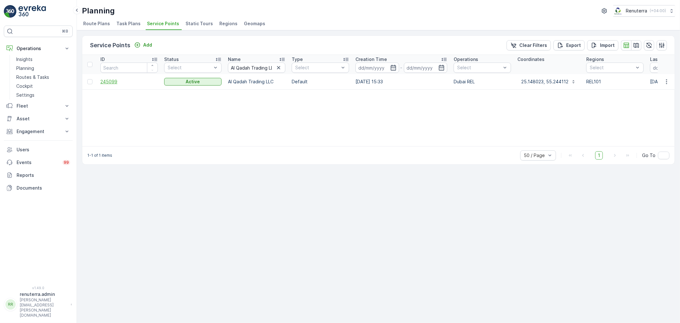
click at [112, 82] on span "245099" at bounding box center [128, 81] width 57 height 6
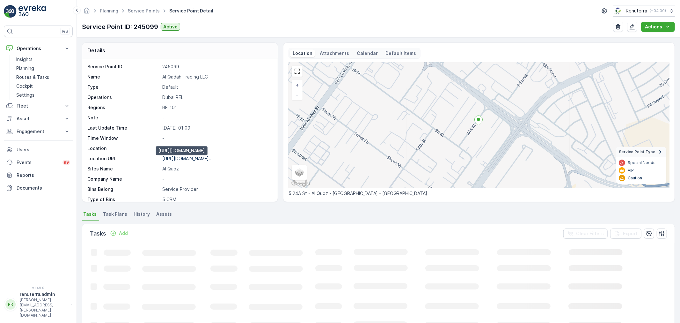
click at [191, 160] on p "https://maps.app.goo.gl/MikVYX..." at bounding box center [186, 158] width 49 height 5
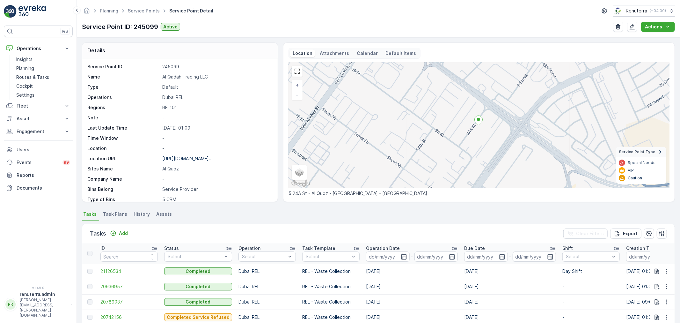
click at [184, 165] on div "Service Point ID 245099 Name Al Qadah Trading LLC Type Default Operations Dubai…" at bounding box center [179, 173] width 184 height 221
click at [187, 160] on p "https://maps.app.goo.gl/MikVYX..." at bounding box center [186, 158] width 49 height 5
click at [147, 11] on link "Service Points" at bounding box center [144, 10] width 32 height 5
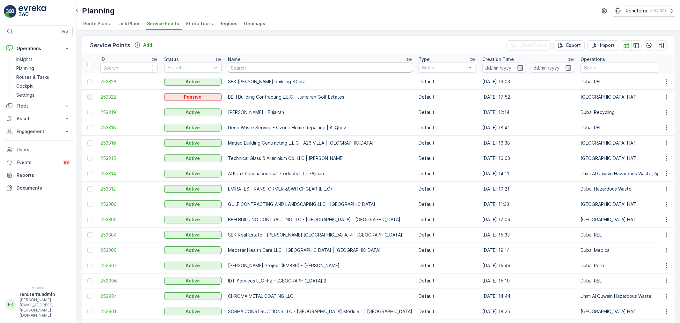
click at [260, 66] on input "text" at bounding box center [320, 68] width 184 height 10
paste input "Al Deraa Structural Steel fixing contracting LLC"
type input "Al Deraa Structural Steel fixing contracting LLC"
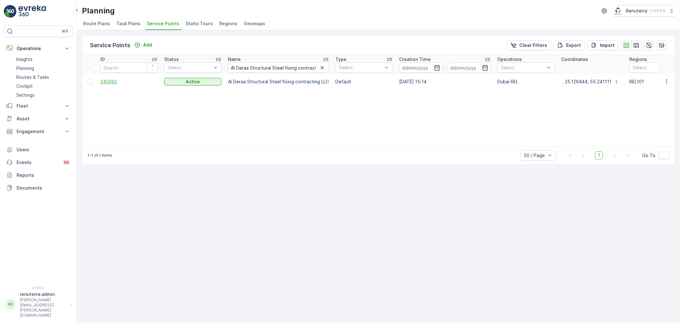
click at [113, 80] on span "245062" at bounding box center [128, 81] width 57 height 6
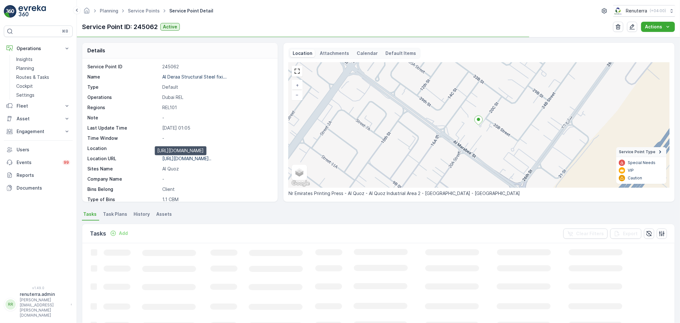
click at [183, 157] on p "https://maps.app.goo.gl/U3tjDc..." at bounding box center [186, 158] width 49 height 5
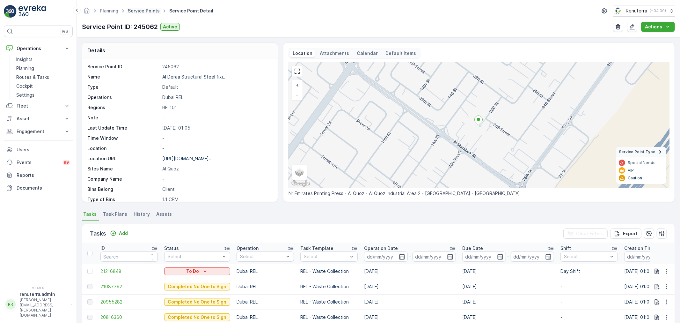
click at [142, 13] on link "Service Points" at bounding box center [144, 10] width 32 height 5
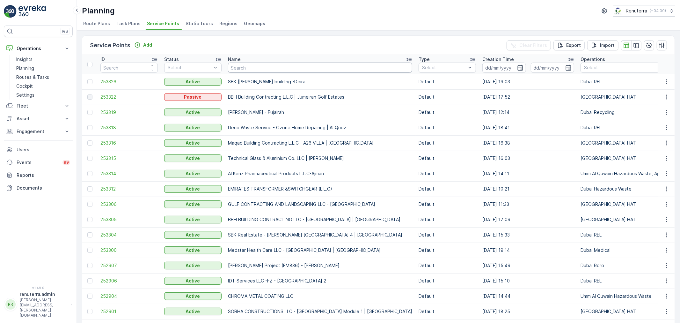
click at [318, 69] on input "text" at bounding box center [320, 68] width 184 height 10
paste input "HAPPY HOME BUILDING CONTRACTING LLC"
type input "HAPPY HOME BUILDING CONTRACTING LLC"
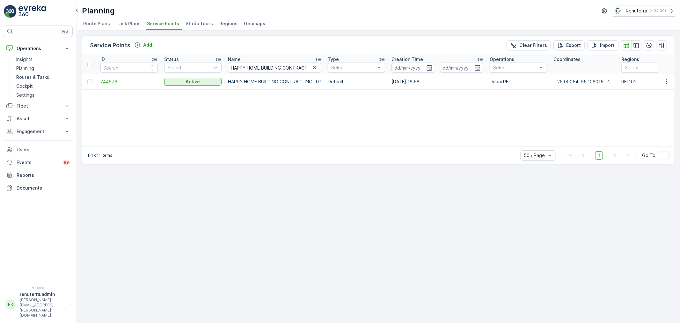
click at [109, 78] on span "244676" at bounding box center [128, 81] width 57 height 6
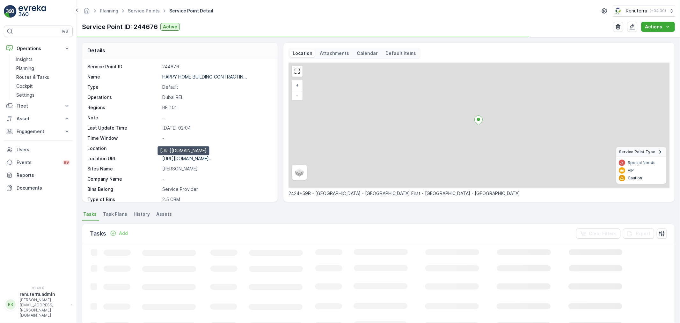
click at [211, 159] on p "https://maps.app.goo.gl/VmWsWh..." at bounding box center [186, 158] width 49 height 5
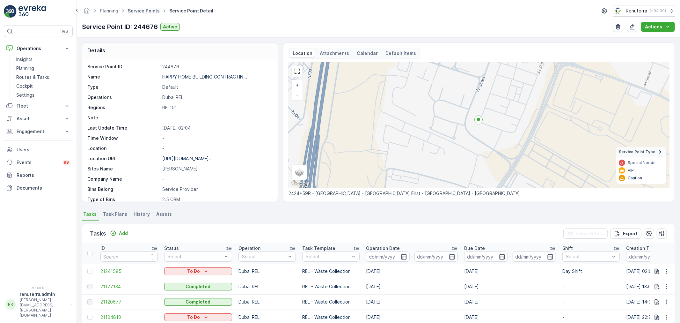
click at [146, 11] on link "Service Points" at bounding box center [144, 10] width 32 height 5
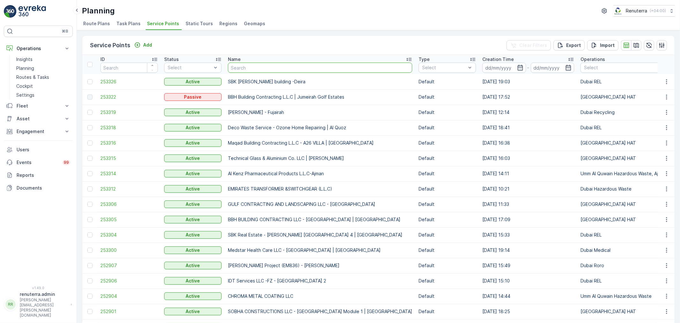
click at [249, 66] on input "text" at bounding box center [320, 68] width 184 height 10
paste input "Emrill staff accommodation-64"
type input "Emrill staff accommodation-64"
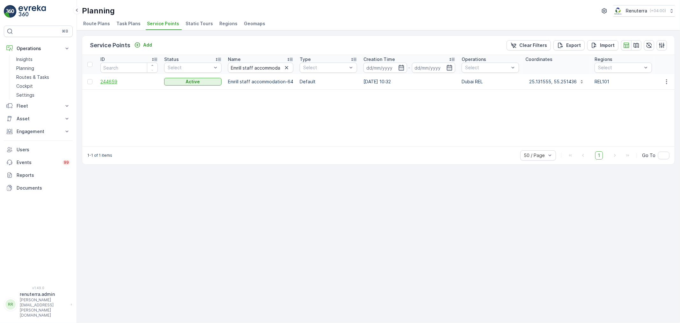
click at [103, 84] on span "244659" at bounding box center [128, 81] width 57 height 6
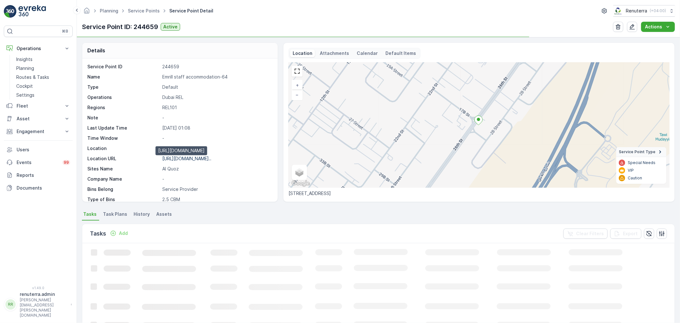
click at [199, 159] on p "https://maps.app.goo.gl/SrTB2D..." at bounding box center [186, 158] width 49 height 5
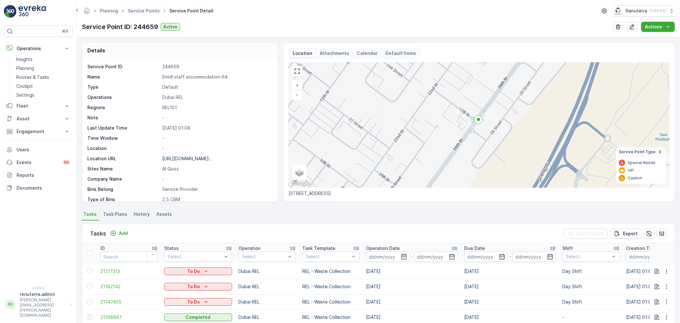
click at [151, 8] on span "Service Points" at bounding box center [144, 11] width 34 height 6
click at [142, 8] on link "Service Points" at bounding box center [144, 10] width 32 height 5
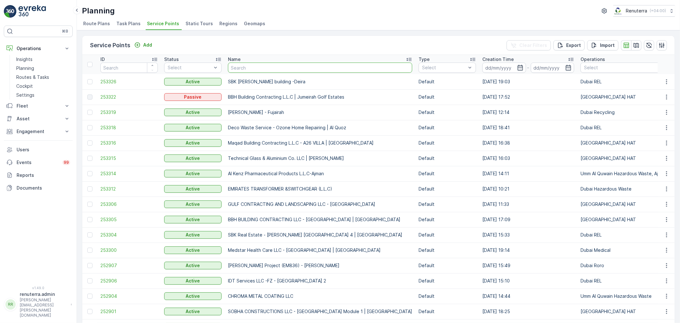
click at [256, 64] on input "text" at bounding box center [320, 68] width 184 height 10
paste input "Madar Emirates for Building Materials"
type input "Madar Emirates for Building Materials"
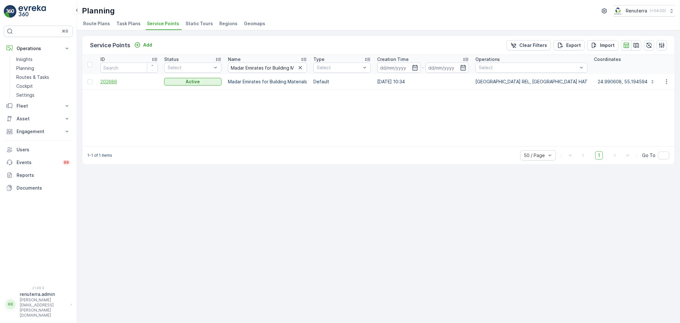
click at [115, 78] on span "202686" at bounding box center [128, 81] width 57 height 6
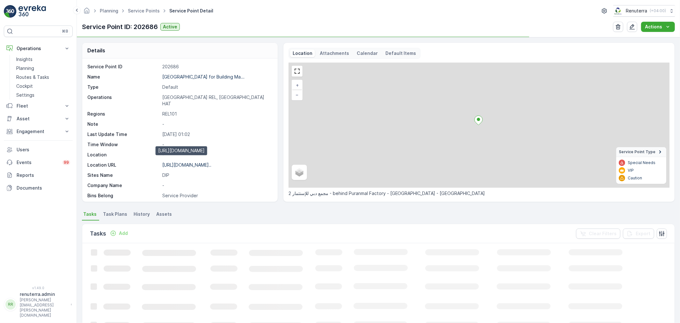
click at [191, 162] on p "https://maps.app.goo.gl/LVrUNV..." at bounding box center [186, 164] width 49 height 5
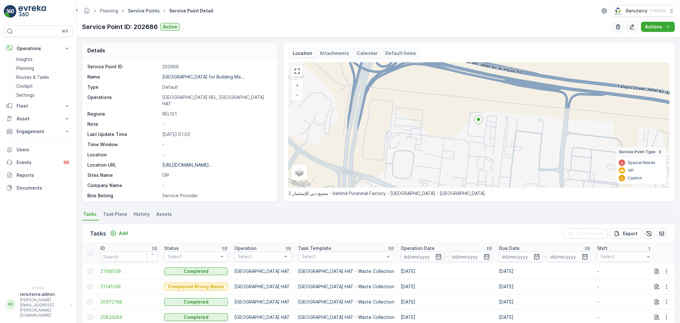
click at [145, 10] on link "Service Points" at bounding box center [144, 10] width 32 height 5
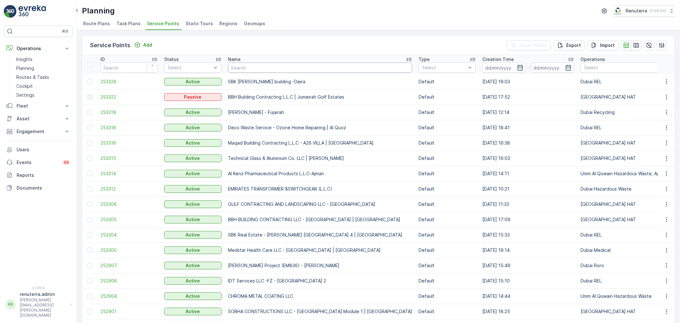
click at [311, 64] on input "text" at bounding box center [320, 68] width 184 height 10
paste input "General Food Processing Al Quoz"
type input "General Food Processing Al Quoz"
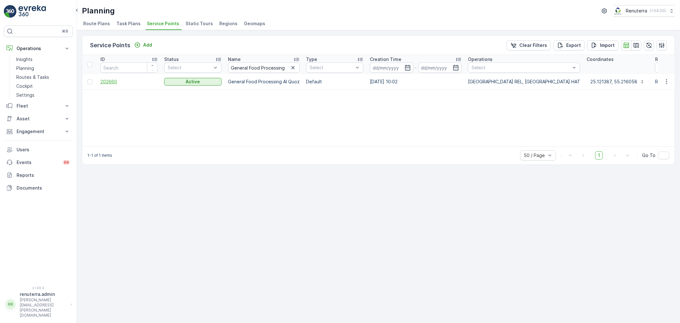
click at [113, 83] on span "202660" at bounding box center [128, 81] width 57 height 6
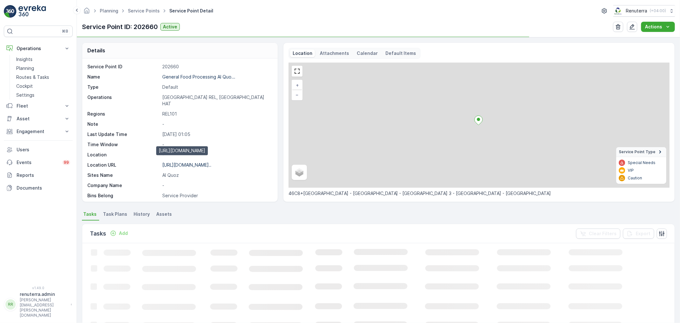
click at [176, 162] on p "https://maps.app.goo.gl/kGCbRa..." at bounding box center [186, 164] width 49 height 5
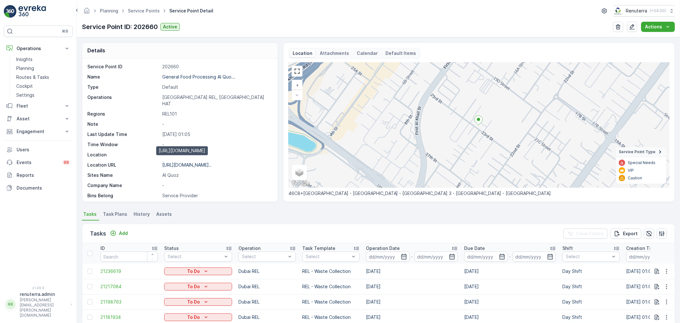
click at [207, 162] on p "https://maps.app.goo.gl/kGCbRa..." at bounding box center [186, 164] width 49 height 5
click at [146, 11] on link "Service Points" at bounding box center [144, 10] width 32 height 5
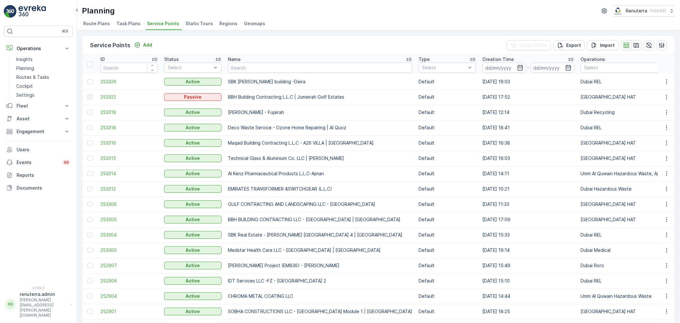
click at [255, 67] on input "text" at bounding box center [320, 68] width 184 height 10
paste input "All Day Staff Accommodation"
type input "All Day Staff Accommodation"
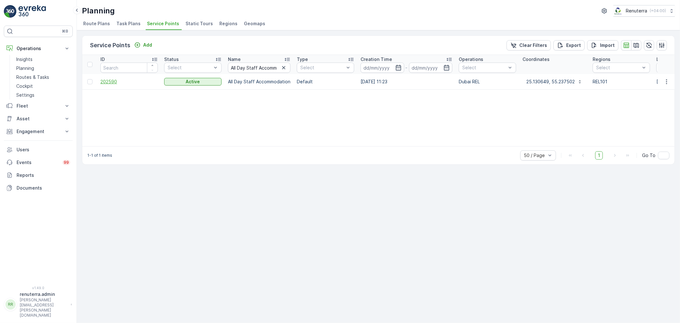
click at [110, 80] on span "202590" at bounding box center [128, 81] width 57 height 6
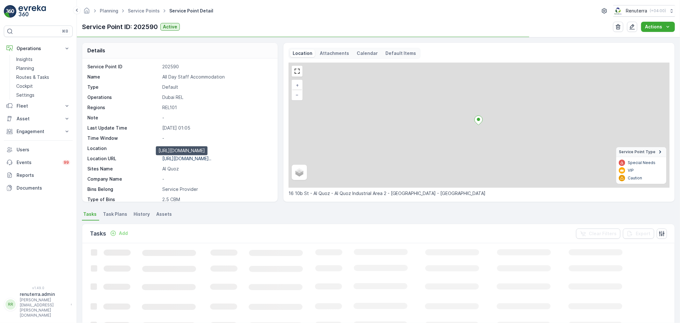
click at [186, 159] on p "https://maps.app.goo.gl/2QL8EL..." at bounding box center [186, 158] width 49 height 5
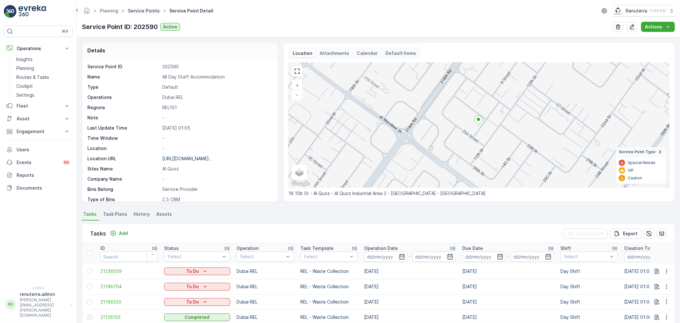
click at [132, 9] on link "Service Points" at bounding box center [144, 10] width 32 height 5
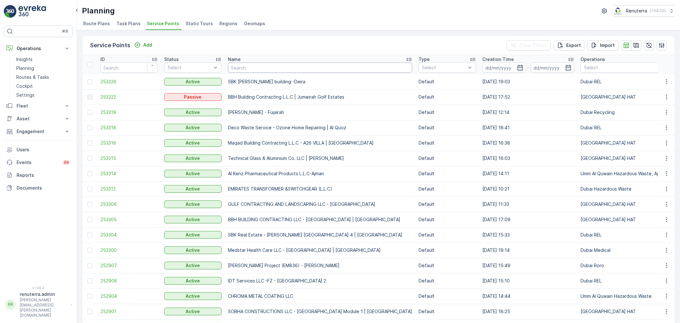
click at [319, 67] on input "text" at bounding box center [320, 68] width 184 height 10
paste input "Besix Construct LLC- Head Office"
type input "Besix Construct LLC- Head Office"
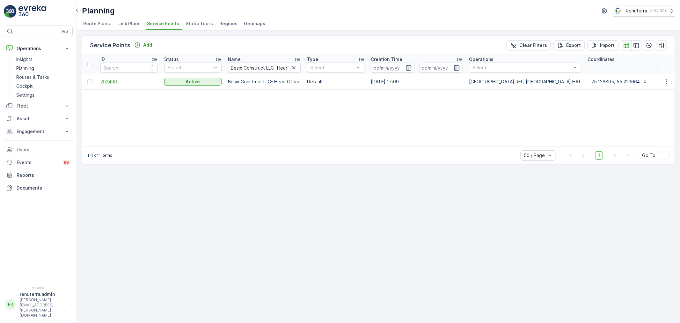
click at [113, 82] on span "202499" at bounding box center [128, 81] width 57 height 6
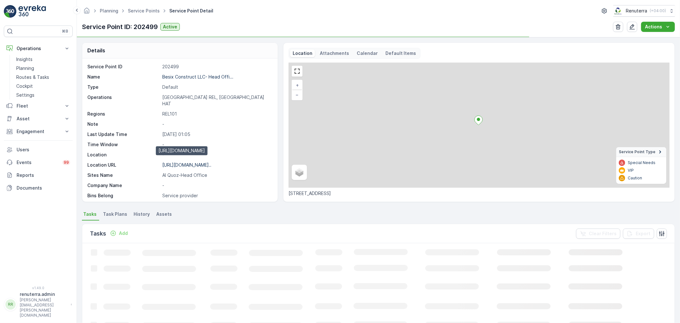
click at [189, 162] on p "https://maps.app.goo.gl/RzX382..." at bounding box center [186, 164] width 49 height 5
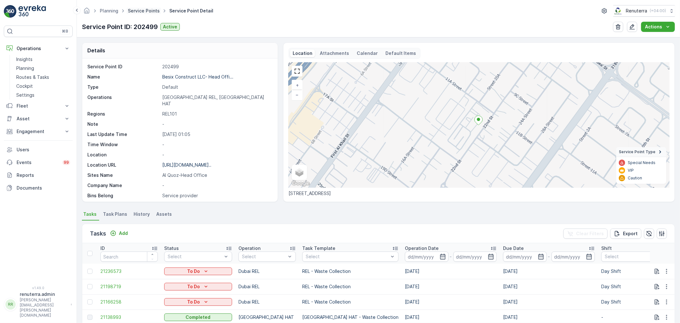
click at [138, 9] on link "Service Points" at bounding box center [144, 10] width 32 height 5
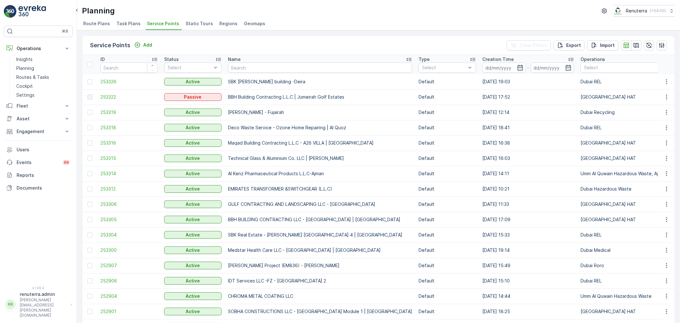
click at [254, 62] on div "Name" at bounding box center [320, 59] width 184 height 6
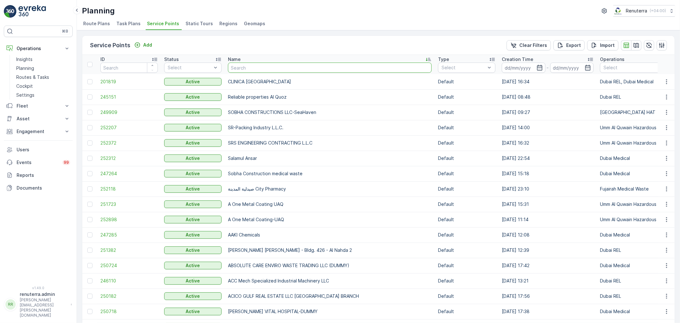
click at [259, 67] on input "text" at bounding box center [330, 68] width 204 height 10
paste input "Besix Construct LLC - Q2 Camp"
type input "Besix Construct LLC - Q2 Camp"
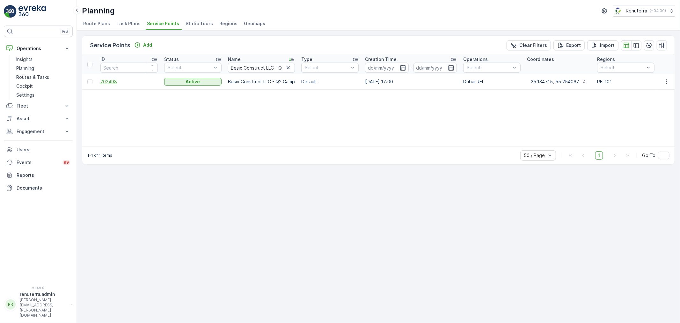
click at [112, 79] on span "202498" at bounding box center [128, 81] width 57 height 6
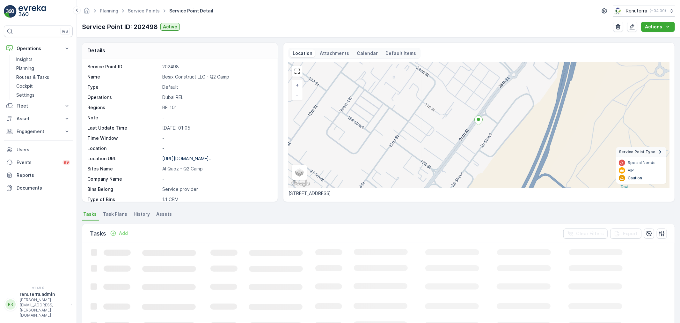
click at [199, 159] on p "[URL][DOMAIN_NAME].." at bounding box center [186, 158] width 49 height 5
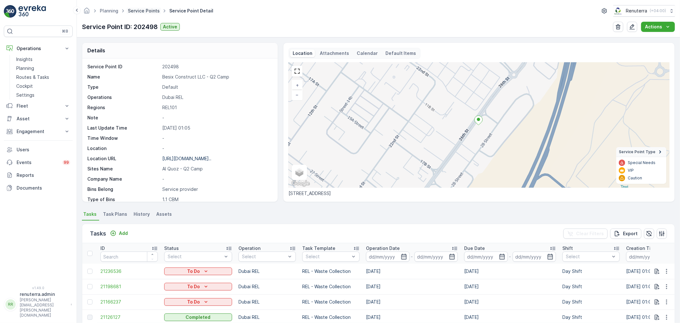
click at [143, 12] on link "Service Points" at bounding box center [144, 10] width 32 height 5
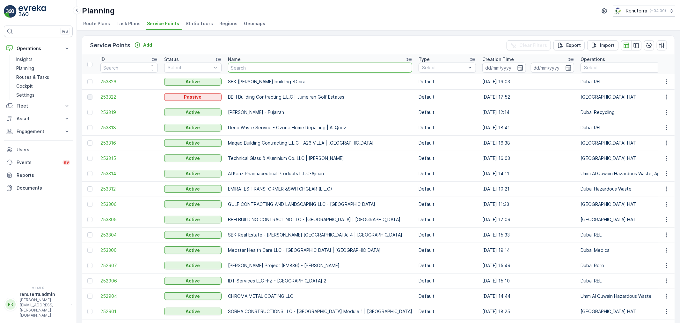
click at [255, 67] on input "text" at bounding box center [320, 68] width 184 height 10
paste input "Besix Construct LLC - Q5 Camp"
type input "Besix Construct LLC - Q5 Camp"
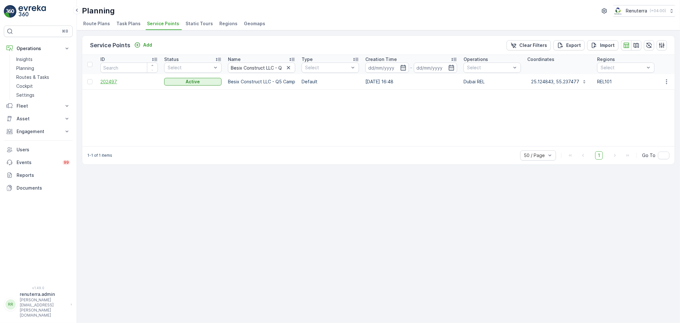
click at [106, 81] on span "202497" at bounding box center [128, 81] width 57 height 6
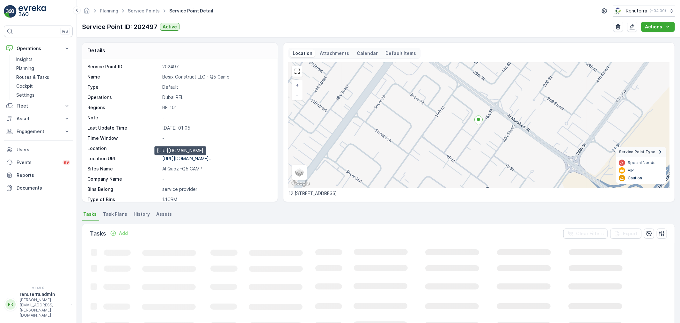
click at [199, 159] on p "[URL][DOMAIN_NAME].." at bounding box center [186, 158] width 49 height 5
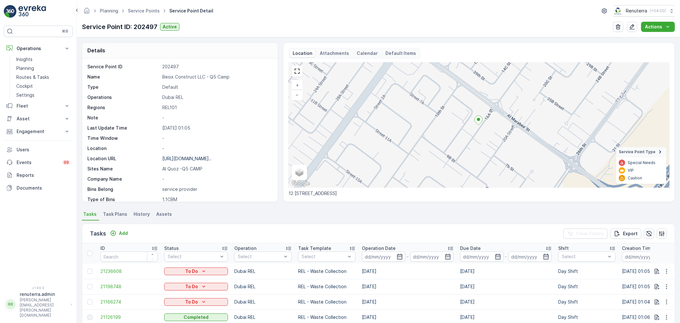
click at [139, 14] on ul "Service Points" at bounding box center [147, 10] width 41 height 9
click at [139, 13] on span "Service Points" at bounding box center [144, 11] width 34 height 6
click at [139, 11] on link "Service Points" at bounding box center [144, 10] width 32 height 5
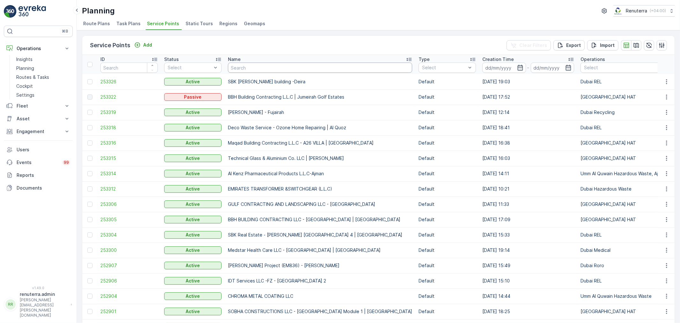
click at [258, 64] on input "text" at bounding box center [320, 68] width 184 height 10
paste input "Mouj al baher / Speed Oil Camp"
type input "Mouj al baher / Speed Oil Camp"
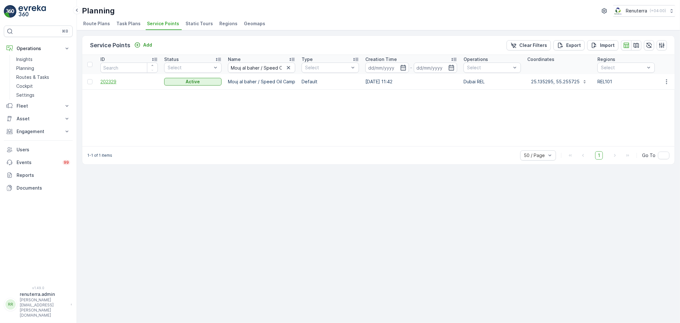
click at [114, 84] on span "202329" at bounding box center [128, 81] width 57 height 6
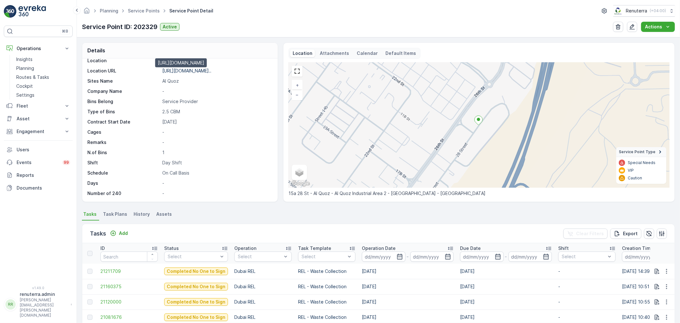
click at [183, 71] on p "[URL][DOMAIN_NAME].." at bounding box center [186, 70] width 49 height 5
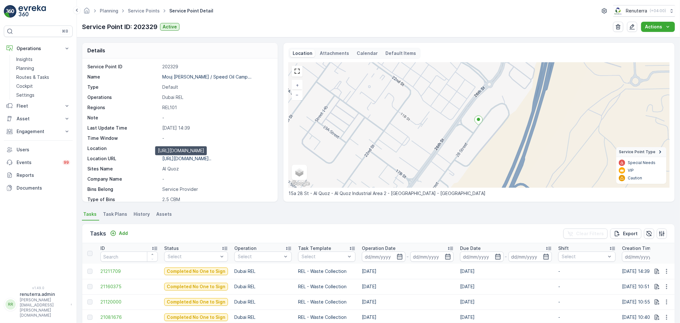
click at [199, 158] on p "[URL][DOMAIN_NAME].." at bounding box center [186, 158] width 49 height 5
click at [151, 10] on link "Service Points" at bounding box center [144, 10] width 32 height 5
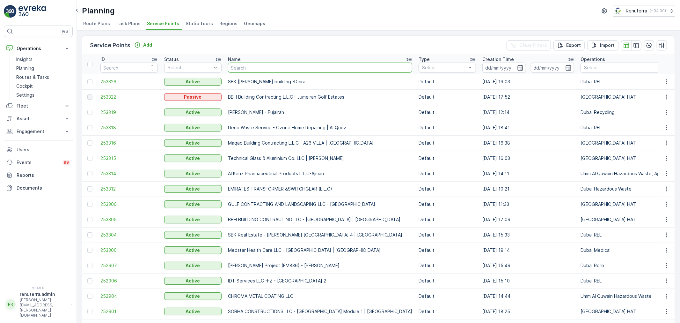
click at [263, 66] on input "text" at bounding box center [320, 68] width 184 height 10
paste input "Mouj al baher / Speed Oil Camp"
type input "Mouj al baher / Speed Oil Camp"
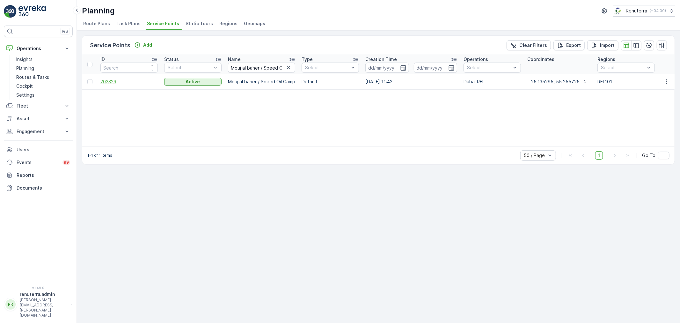
click at [111, 79] on span "202329" at bounding box center [128, 81] width 57 height 6
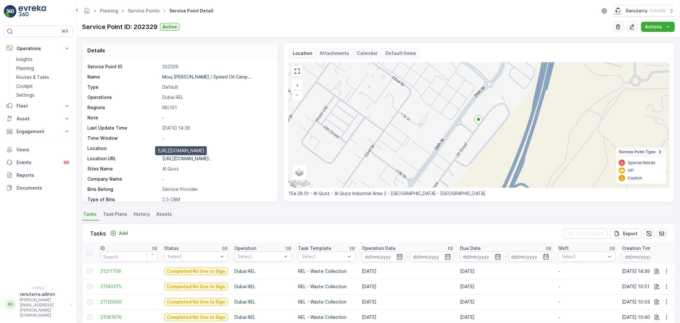
click at [193, 159] on p "https://maps.app.goo.gl/8yX74t..." at bounding box center [186, 158] width 49 height 5
click at [150, 17] on div "Planning Service Points Service Point Detail Renuterra ( +04:00 ) Service Point…" at bounding box center [378, 18] width 603 height 37
click at [151, 13] on span "Service Points" at bounding box center [144, 11] width 34 height 6
click at [144, 12] on link "Service Points" at bounding box center [144, 10] width 32 height 5
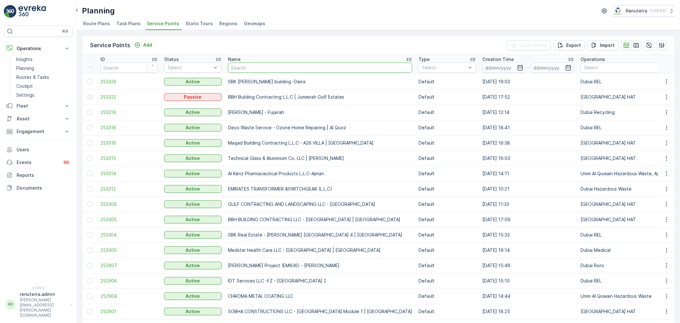
click at [261, 69] on input "text" at bounding box center [320, 68] width 184 height 10
paste input "Qamar Al Madina Supermarket Mainemar LLC"
type input "Qamar Al Madina Supermarket Mainemar LLC"
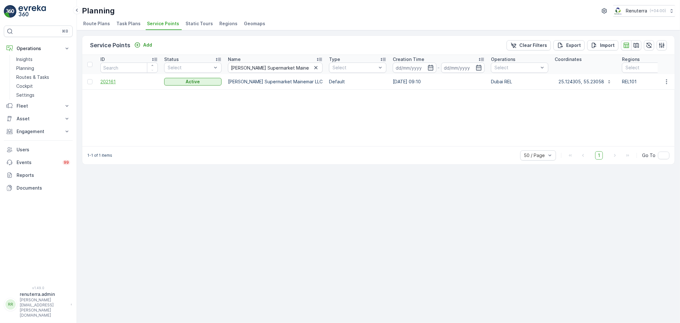
click at [115, 83] on span "202161" at bounding box center [128, 81] width 57 height 6
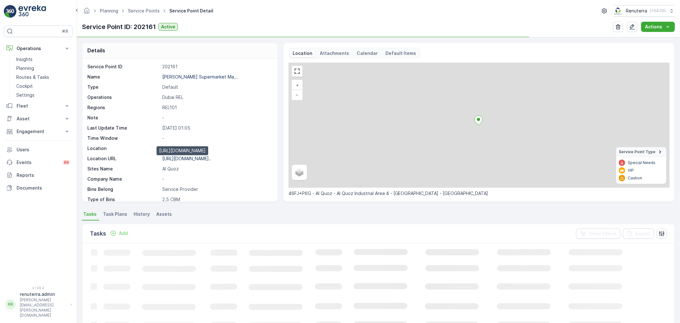
click at [199, 160] on p "https://maps.app.goo.gl/YXKaWb..." at bounding box center [186, 158] width 49 height 5
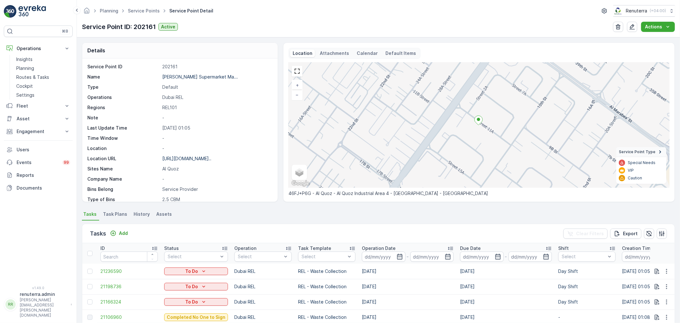
click at [152, 15] on ul "Service Points" at bounding box center [147, 10] width 41 height 9
click at [147, 13] on span "Service Points" at bounding box center [144, 11] width 34 height 6
click at [144, 5] on div "Planning Service Points Service Point Detail Renuterra ( +04:00 )" at bounding box center [378, 10] width 593 height 11
click at [144, 10] on link "Service Points" at bounding box center [144, 10] width 32 height 5
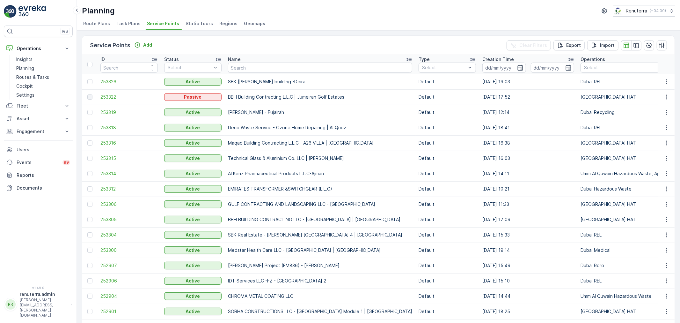
click at [261, 70] on input "text" at bounding box center [320, 68] width 184 height 10
paste input "Emrill / Lehbab Business Center Lehbab Road"
type input "Emrill / Lehbab Business Center Lehbab Road"
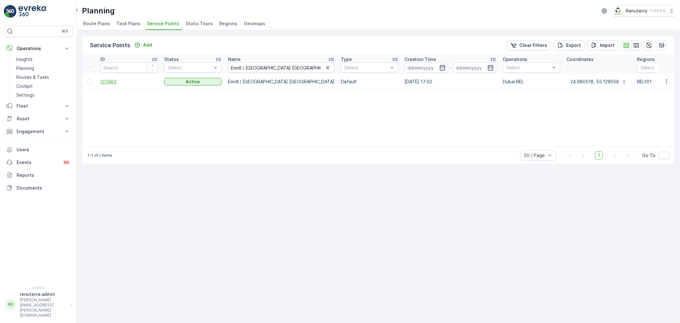
click at [113, 82] on span "201983" at bounding box center [128, 81] width 57 height 6
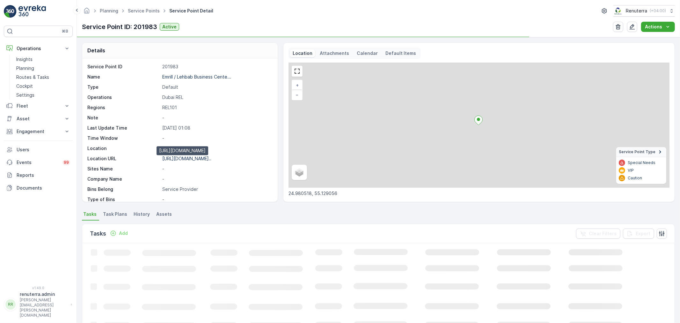
click at [184, 156] on p "https://maps.app.goo.gl/3UTaNQ..." at bounding box center [186, 158] width 49 height 5
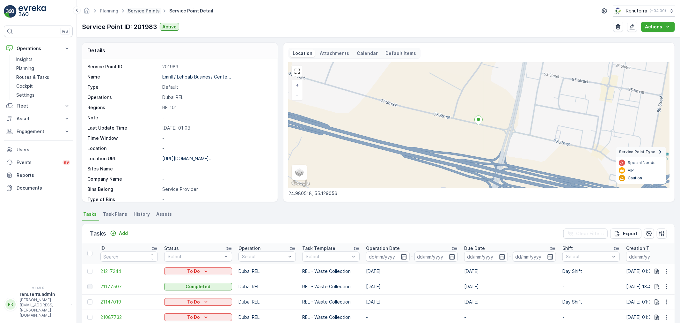
click at [148, 8] on link "Service Points" at bounding box center [144, 10] width 32 height 5
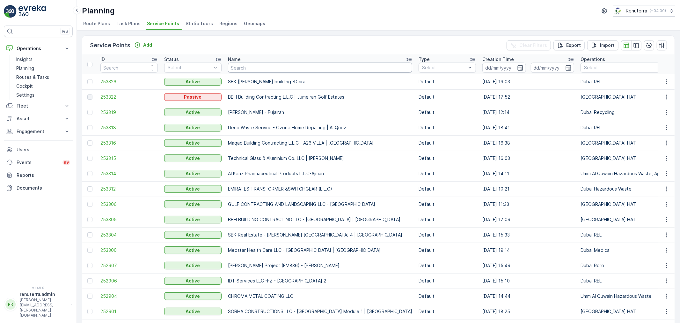
click at [270, 67] on input "text" at bounding box center [320, 68] width 184 height 10
paste input "Mouj al baher AB camp / AB CAMP Al Quoz 3"
type input "Mouj al baher AB camp / AB CAMP Al Quoz 3"
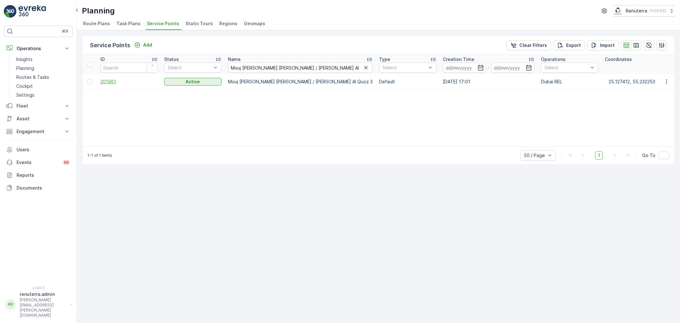
click at [106, 83] on span "201961" at bounding box center [128, 81] width 57 height 6
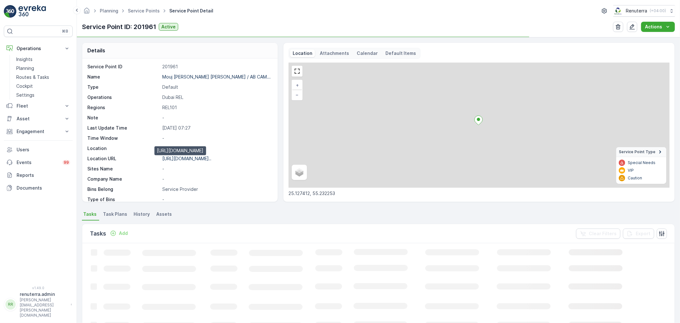
click at [182, 159] on p "https://maps.app.goo.gl/isXjeW..." at bounding box center [186, 158] width 49 height 5
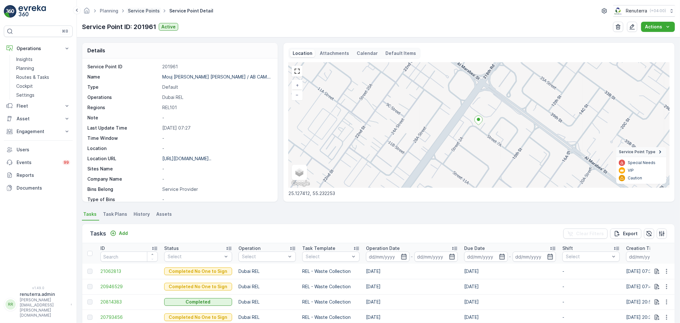
click at [142, 10] on link "Service Points" at bounding box center [144, 10] width 32 height 5
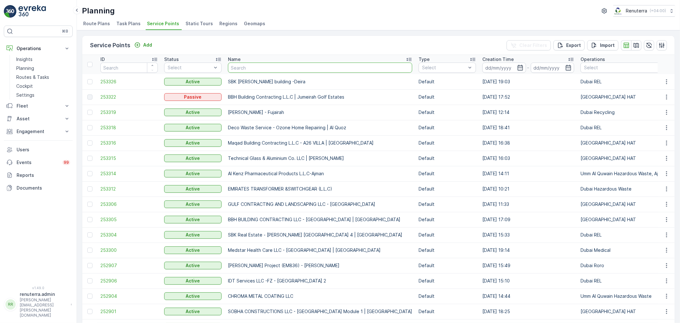
click at [247, 63] on input "text" at bounding box center [320, 68] width 184 height 10
paste input "Al Neema Group / Al Quoz"
type input "Al Neema Group / Al Quoz"
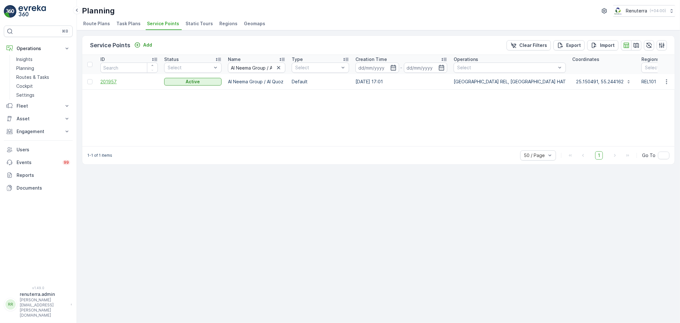
click at [107, 79] on span "201957" at bounding box center [128, 81] width 57 height 6
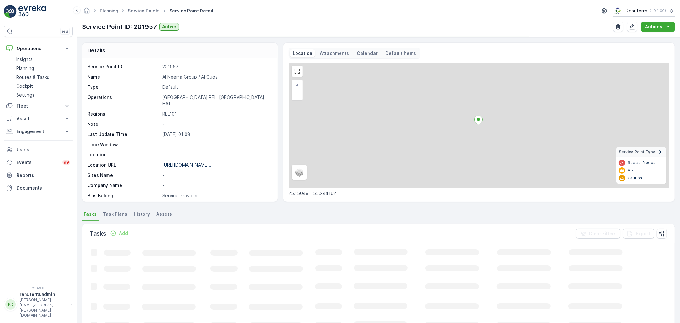
click at [203, 162] on div "https://maps.app.goo.gl/sWYYgK..." at bounding box center [186, 165] width 49 height 6
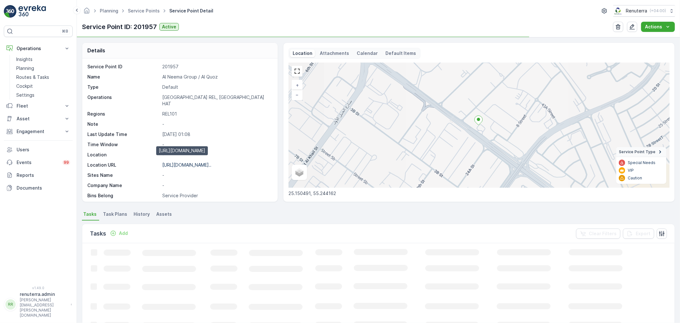
click at [203, 162] on p "https://maps.app.goo.gl/sWYYgK..." at bounding box center [186, 164] width 49 height 5
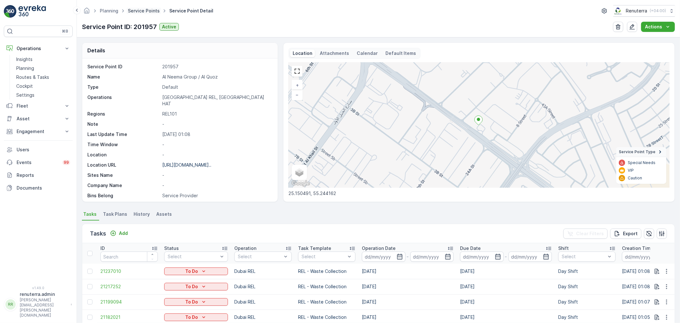
click at [147, 8] on link "Service Points" at bounding box center [144, 10] width 32 height 5
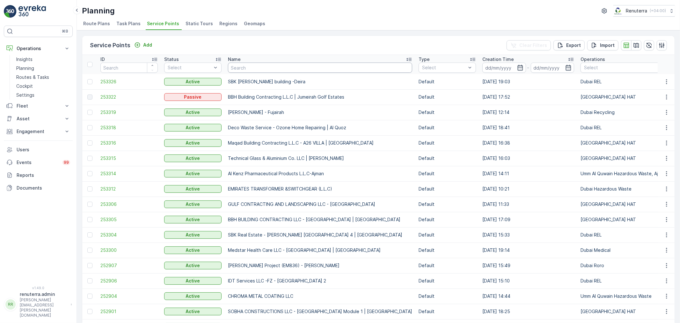
click at [275, 68] on input "text" at bounding box center [320, 68] width 184 height 10
paste input "Al Quoz Al Awsat / Al Quoz"
type input "Al Quoz Al Awsat / Al Quoz"
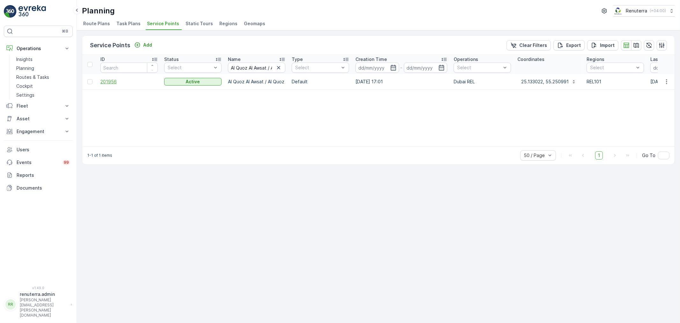
click at [109, 83] on span "201956" at bounding box center [128, 81] width 57 height 6
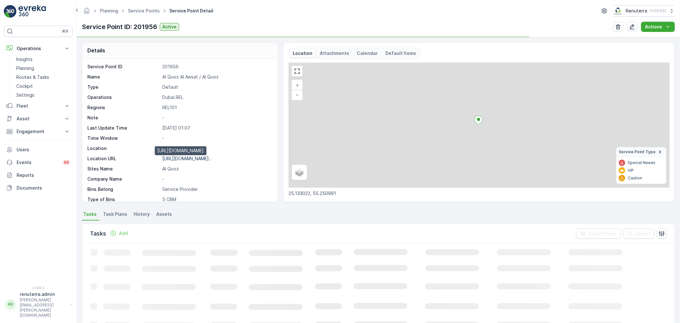
click at [191, 158] on p "https://maps.app.goo.gl/jU1qYp..." at bounding box center [186, 158] width 49 height 5
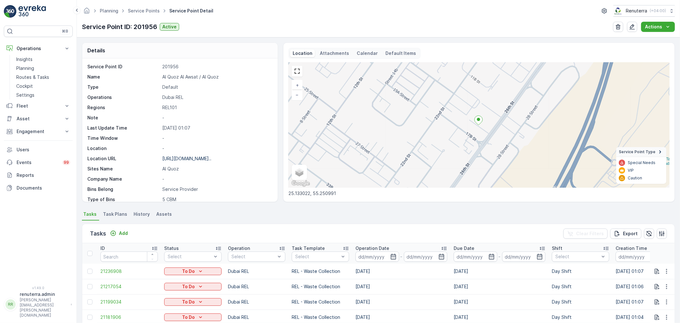
click at [148, 7] on ul "Service Points" at bounding box center [147, 10] width 41 height 9
click at [148, 12] on link "Service Points" at bounding box center [144, 10] width 32 height 5
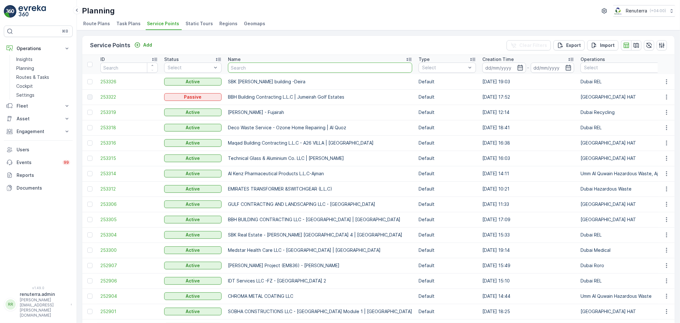
click at [262, 69] on input "text" at bounding box center [320, 68] width 184 height 10
paste input "AL Quoz Al Shamalia / Al Quoz"
type input "AL Quoz Al Shamalia / Al Quoz"
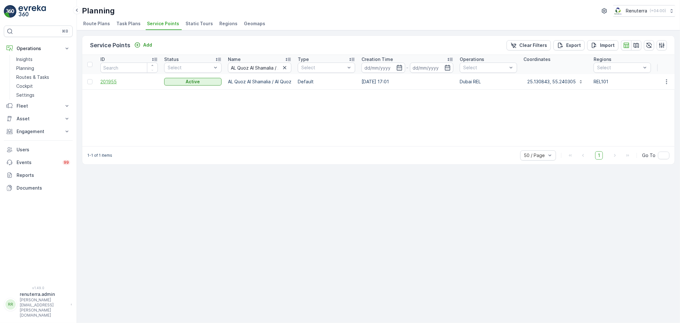
click at [103, 81] on span "201955" at bounding box center [128, 81] width 57 height 6
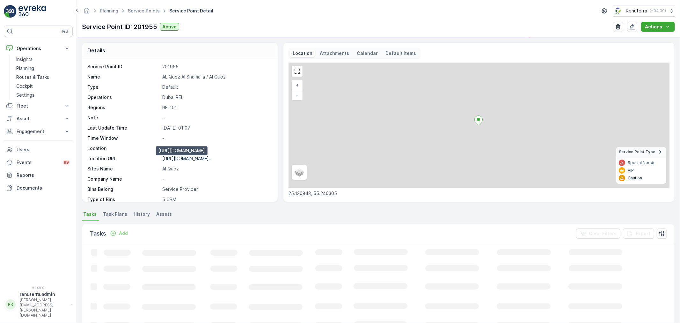
click at [189, 159] on p "https://maps.app.goo.gl/aoWed7..." at bounding box center [186, 158] width 49 height 5
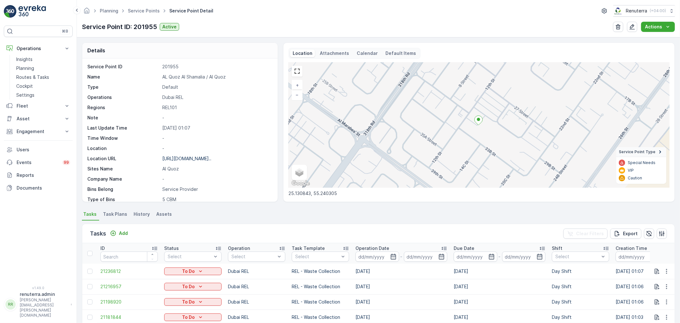
click at [145, 6] on ul "Service Points" at bounding box center [147, 10] width 41 height 9
click at [145, 10] on link "Service Points" at bounding box center [144, 10] width 32 height 5
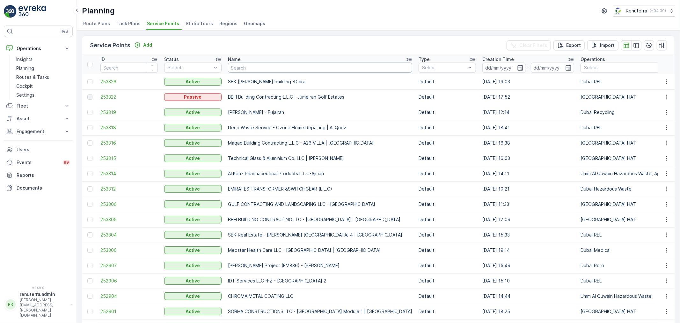
click at [275, 65] on input "text" at bounding box center [320, 68] width 184 height 10
paste input "Beena Emirates Real Estate / Al Quoz"
type input "Beena Emirates Real Estate / Al Quoz"
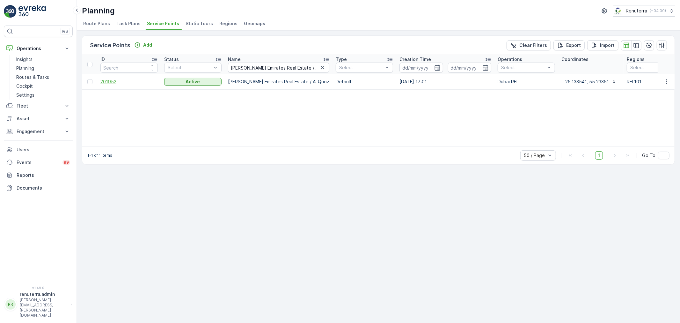
click at [113, 80] on span "201952" at bounding box center [128, 81] width 57 height 6
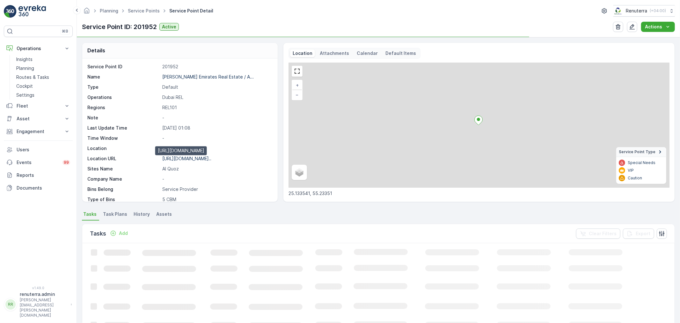
click at [182, 157] on p "https://maps.app.goo.gl/1ge4Yt..." at bounding box center [186, 158] width 49 height 5
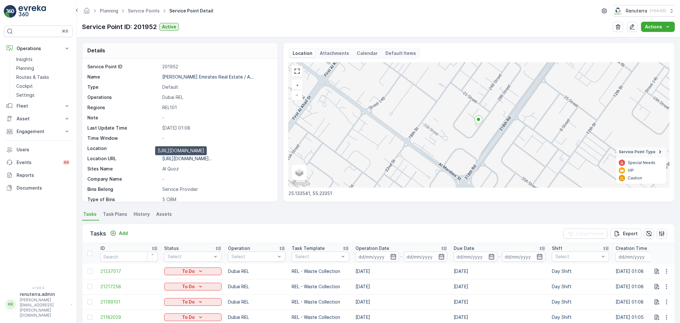
click at [202, 159] on p "https://maps.app.goo.gl/1ge4Yt..." at bounding box center [186, 158] width 49 height 5
click at [154, 13] on span "Service Points" at bounding box center [144, 11] width 34 height 6
click at [152, 10] on link "Service Points" at bounding box center [144, 10] width 32 height 5
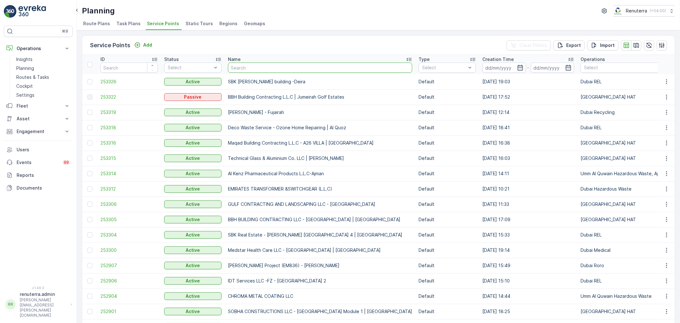
click at [276, 67] on input "text" at bounding box center [320, 68] width 184 height 10
paste input "Ellte lnnovations Technical / DIP-2"
type input "Ellte lnnovations Technical / DIP-2"
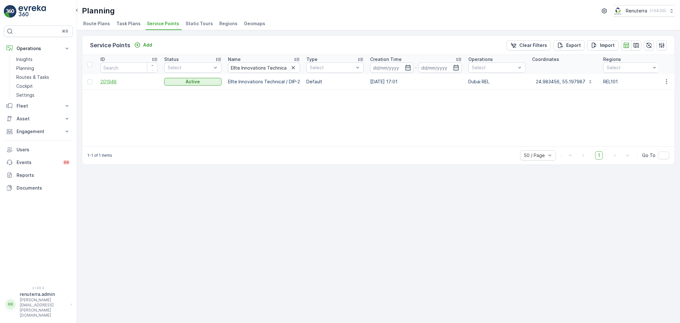
click at [112, 79] on span "201948" at bounding box center [128, 81] width 57 height 6
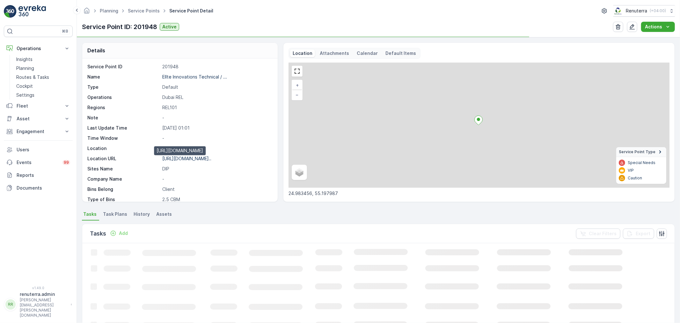
click at [187, 158] on p "https://maps.app.goo.gl/koJfVj..." at bounding box center [186, 158] width 49 height 5
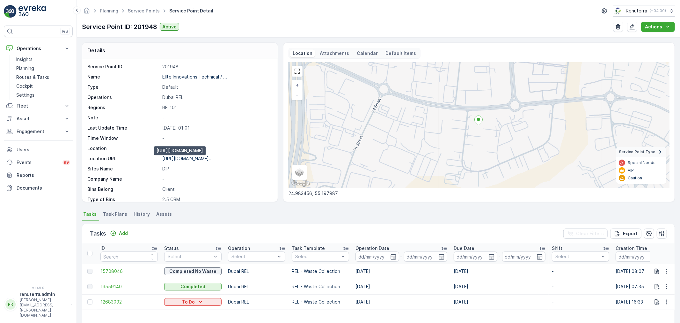
click at [209, 157] on p "https://maps.app.goo.gl/koJfVj..." at bounding box center [186, 158] width 49 height 5
click at [149, 8] on span "Service Points" at bounding box center [144, 11] width 34 height 6
click at [137, 11] on link "Service Points" at bounding box center [144, 10] width 32 height 5
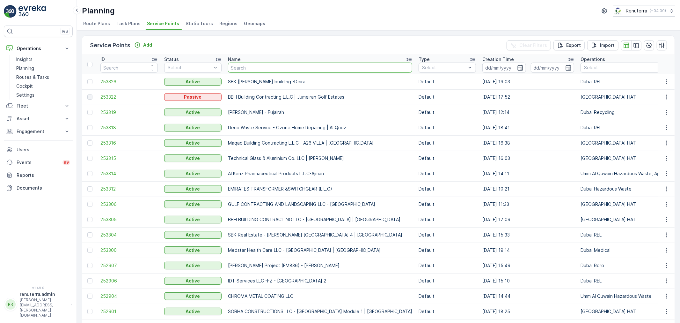
click at [273, 71] on input "text" at bounding box center [320, 68] width 184 height 10
paste input "Emrill / Al Quoz 4 -HEAD OFFICE"
type input "Emrill / Al Quoz 4 -HEAD OFFICE"
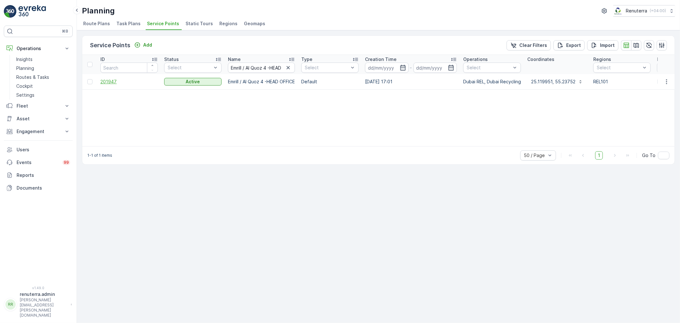
click at [101, 82] on span "201947" at bounding box center [128, 81] width 57 height 6
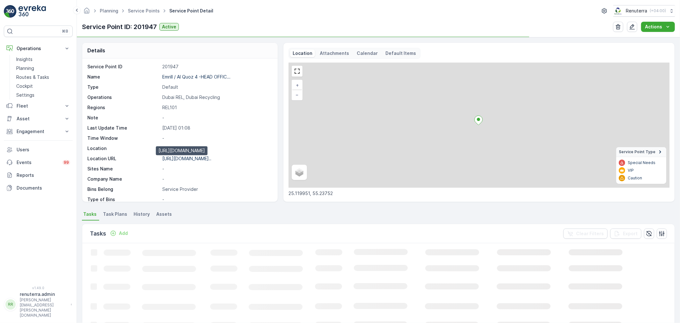
click at [179, 156] on p "https://maps.app.goo.gl/o3Wgor..." at bounding box center [186, 158] width 49 height 5
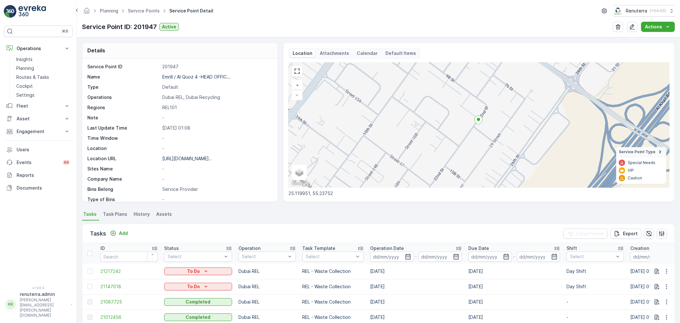
click at [133, 17] on div "Planning Service Points Service Point Detail Renuterra ( +04:00 ) Service Point…" at bounding box center [378, 18] width 603 height 37
click at [136, 11] on link "Service Points" at bounding box center [144, 10] width 32 height 5
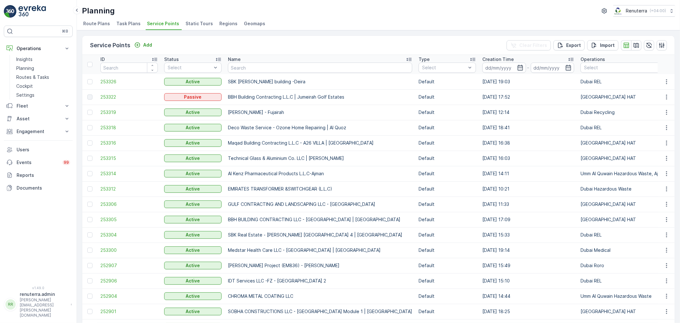
drag, startPoint x: 317, startPoint y: 58, endPoint x: 278, endPoint y: 66, distance: 40.1
click at [278, 66] on input "text" at bounding box center [320, 68] width 184 height 10
paste input "Farhan Abdulrahim Mohammad Zainal Faraidooni / Al Quoz"
type input "Farhan Abdulrahim Mohammad Zainal Faraidooni / Al Quoz"
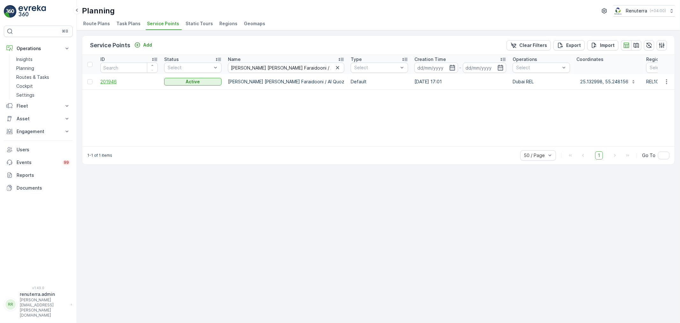
click at [113, 84] on span "201946" at bounding box center [128, 81] width 57 height 6
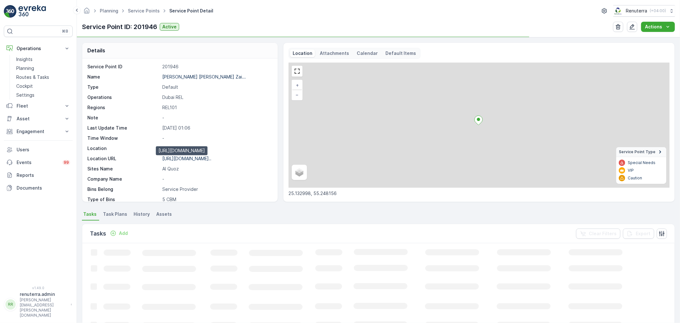
click at [187, 159] on p "https://maps.app.goo.gl/Yo7zMh..." at bounding box center [186, 158] width 49 height 5
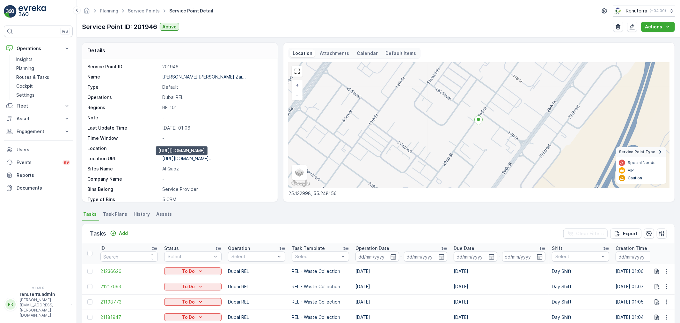
click at [202, 159] on p "https://maps.app.goo.gl/Yo7zMh..." at bounding box center [186, 158] width 49 height 5
click at [142, 12] on link "Service Points" at bounding box center [144, 10] width 32 height 5
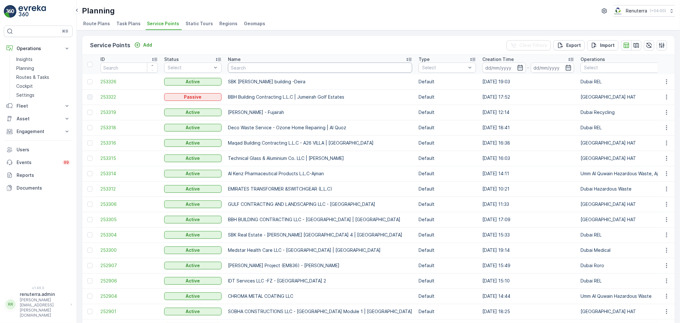
click at [244, 71] on input "text" at bounding box center [320, 68] width 184 height 10
paste input "Mohamed abdul rahman taher / Al Qouz"
type input "Mohamed abdul rahman taher / Al Qouz"
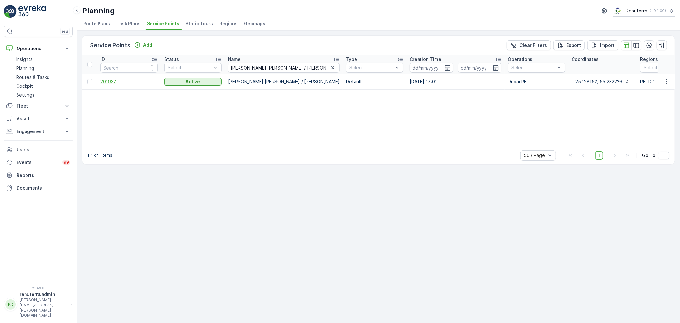
click at [105, 79] on span "201937" at bounding box center [128, 81] width 57 height 6
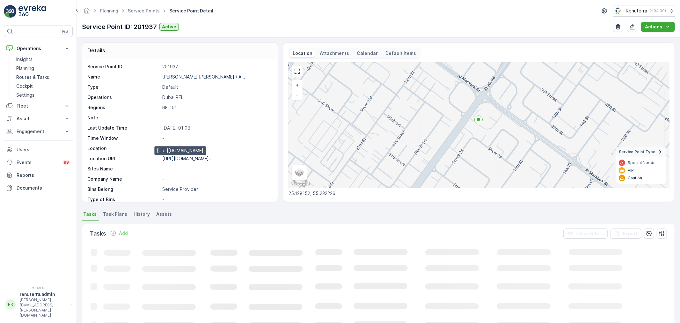
click at [184, 157] on p "https://maps.app.goo.gl/ftPA47..." at bounding box center [186, 158] width 49 height 5
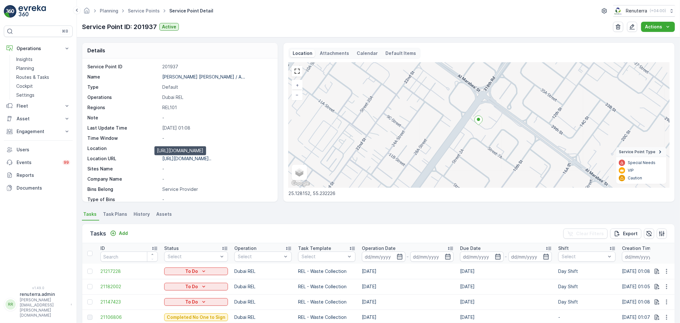
click at [201, 159] on p "https://maps.app.goo.gl/ftPA47..." at bounding box center [186, 158] width 49 height 5
click at [141, 12] on link "Service Points" at bounding box center [144, 10] width 32 height 5
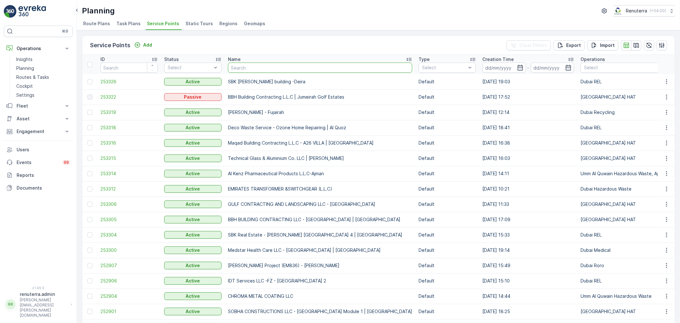
click at [253, 65] on input "text" at bounding box center [320, 68] width 184 height 10
paste input "Mohammad Abdulla Al Gergawi / Al Quoz"
type input "Mohammad Abdulla Al Gergawi / Al Quoz"
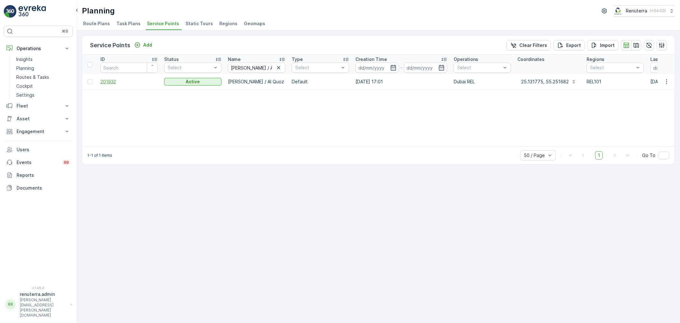
click at [106, 83] on span "201932" at bounding box center [128, 81] width 57 height 6
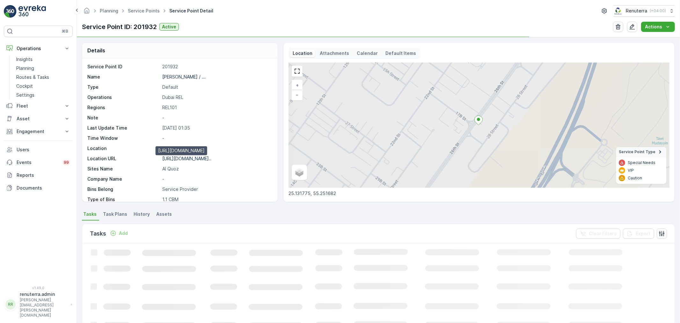
click at [202, 161] on p "https://maps.app.goo.gl/5Z8sqg..." at bounding box center [186, 158] width 49 height 5
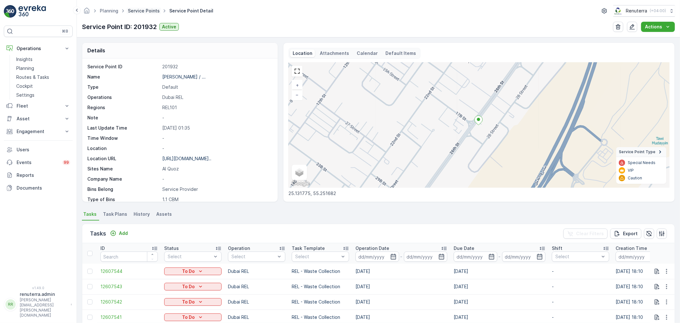
click at [147, 12] on link "Service Points" at bounding box center [144, 10] width 32 height 5
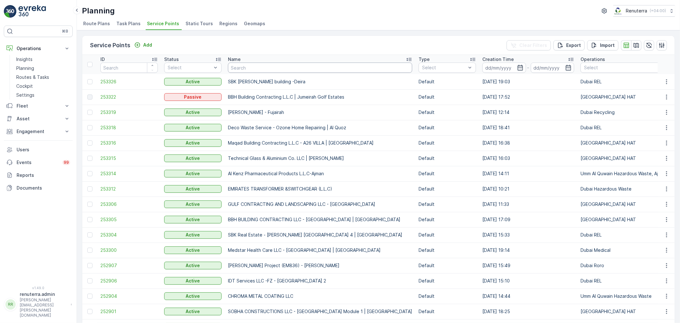
click at [248, 66] on input "text" at bounding box center [320, 68] width 184 height 10
paste input "Mouj al baher / Al Quoz Khan City"
type input "Mouj al baher / Al Quoz Khan City"
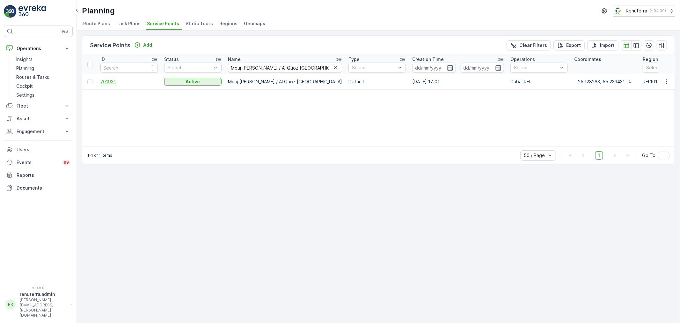
click at [107, 79] on span "201931" at bounding box center [128, 81] width 57 height 6
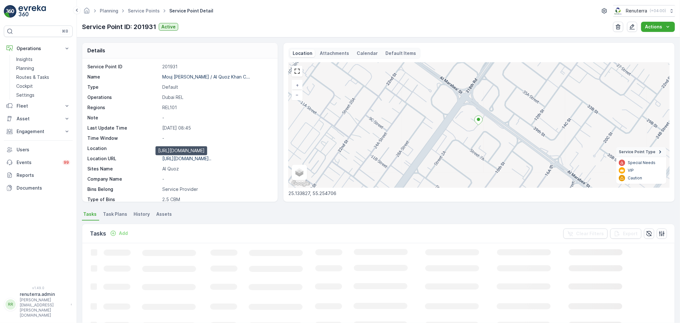
click at [198, 158] on p "https://maps.app.goo.gl/XXXs8y..." at bounding box center [186, 158] width 49 height 5
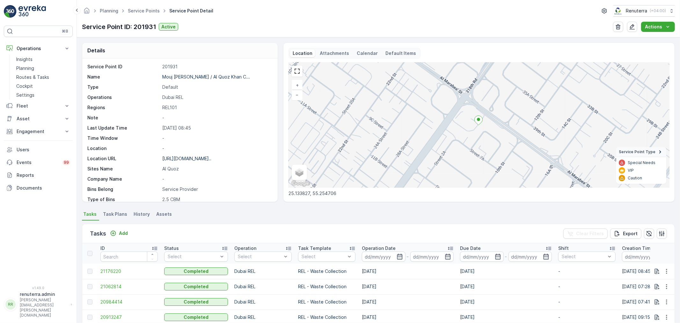
click at [145, 7] on ul "Service Points" at bounding box center [147, 10] width 41 height 9
click at [136, 11] on link "Service Points" at bounding box center [144, 10] width 32 height 5
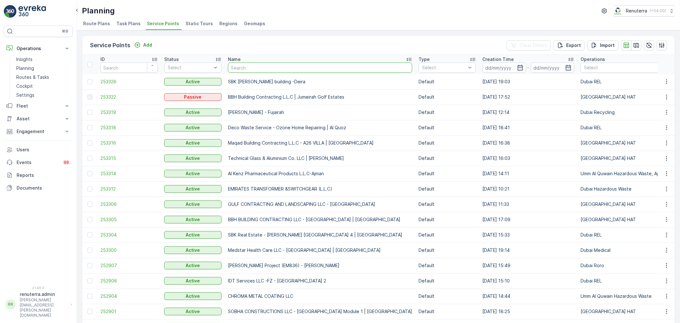
click at [251, 67] on input "text" at bounding box center [320, 68] width 184 height 10
paste input "Mouj al baher / Al Mamzar Camp"
type input "Mouj al baher / Al Mamzar Camp"
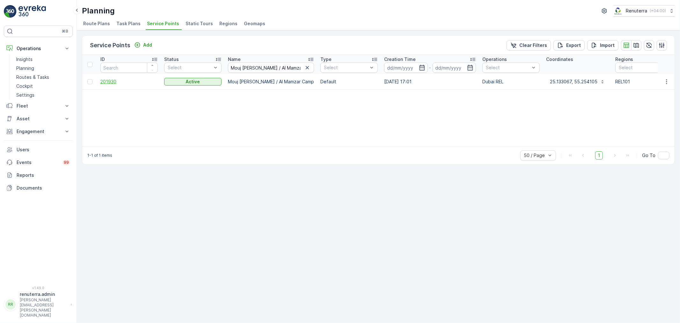
click at [112, 80] on span "201930" at bounding box center [128, 81] width 57 height 6
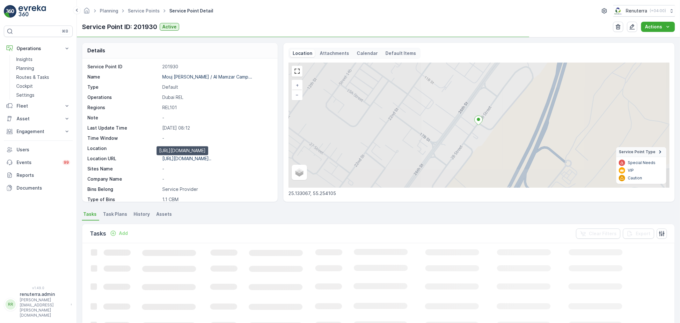
click at [200, 156] on p "https://maps.app.goo.gl/SZvCm3..." at bounding box center [186, 158] width 49 height 5
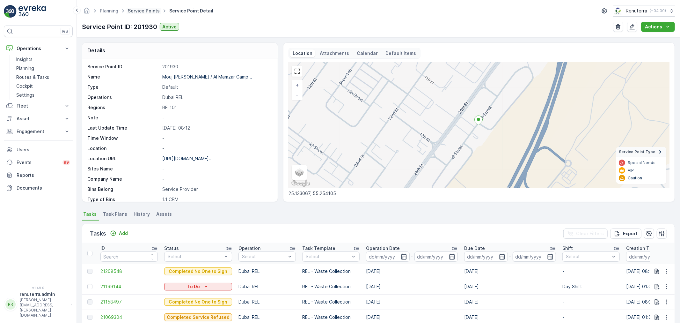
click at [148, 10] on link "Service Points" at bounding box center [144, 10] width 32 height 5
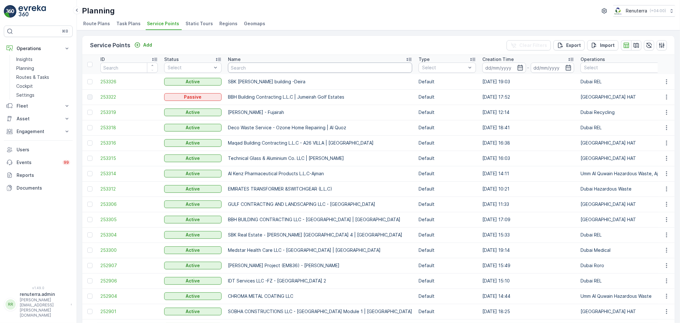
click at [236, 65] on input "text" at bounding box center [320, 68] width 184 height 10
paste input "OBAID KALIFA OBAID AL MHEIRI / Al Qusais"
type input "OBAID KALIFA OBAID AL MHEIRI / Al Qusais"
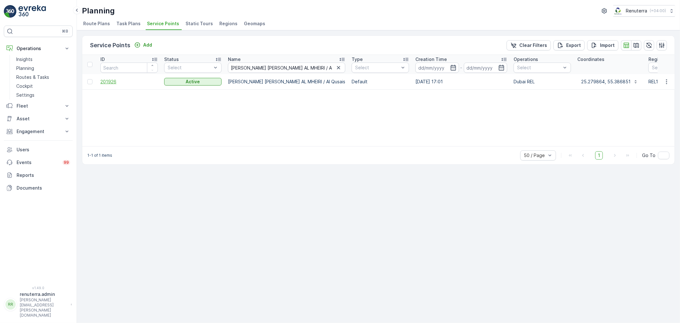
click at [112, 82] on span "201926" at bounding box center [128, 81] width 57 height 6
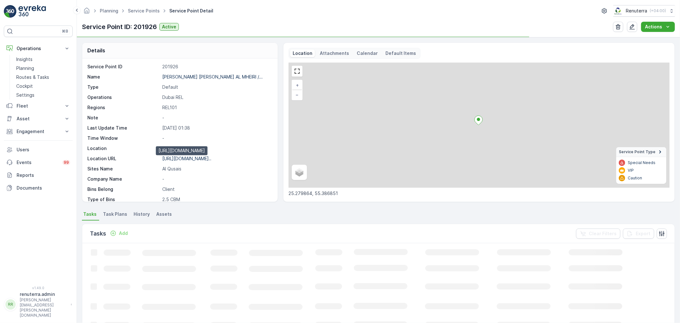
click at [198, 159] on p "https://maps.app.goo.gl/Tw39V1..." at bounding box center [186, 158] width 49 height 5
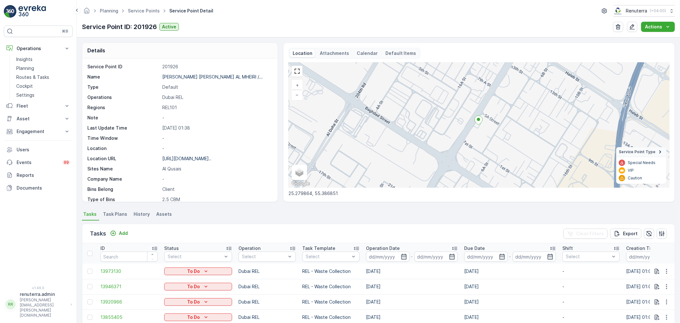
click at [152, 15] on div "Planning Service Points Service Point Detail Renuterra ( +04:00 )" at bounding box center [378, 10] width 593 height 11
click at [152, 13] on link "Service Points" at bounding box center [144, 10] width 32 height 5
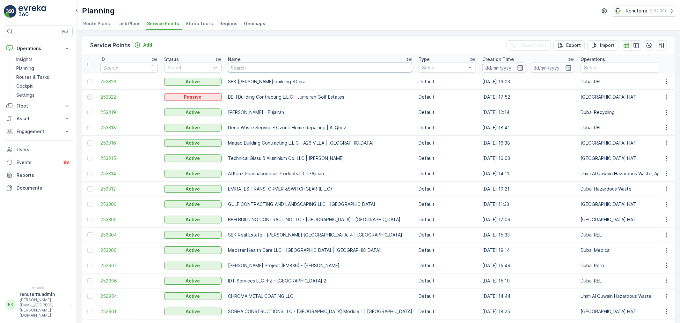
click at [237, 65] on input "text" at bounding box center [320, 68] width 184 height 10
paste input "Mouj al baher / Al Maktoum Camp"
type input "Mouj al baher / Al Maktoum Camp"
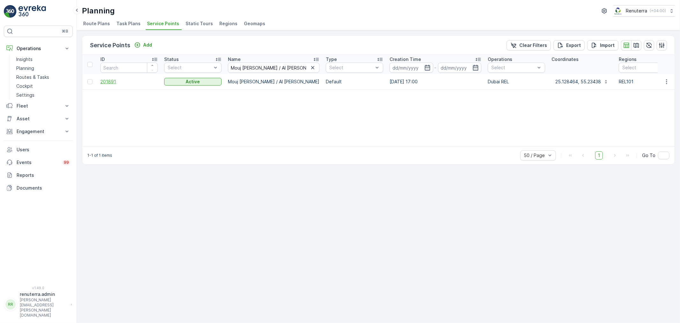
click at [104, 78] on span "201891" at bounding box center [128, 81] width 57 height 6
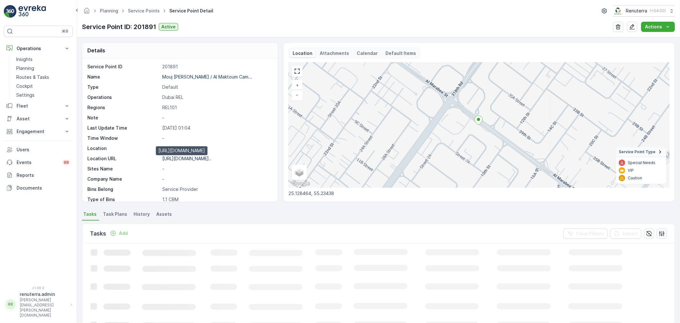
click at [186, 159] on p "https://maps.app.goo.gl/XPVDjm..." at bounding box center [186, 158] width 49 height 5
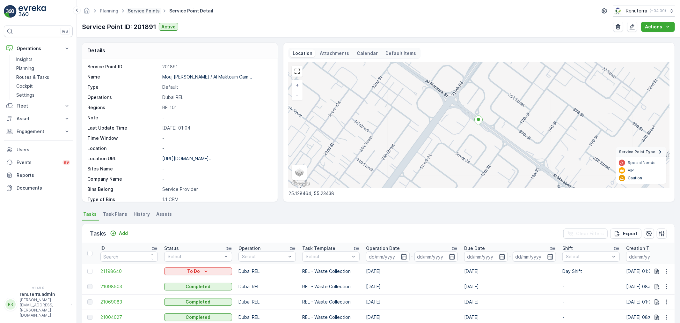
click at [144, 12] on link "Service Points" at bounding box center [144, 10] width 32 height 5
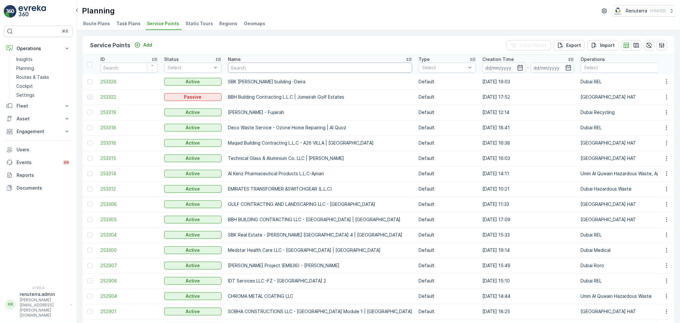
click at [314, 69] on input "text" at bounding box center [320, 68] width 184 height 10
paste input "Car Taxi / Al Quoz"
type input "Car Taxi / Al Quoz"
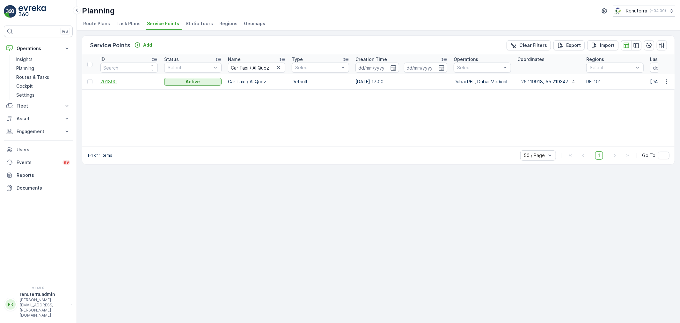
click at [112, 78] on span "201890" at bounding box center [128, 81] width 57 height 6
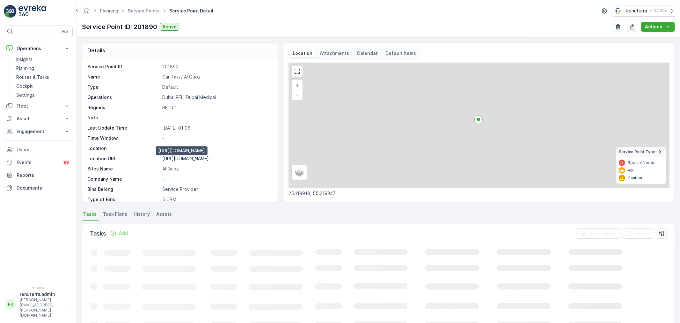
click at [205, 157] on p "https://maps.app.goo.gl/ZhCVzP..." at bounding box center [186, 158] width 49 height 5
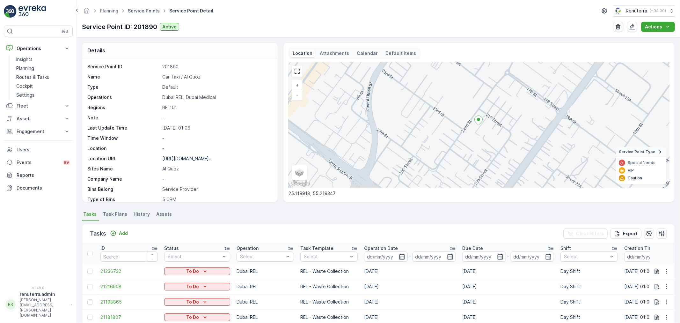
click at [138, 11] on link "Service Points" at bounding box center [144, 10] width 32 height 5
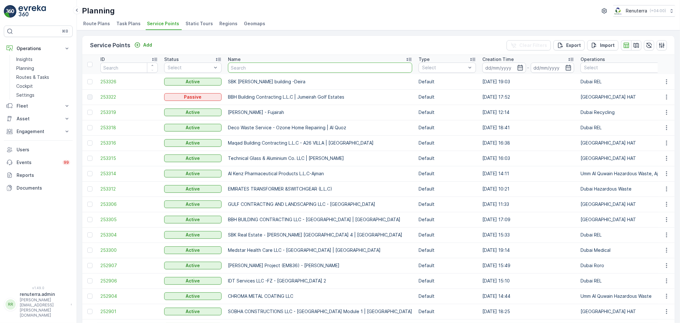
click at [262, 65] on input "text" at bounding box center [320, 68] width 184 height 10
paste input "MARIO REAL ESTATE DEVELOPMENT / JVC Jumeriah Village Circle"
type input "MARIO REAL ESTATE DEVELOPMENT / JVC Jumeriah Village Circle"
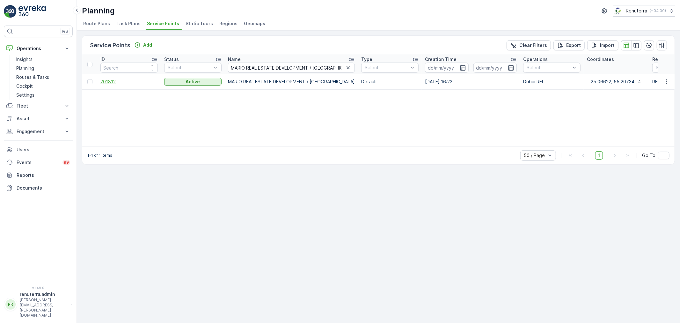
click at [108, 82] on span "201812" at bounding box center [128, 81] width 57 height 6
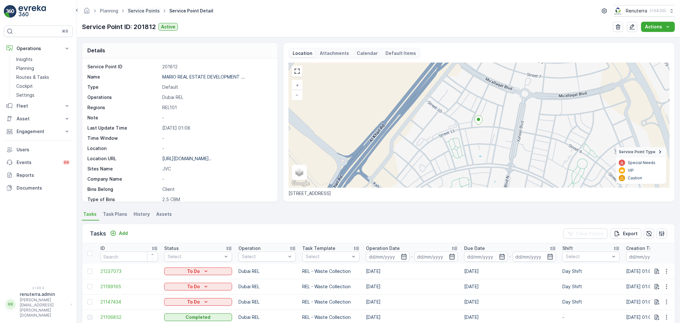
click at [149, 12] on link "Service Points" at bounding box center [144, 10] width 32 height 5
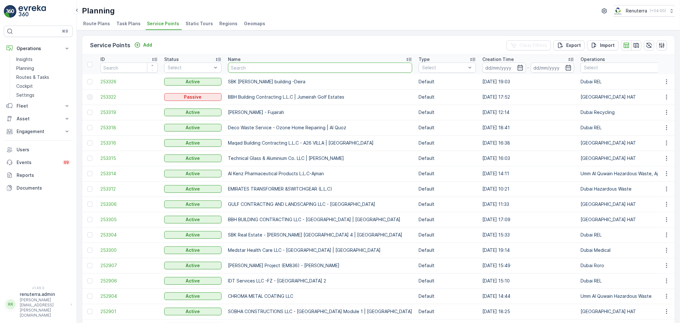
click at [294, 71] on input "text" at bounding box center [320, 68] width 184 height 10
paste input "MARIO REAL ESTATE DEVELOPMENT / JVC Jumeriah Village Circle"
type input "MARIO REAL ESTATE DEVELOPMENT / JVC Jumeriah Village Circle"
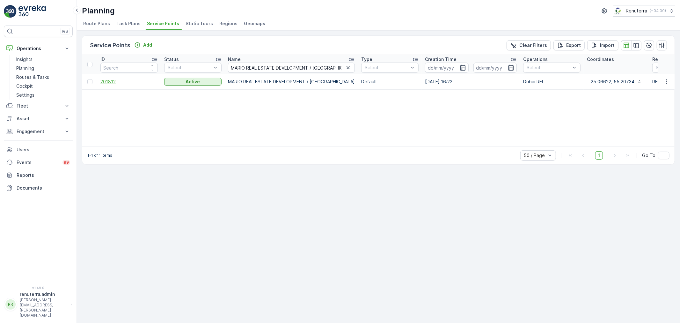
click at [109, 79] on span "201812" at bounding box center [128, 81] width 57 height 6
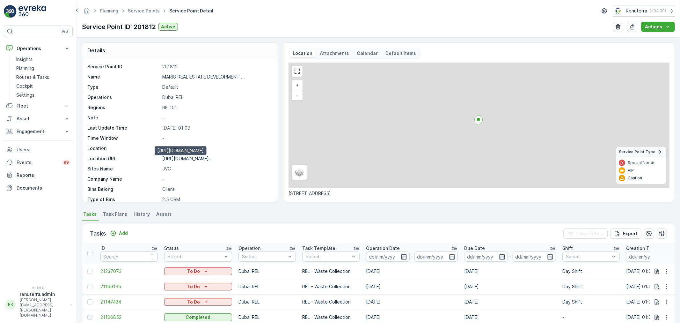
click at [211, 161] on p "https://maps.app.goo.gl/cx9iTA..." at bounding box center [186, 158] width 49 height 5
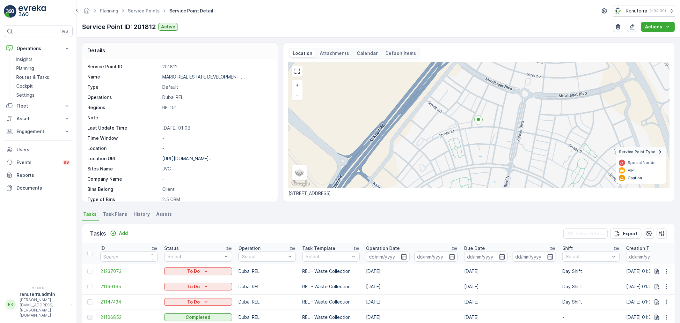
click at [202, 163] on div "Service Point ID 201812 Name MARIO REAL ESTATE DEVELOPMENT ... Type Default Ope…" at bounding box center [179, 173] width 184 height 221
click at [203, 160] on p "https://maps.app.goo.gl/cx9iTA..." at bounding box center [186, 158] width 49 height 5
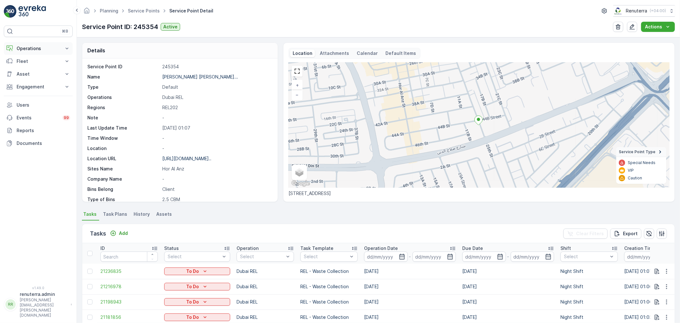
click at [27, 48] on p "Operations" at bounding box center [38, 48] width 43 height 6
click at [26, 75] on p "Routes & Tasks" at bounding box center [32, 77] width 33 height 6
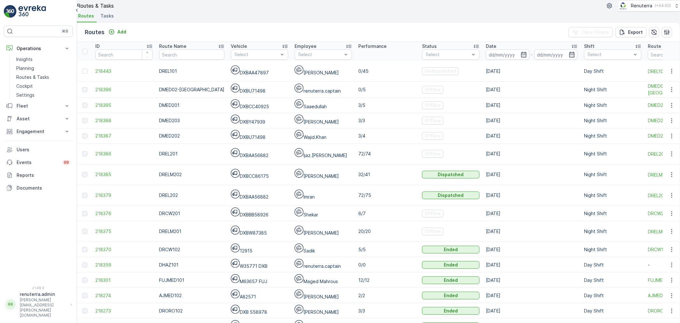
click at [115, 22] on li "Tasks" at bounding box center [107, 16] width 17 height 11
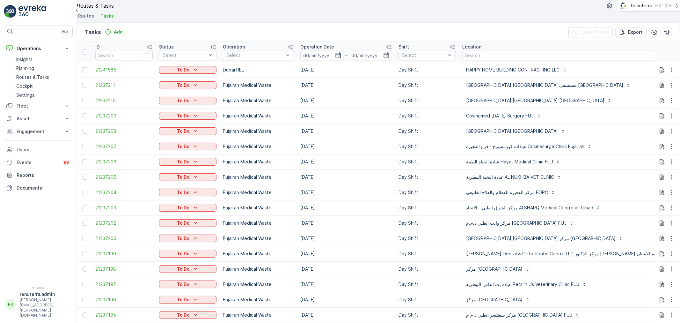
click at [245, 50] on p "Operation" at bounding box center [234, 47] width 22 height 6
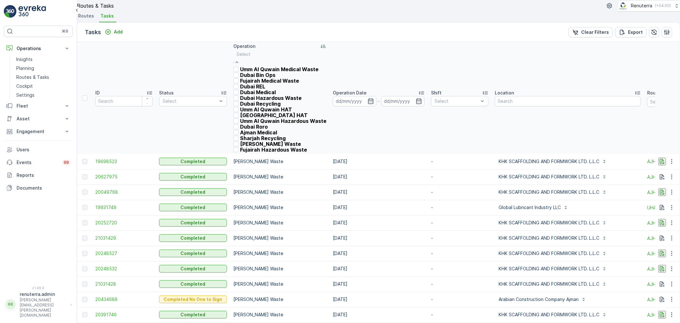
click at [270, 95] on p "Dubai Medical" at bounding box center [258, 92] width 36 height 6
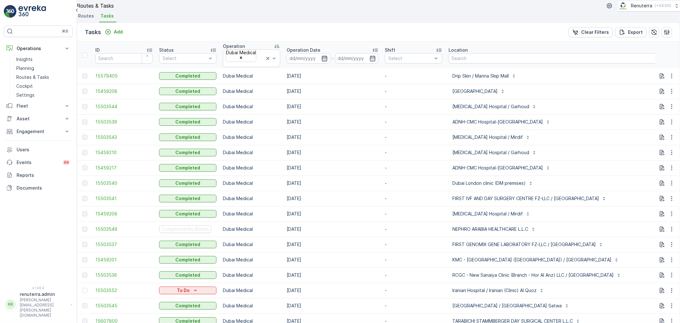
click at [328, 62] on icon "button" at bounding box center [325, 58] width 6 height 6
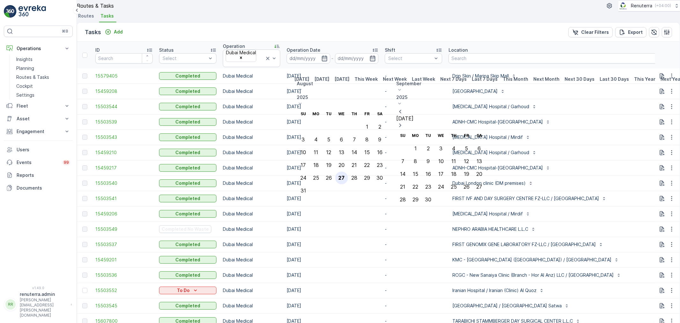
click at [345, 175] on div "27" at bounding box center [342, 178] width 6 height 6
type input "[DATE]"
click at [345, 175] on div "27" at bounding box center [342, 178] width 6 height 6
type input "[DATE]"
click at [345, 175] on div "27" at bounding box center [342, 178] width 6 height 6
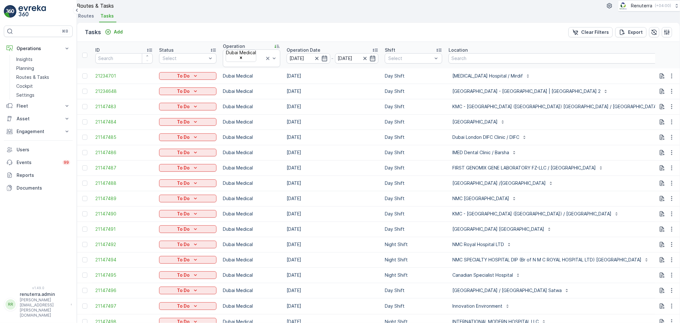
click at [368, 129] on td "[DATE]" at bounding box center [333, 121] width 98 height 15
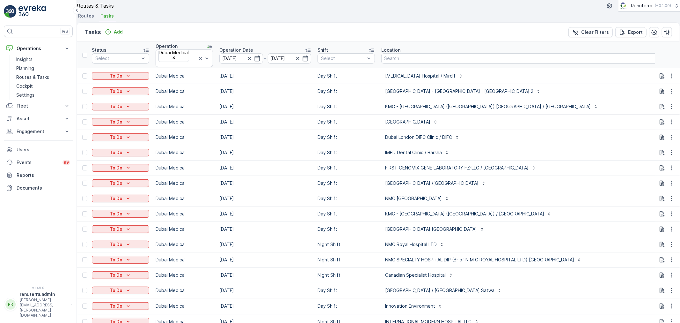
scroll to position [0, 124]
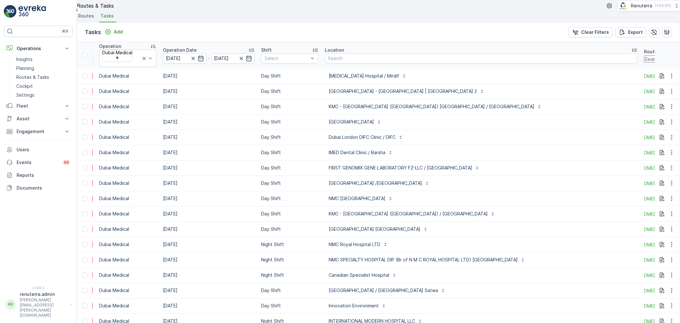
click at [644, 63] on input "text" at bounding box center [685, 59] width 82 height 7
type input "0101"
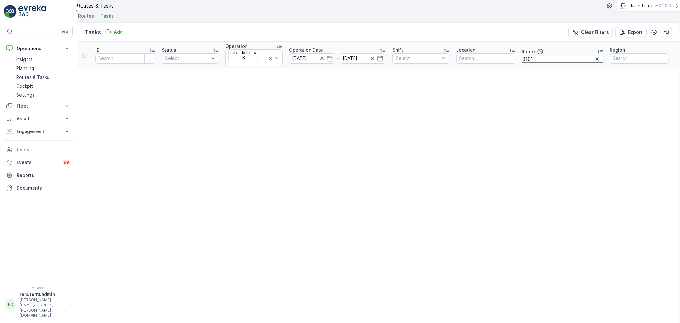
click at [546, 63] on input "0101" at bounding box center [563, 59] width 82 height 7
type input "0"
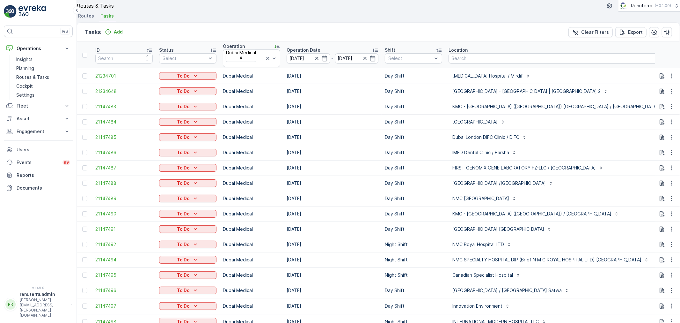
click at [628, 127] on div "[GEOGRAPHIC_DATA]" at bounding box center [605, 122] width 313 height 10
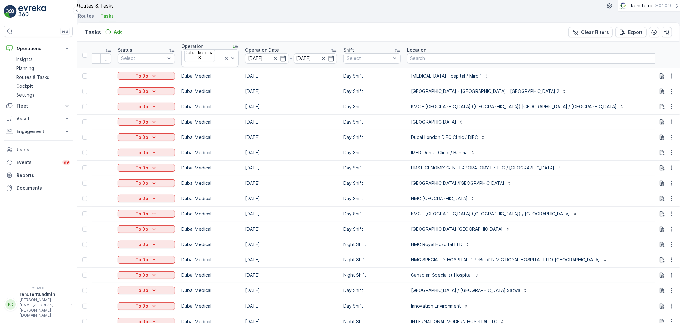
scroll to position [0, 42]
type input "101"
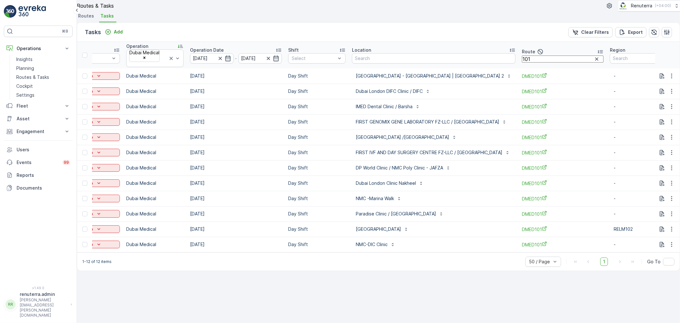
scroll to position [0, 97]
click at [552, 63] on input "101" at bounding box center [563, 59] width 82 height 7
type input "102"
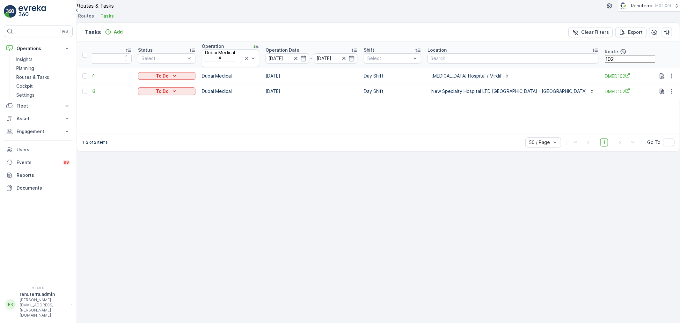
click at [605, 63] on input "102" at bounding box center [646, 59] width 82 height 7
type input "103"
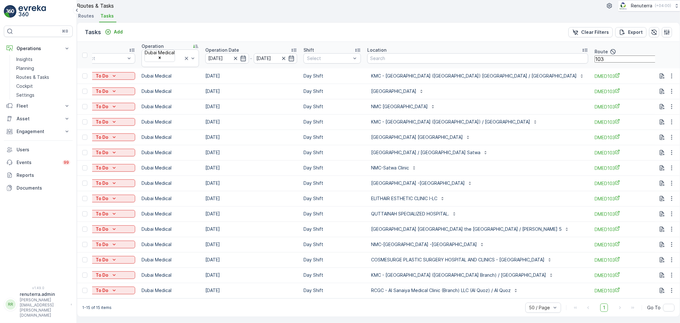
scroll to position [0, 104]
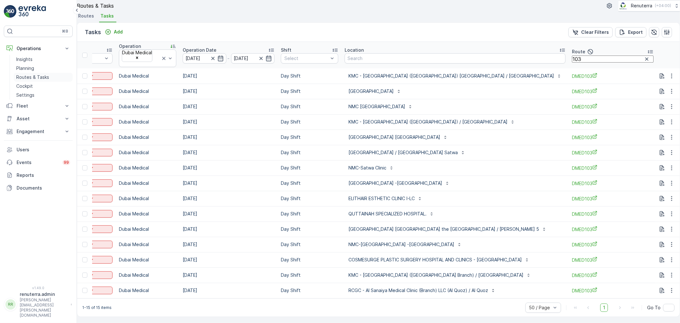
click at [31, 80] on p "Routes & Tasks" at bounding box center [32, 77] width 33 height 6
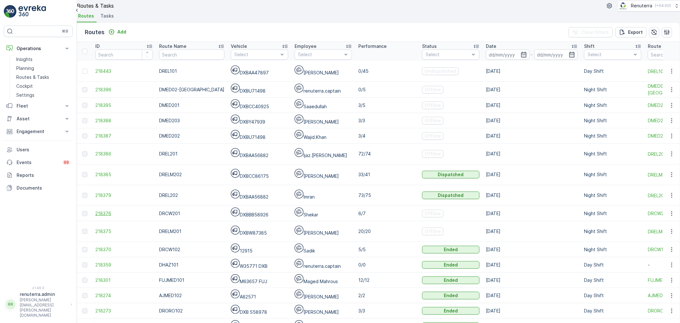
click at [111, 210] on span "218376" at bounding box center [123, 213] width 57 height 6
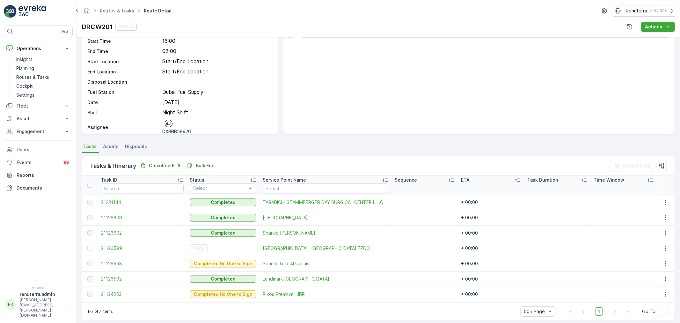
scroll to position [41, 0]
